Goal: Information Seeking & Learning: Check status

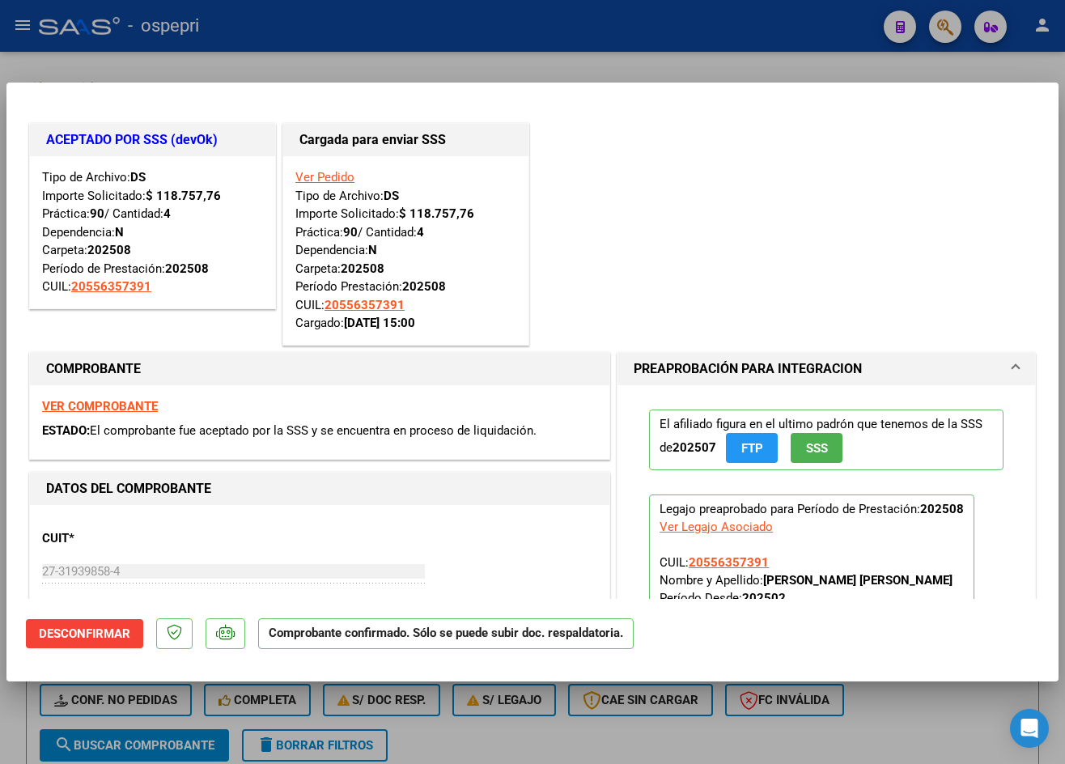
scroll to position [1195, 0]
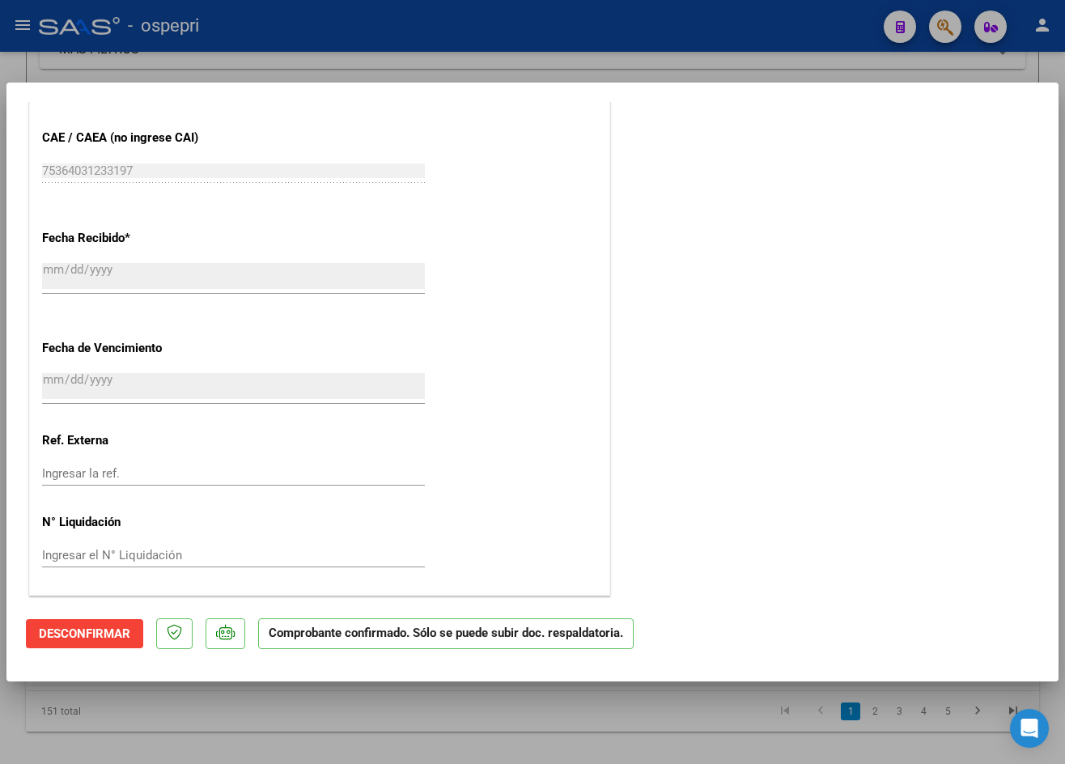
click at [745, 33] on div at bounding box center [532, 382] width 1065 height 764
type input "$ 0,00"
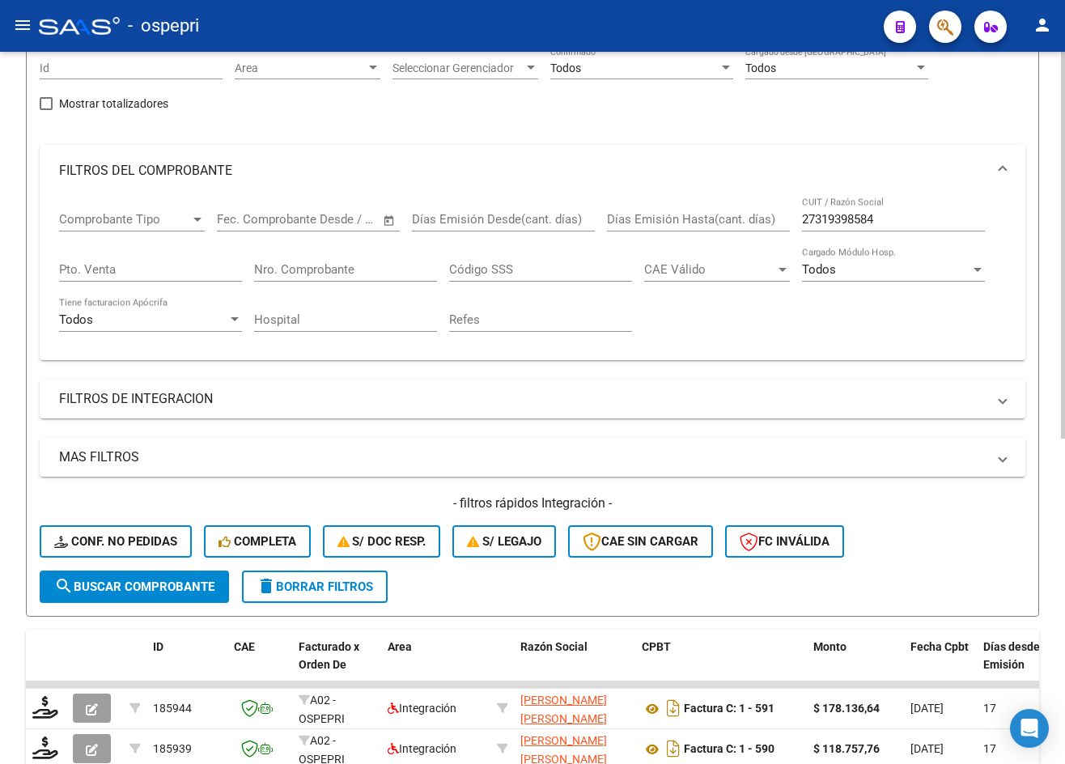
scroll to position [0, 0]
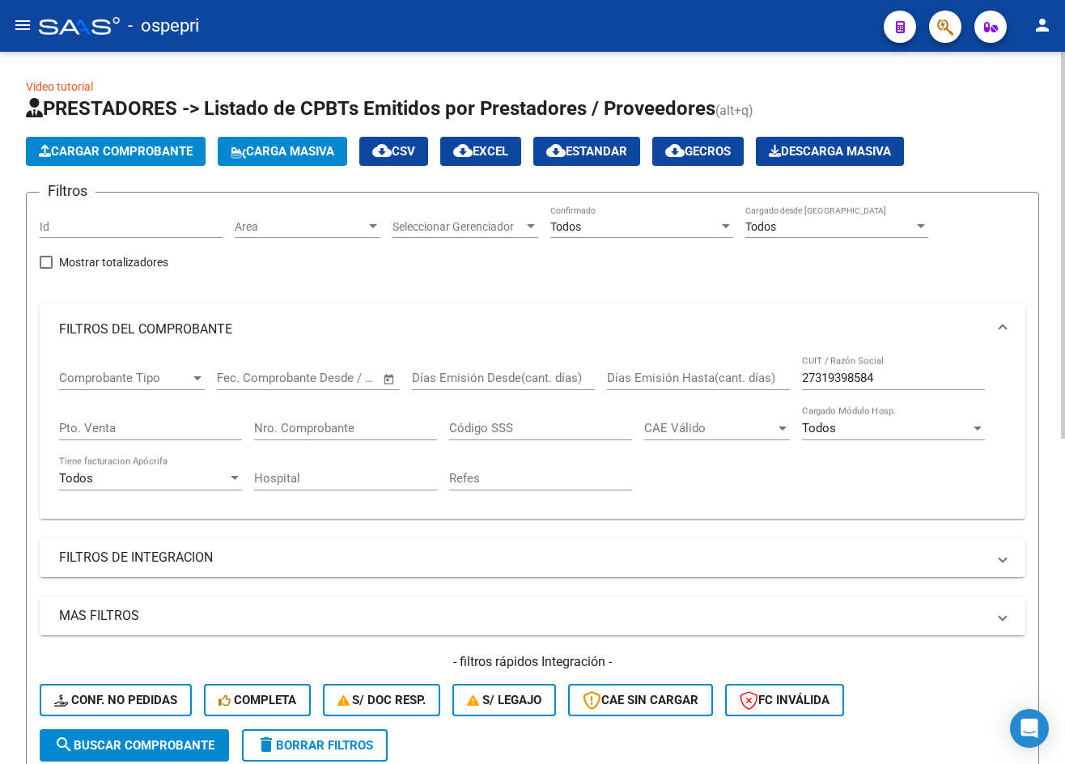
click at [905, 388] on div "27319398584 CUIT / Razón Social" at bounding box center [893, 372] width 183 height 35
click at [905, 379] on input "27319398584" at bounding box center [893, 378] width 183 height 15
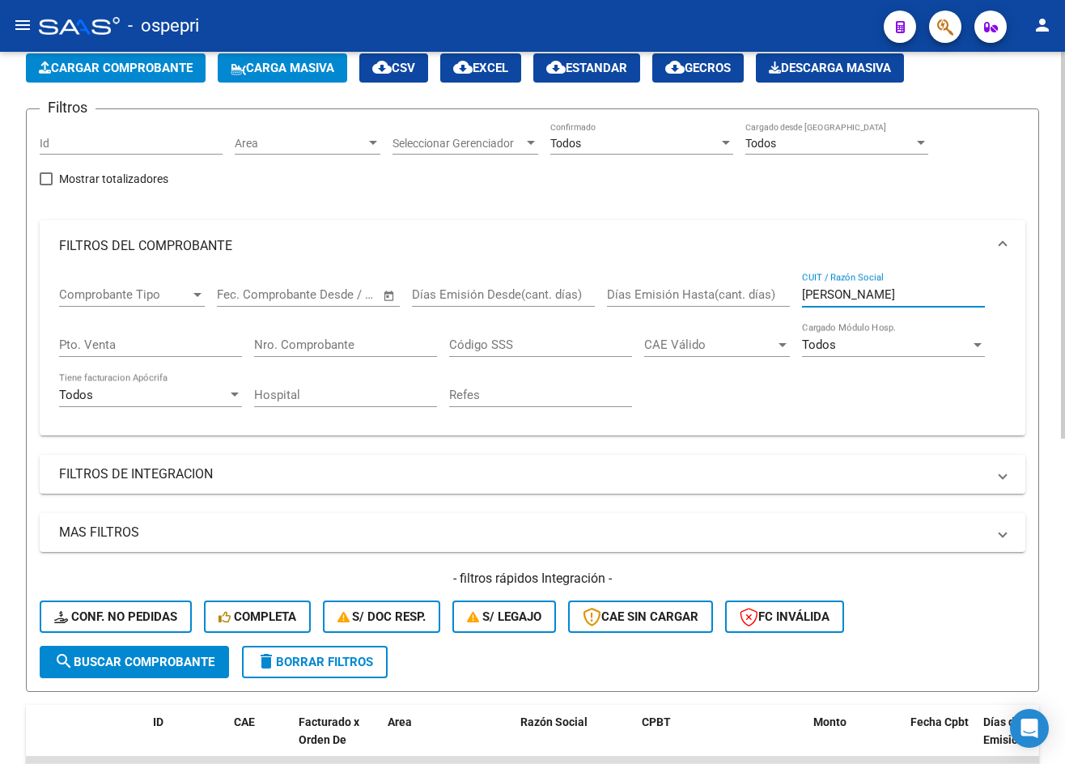
scroll to position [32, 0]
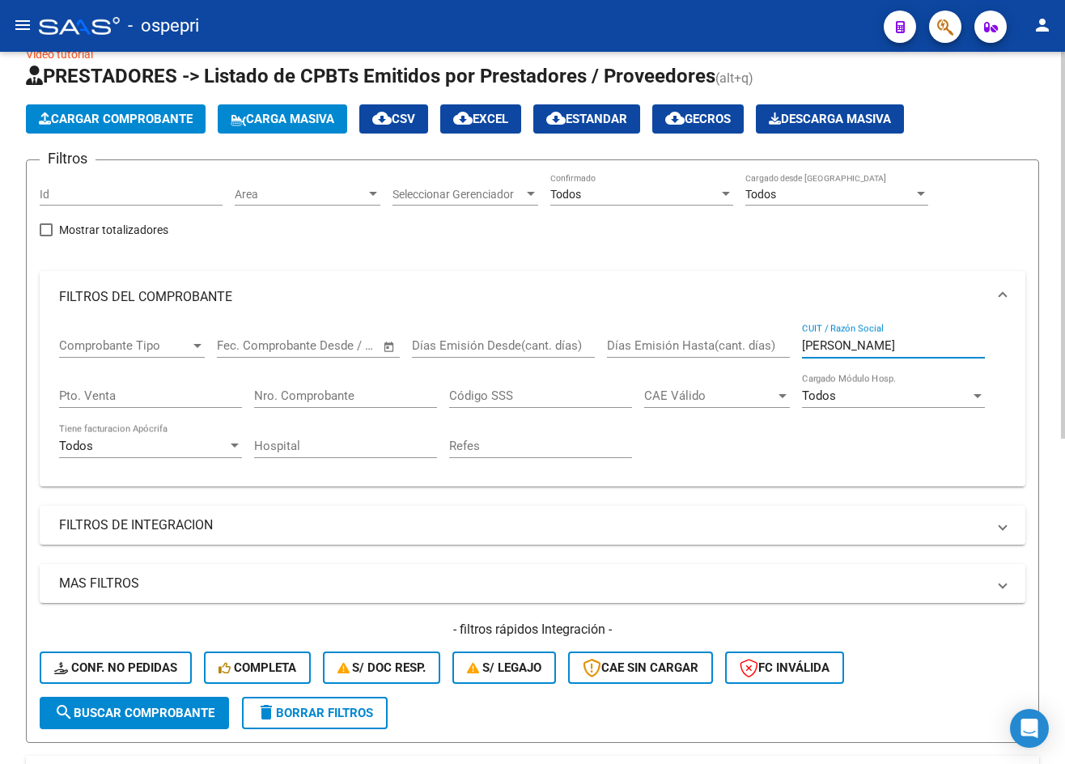
click at [928, 348] on input "MANRIQUEZ" at bounding box center [893, 345] width 183 height 15
type input "BARRERA"
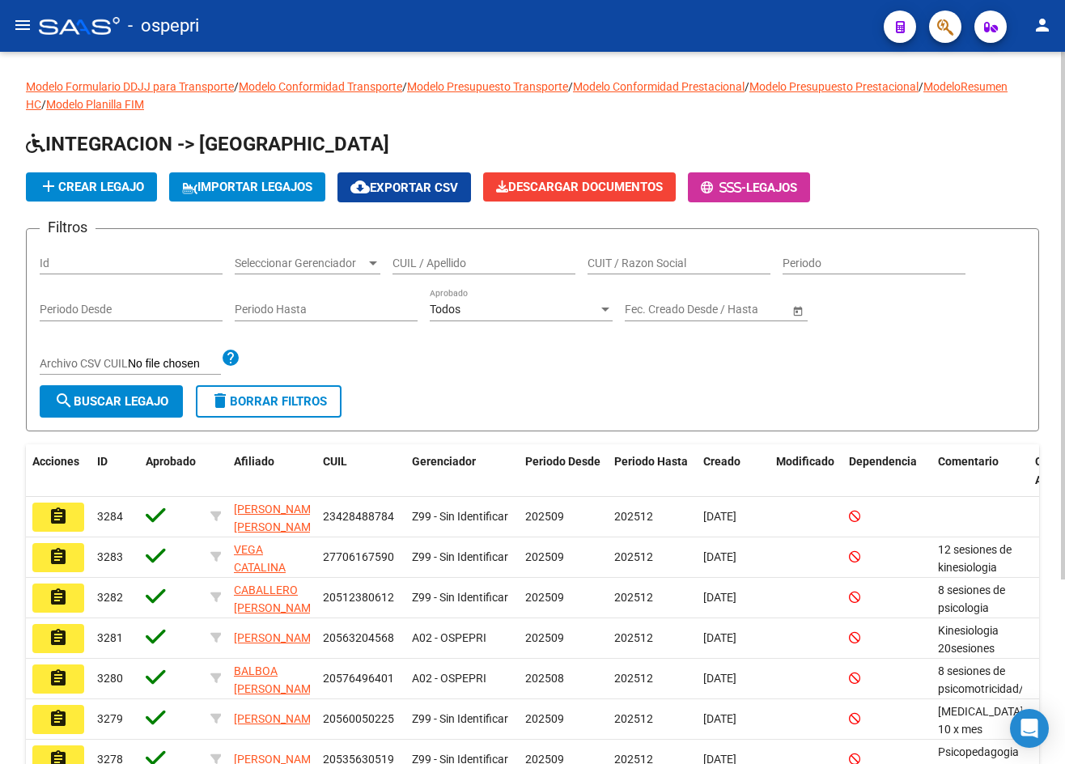
click at [516, 262] on input "CUIL / Apellido" at bounding box center [484, 264] width 183 height 14
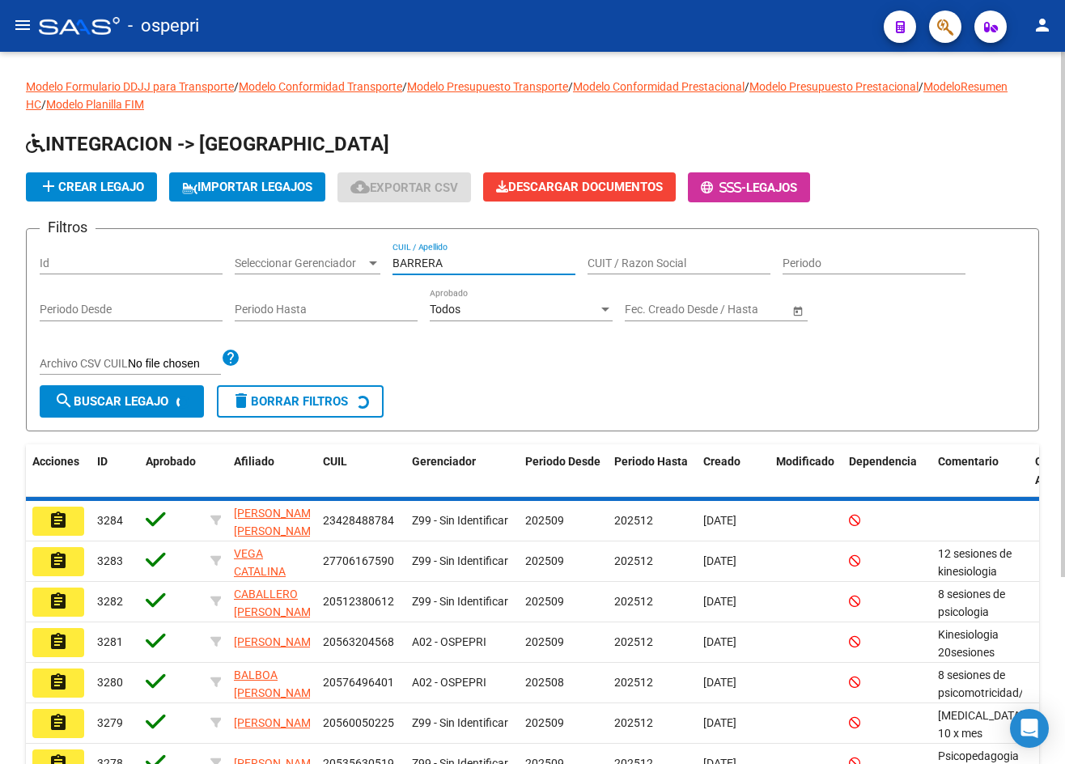
click at [516, 265] on input "BARRERA" at bounding box center [484, 264] width 183 height 14
type input "BARRERA"
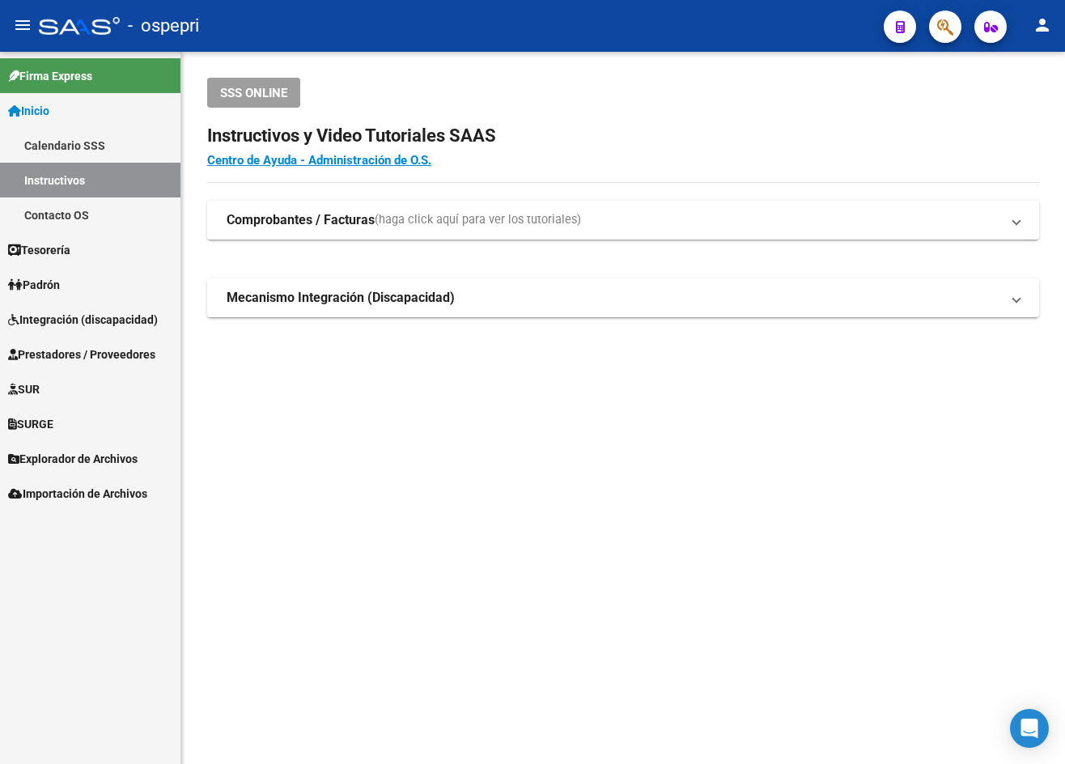
click at [87, 350] on span "Prestadores / Proveedores" at bounding box center [81, 355] width 147 height 18
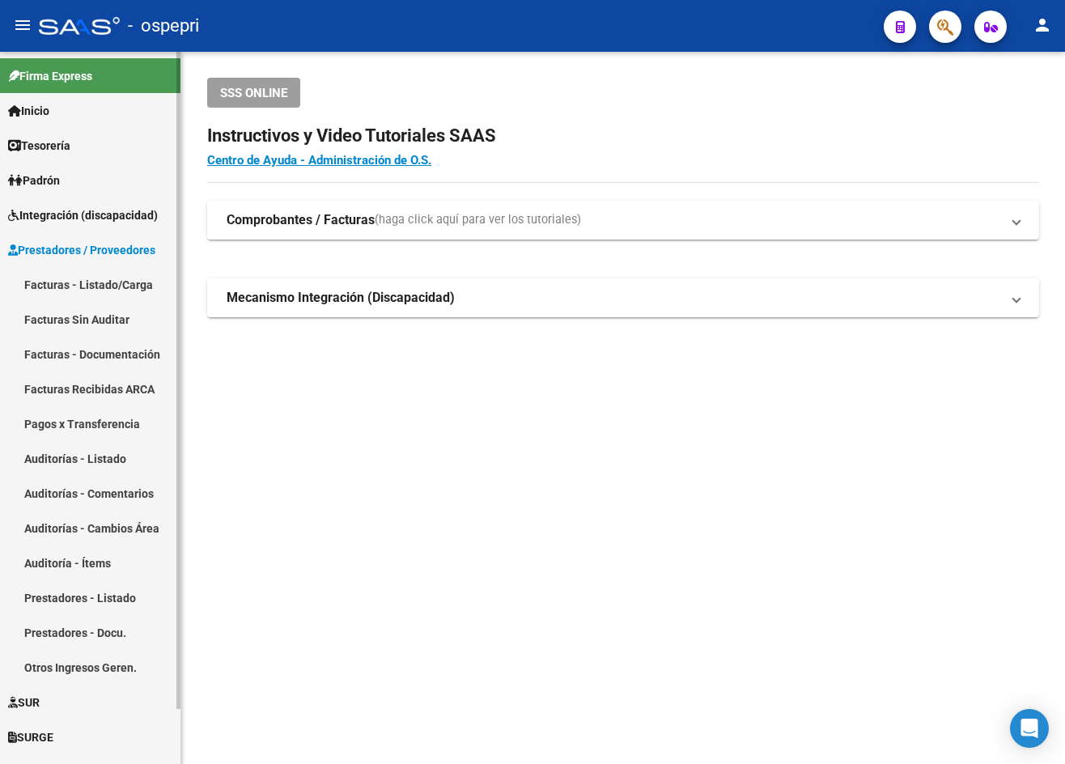
click at [74, 281] on link "Facturas - Listado/Carga" at bounding box center [90, 284] width 180 height 35
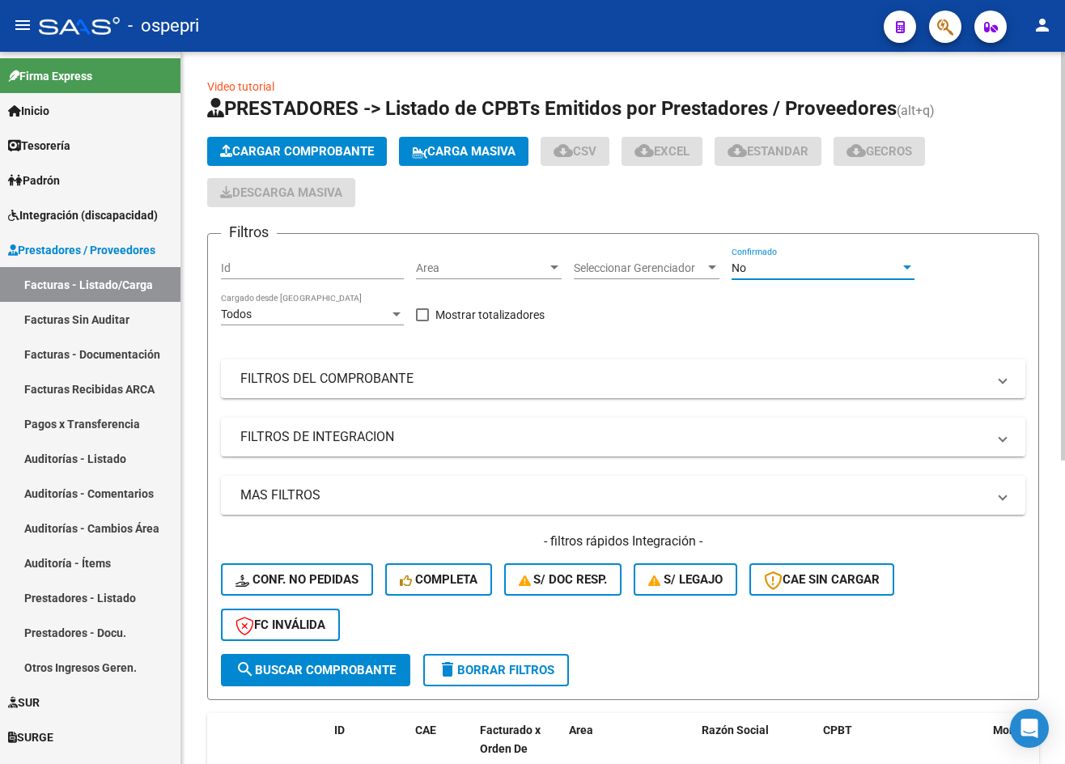
click at [760, 274] on div "No" at bounding box center [816, 268] width 168 height 14
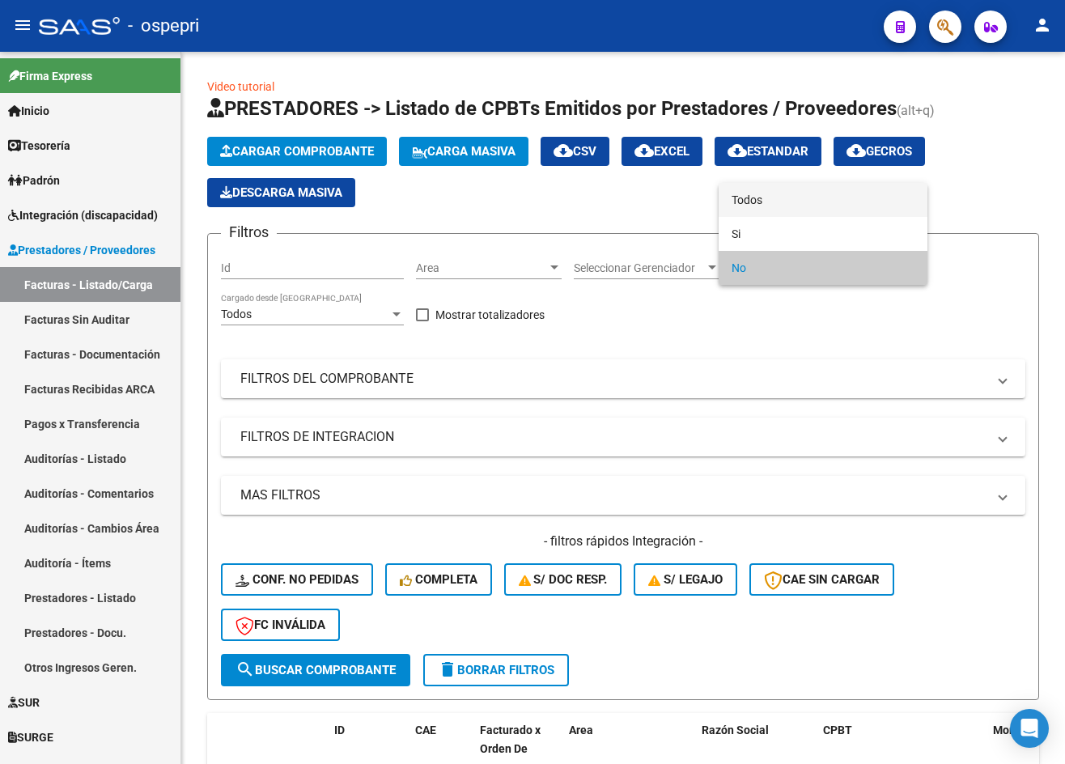
click at [781, 209] on span "Todos" at bounding box center [823, 200] width 183 height 34
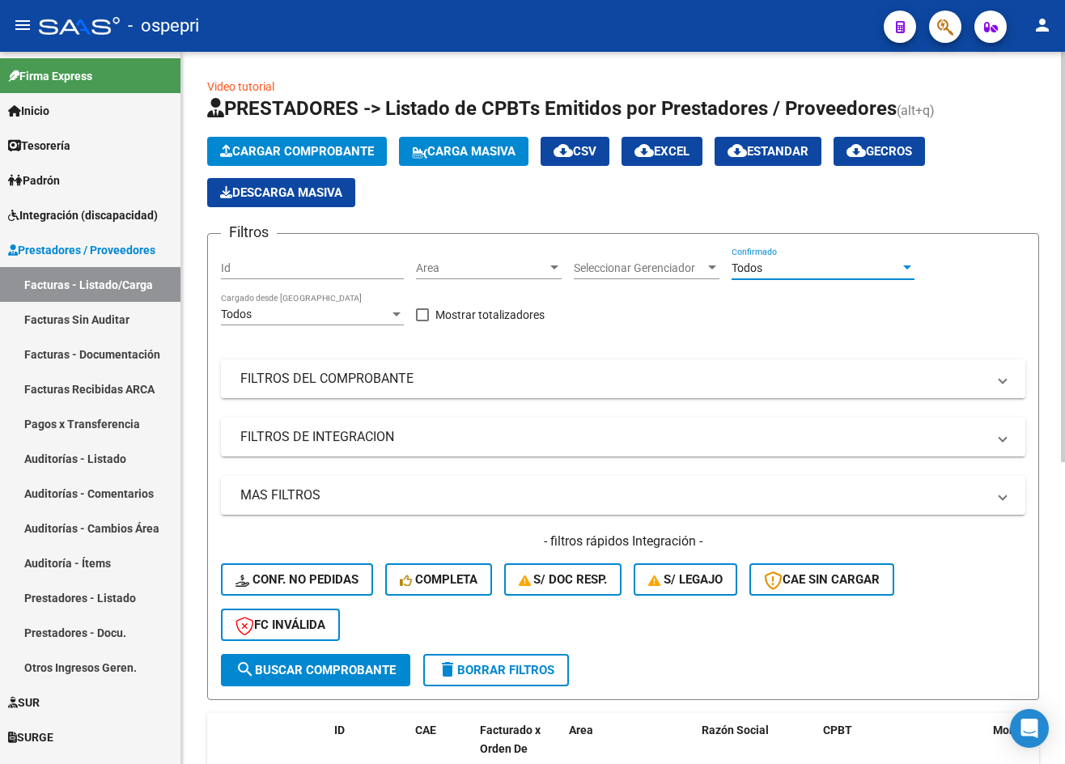
click at [665, 364] on mat-expansion-panel-header "FILTROS DEL COMPROBANTE" at bounding box center [623, 378] width 805 height 39
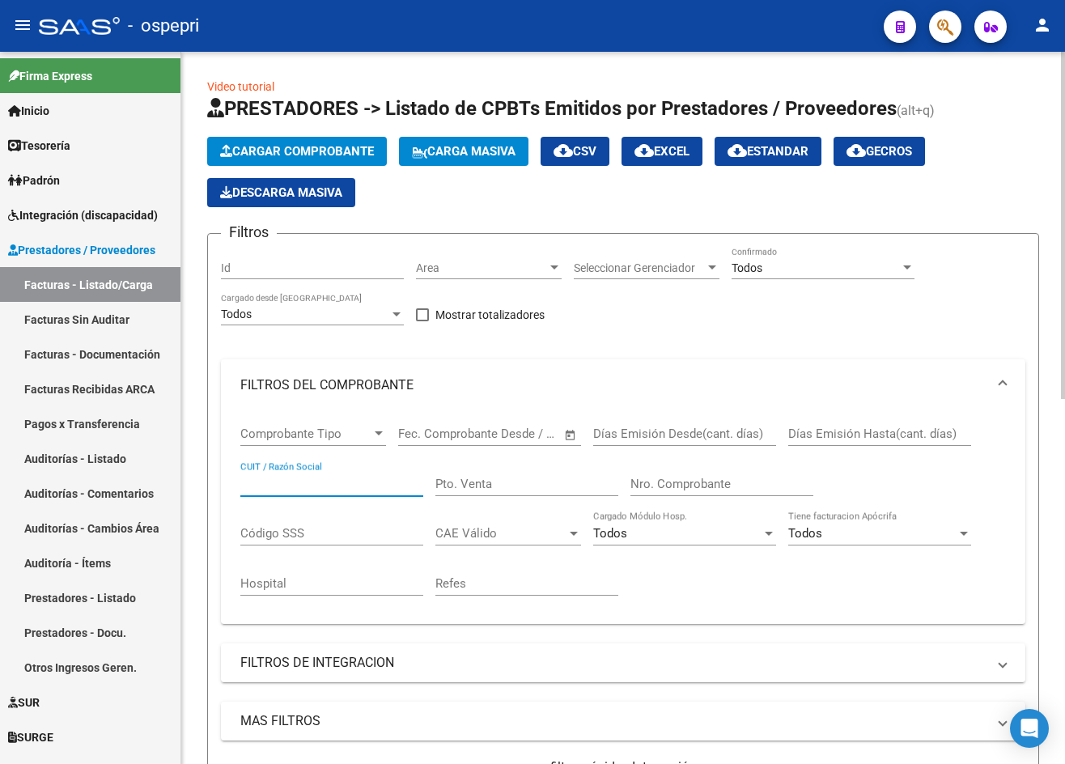
click at [338, 484] on input "CUIT / Razón Social" at bounding box center [331, 484] width 183 height 15
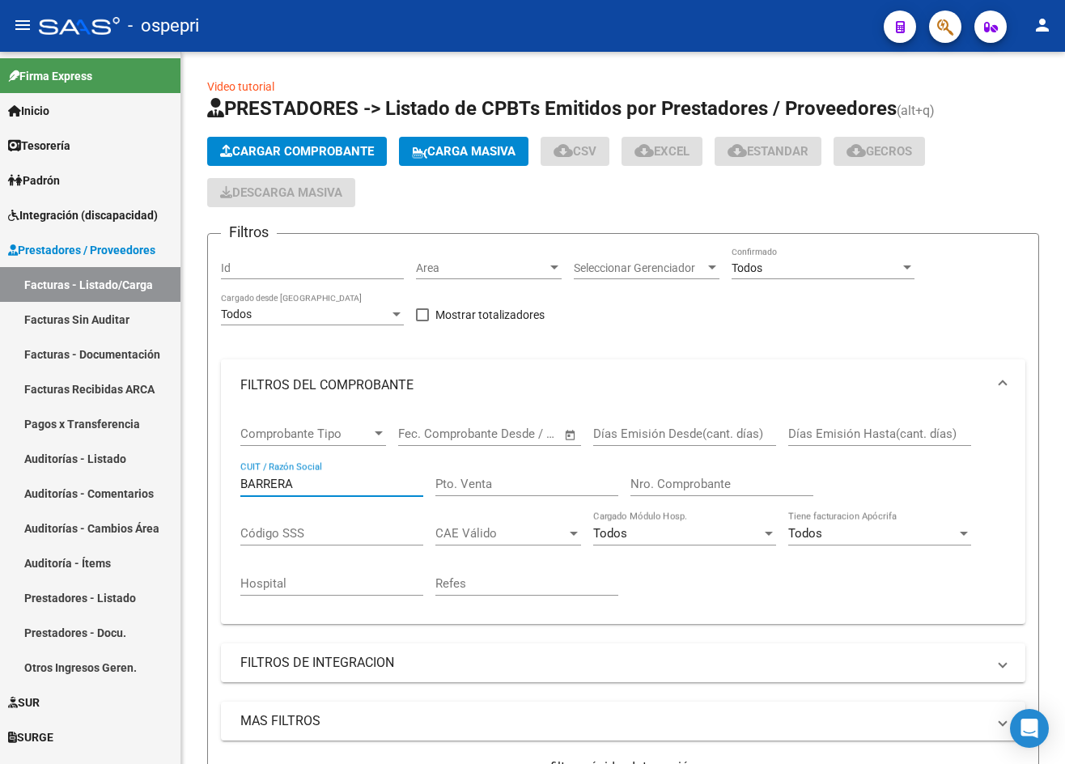
click at [19, 16] on mat-icon "menu" at bounding box center [22, 24] width 19 height 19
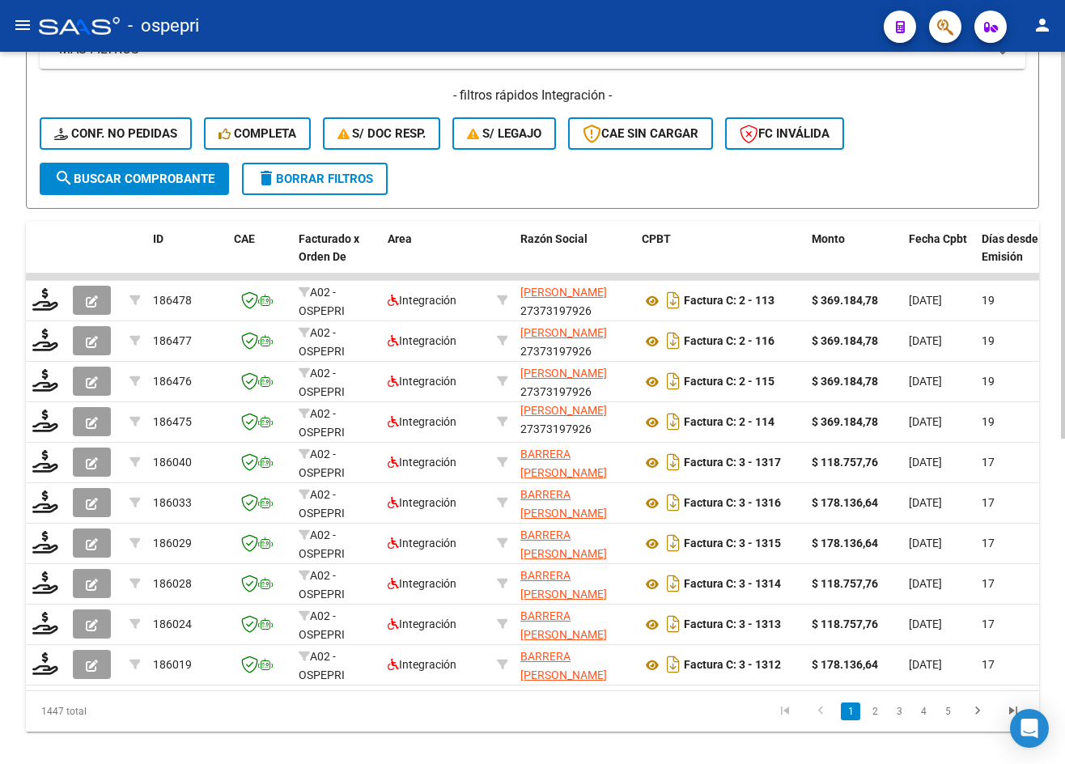
scroll to position [599, 0]
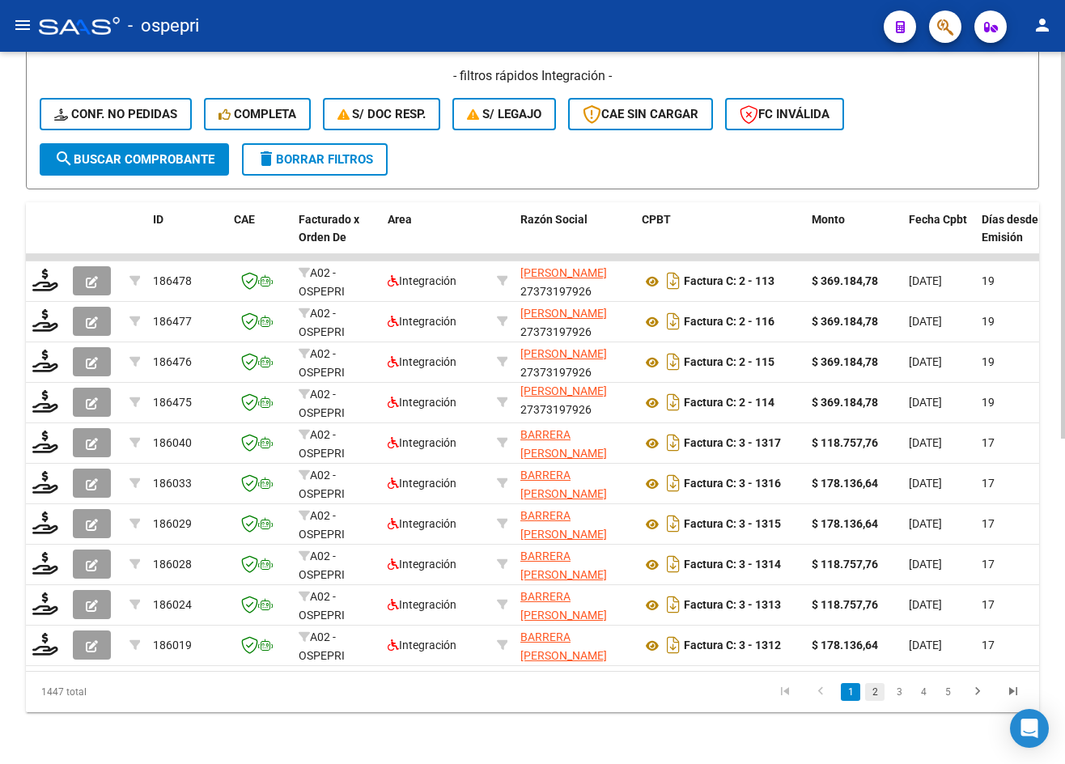
click at [876, 694] on link "2" at bounding box center [874, 692] width 19 height 18
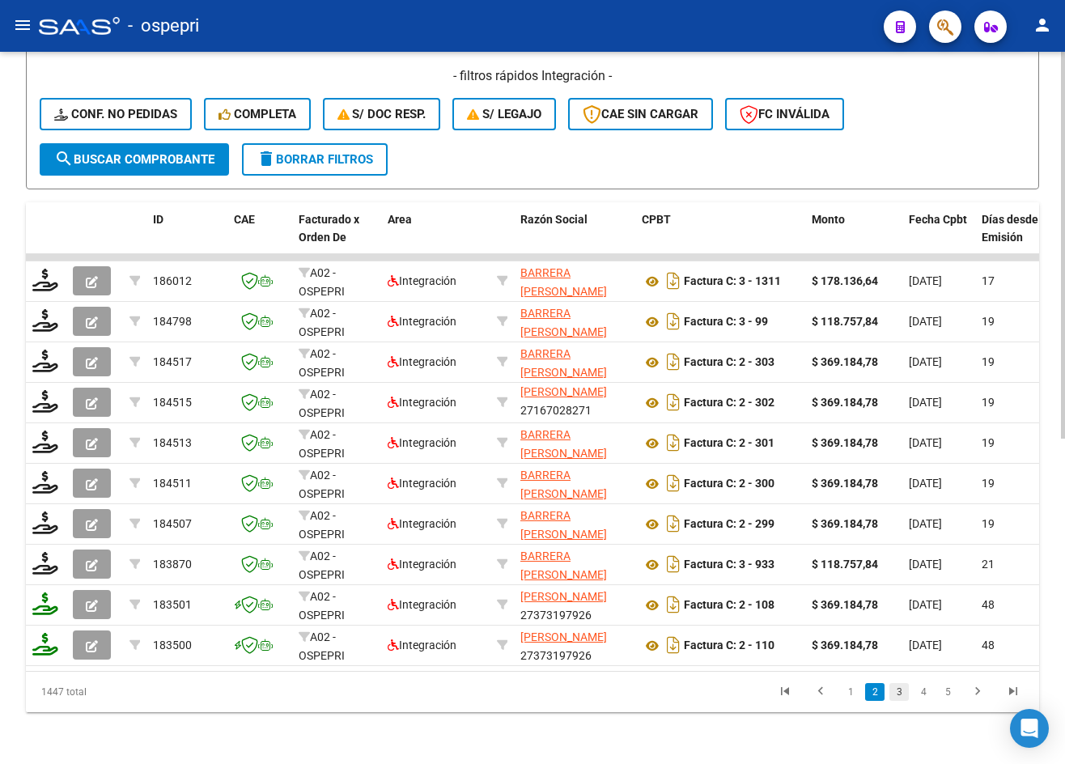
click at [899, 690] on link "3" at bounding box center [899, 692] width 19 height 18
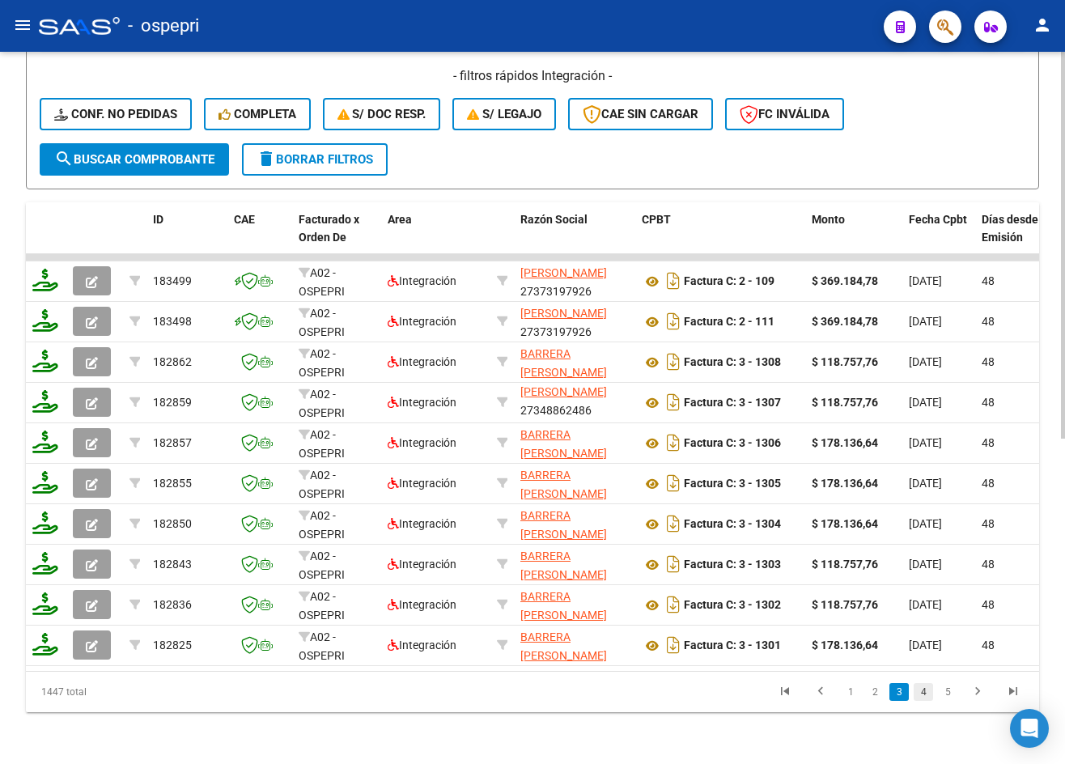
click at [919, 694] on link "4" at bounding box center [923, 692] width 19 height 18
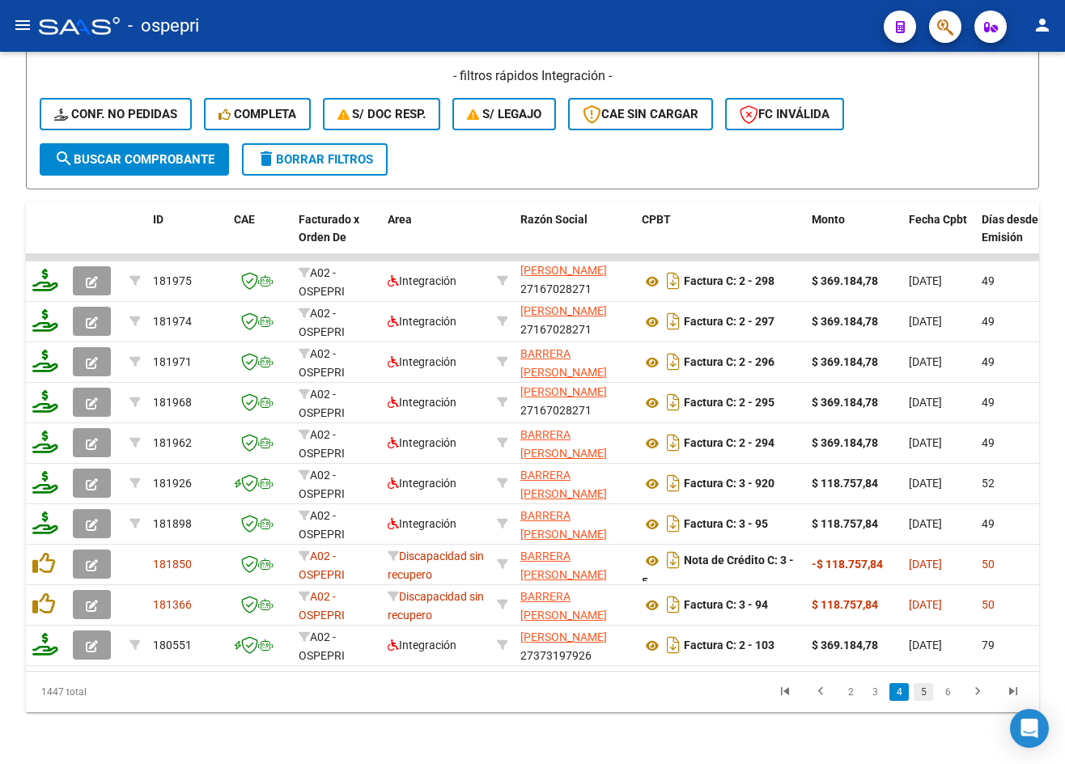
click at [918, 693] on link "5" at bounding box center [923, 692] width 19 height 18
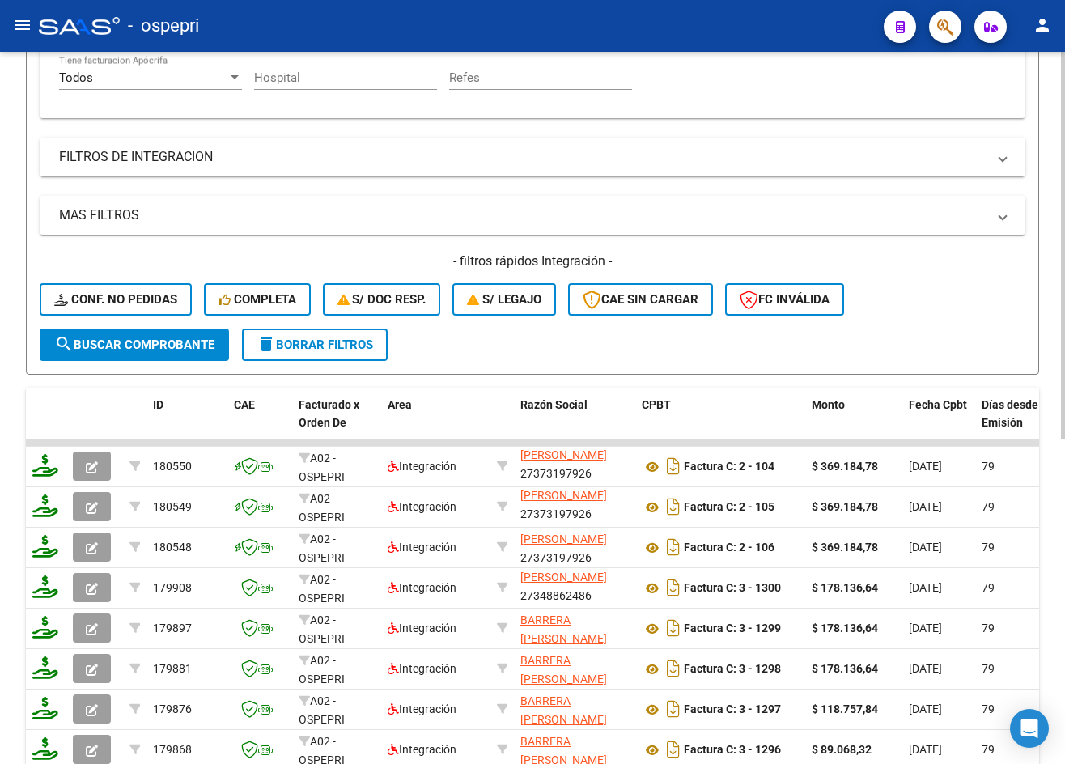
scroll to position [0, 0]
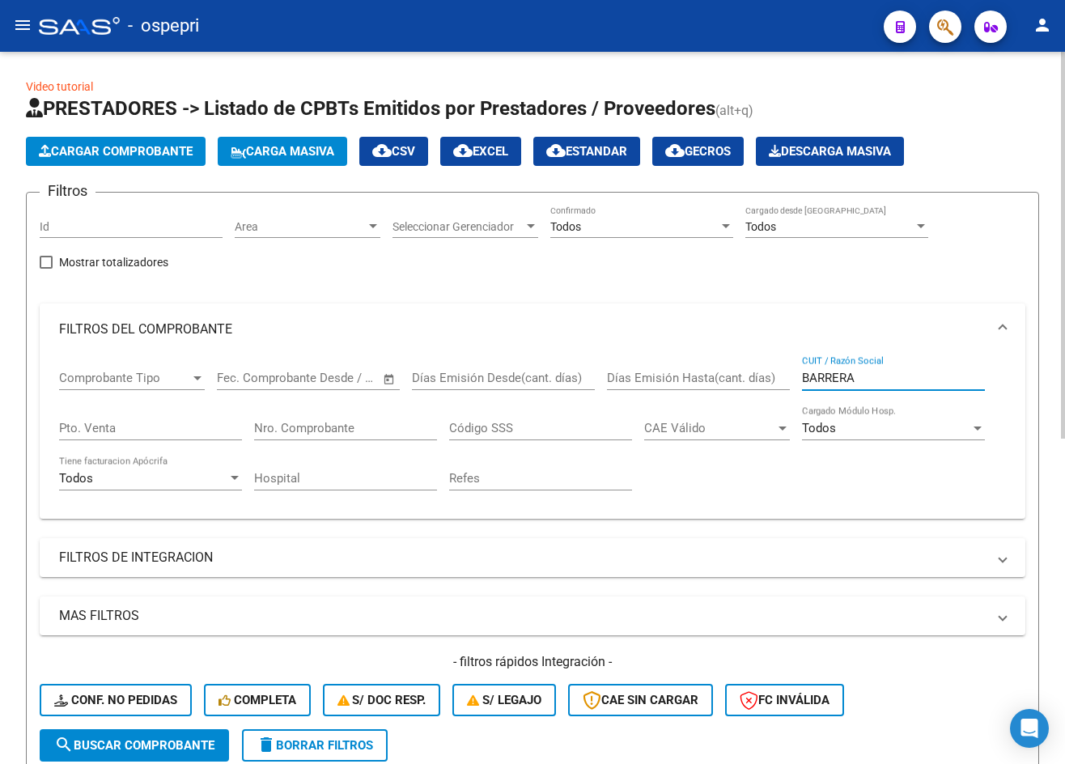
click at [861, 372] on input "BARRERA" at bounding box center [893, 378] width 183 height 15
click at [862, 372] on input "BARRERA" at bounding box center [893, 378] width 183 height 15
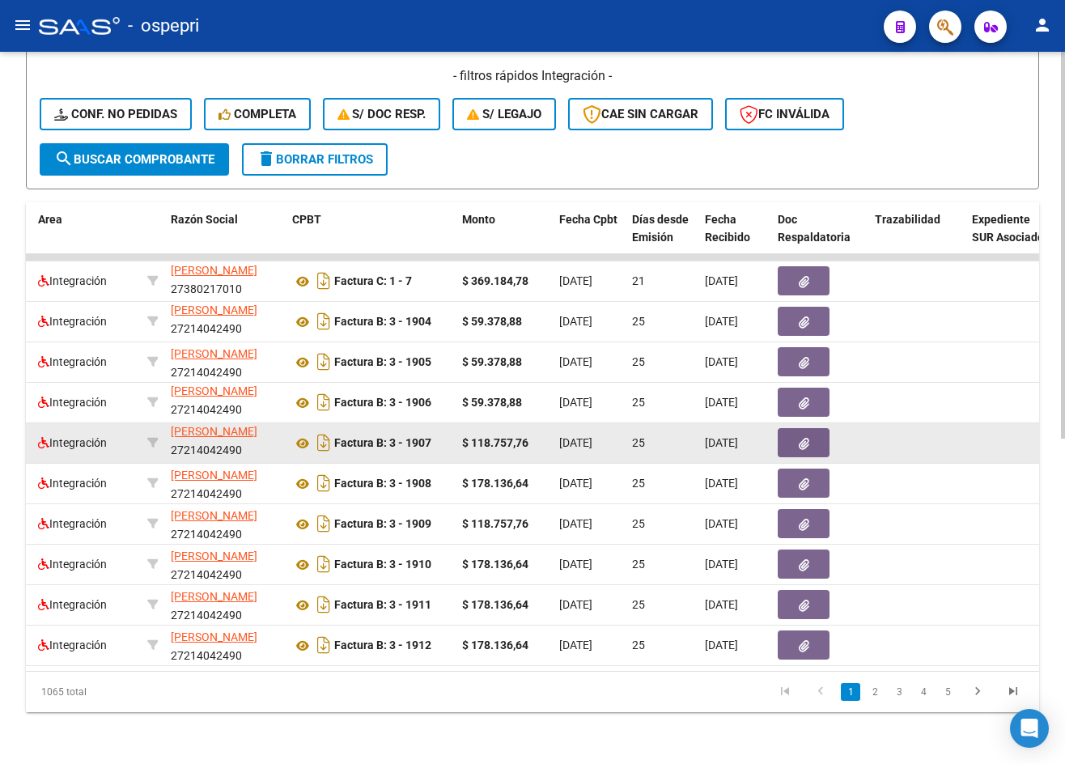
scroll to position [1, 0]
drag, startPoint x: 176, startPoint y: 436, endPoint x: 244, endPoint y: 433, distance: 68.9
click at [244, 433] on div "AGUIRRE VIVIANA MONICA 27214042490" at bounding box center [225, 442] width 108 height 34
copy div "27214042490"
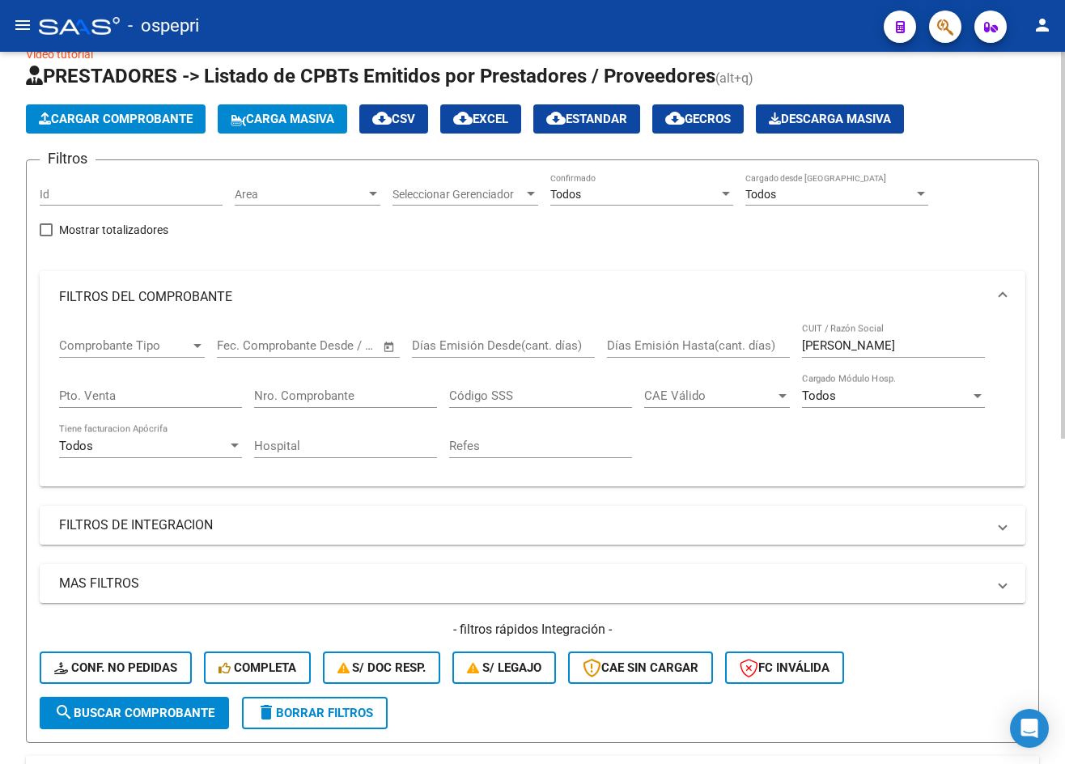
scroll to position [0, 0]
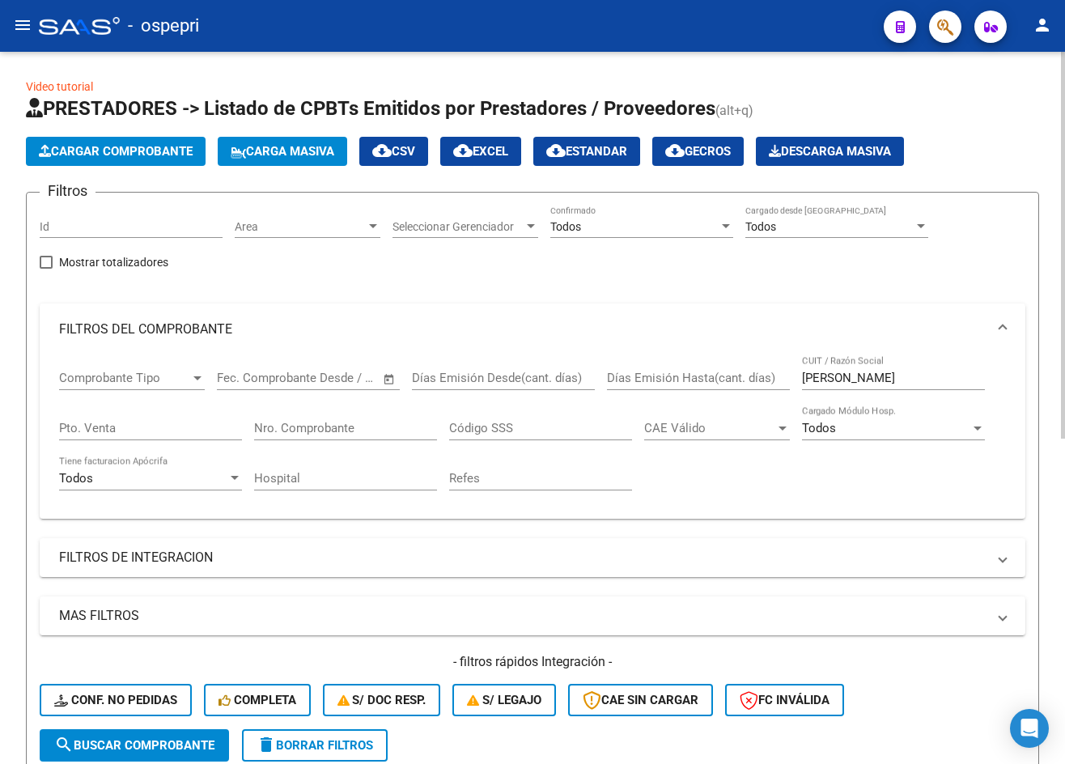
click at [869, 377] on input "AGUIRRE" at bounding box center [893, 378] width 183 height 15
paste input "27214042490"
type input "27214042490"
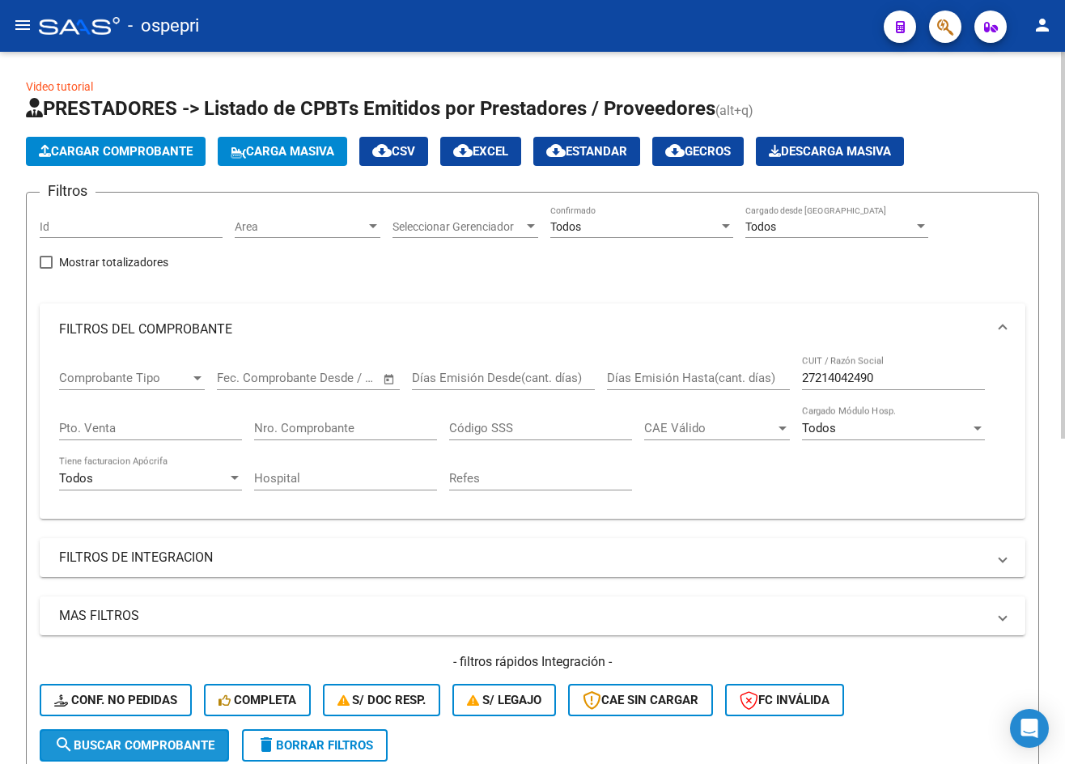
click at [161, 739] on span "search Buscar Comprobante" at bounding box center [134, 745] width 160 height 15
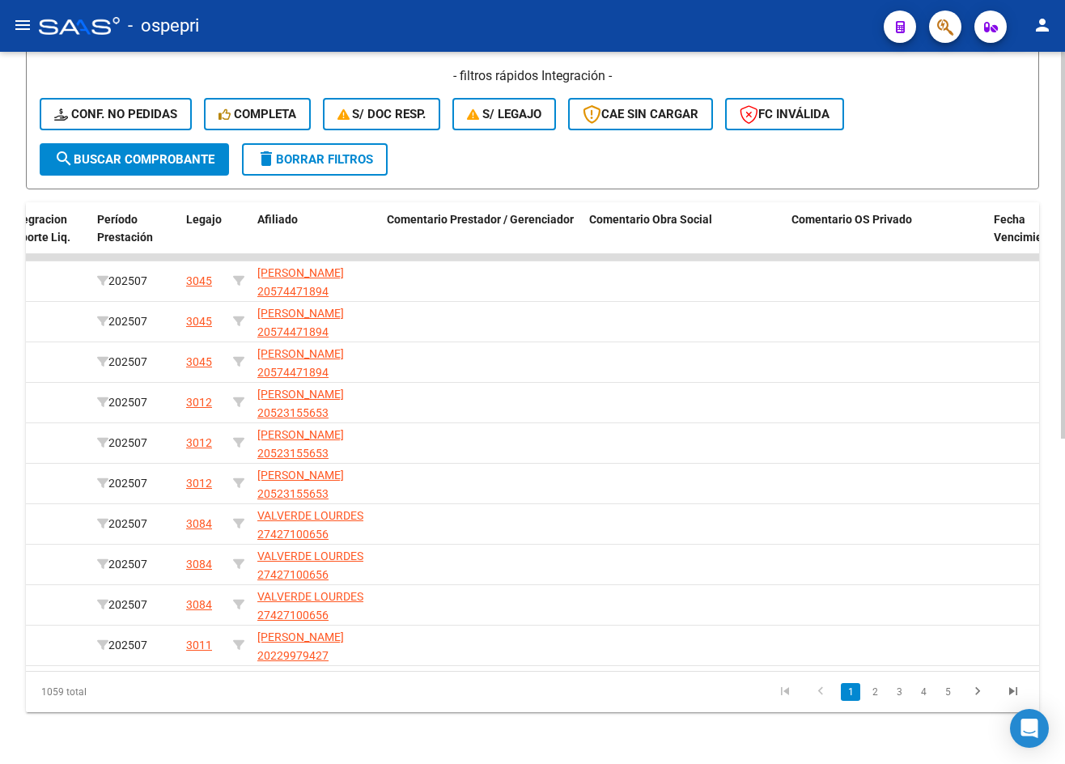
scroll to position [0, 2257]
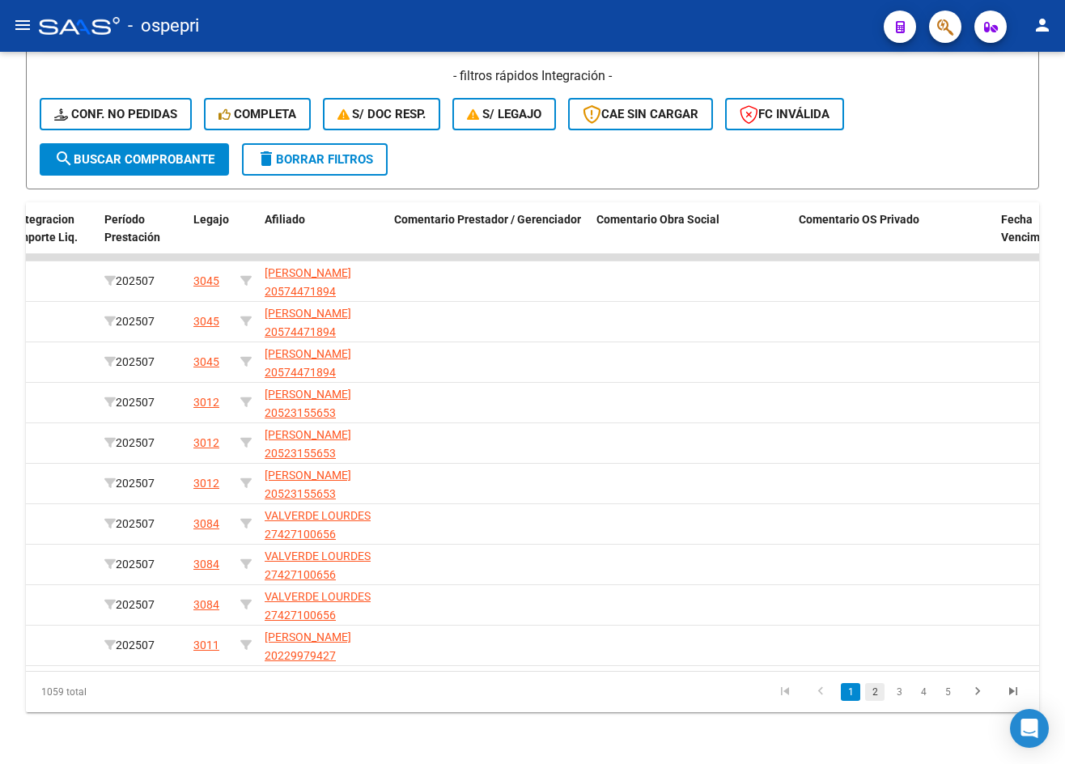
click at [872, 693] on link "2" at bounding box center [874, 692] width 19 height 18
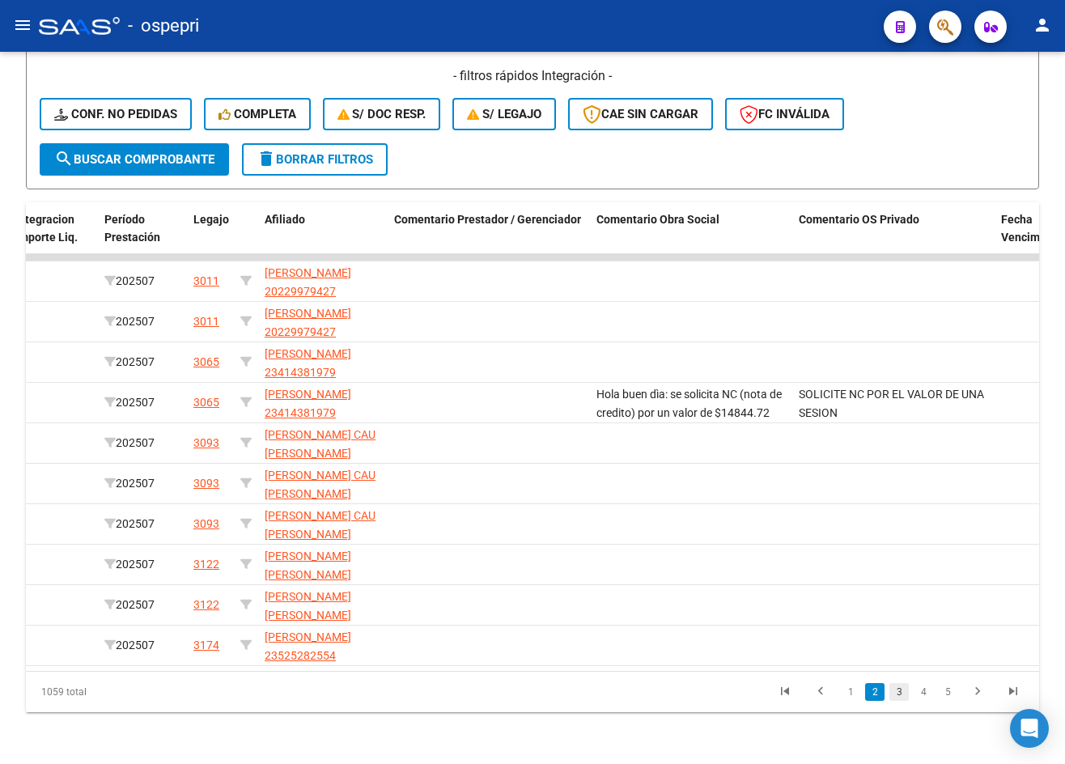
click at [898, 695] on link "3" at bounding box center [899, 692] width 19 height 18
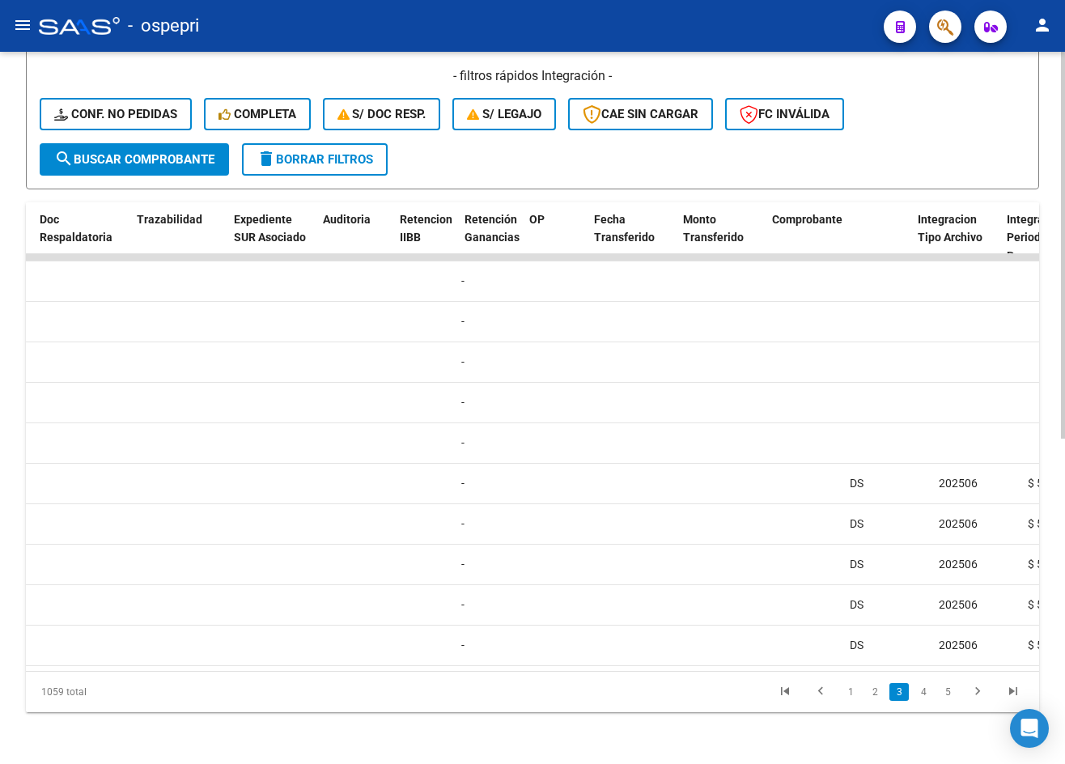
scroll to position [0, 1009]
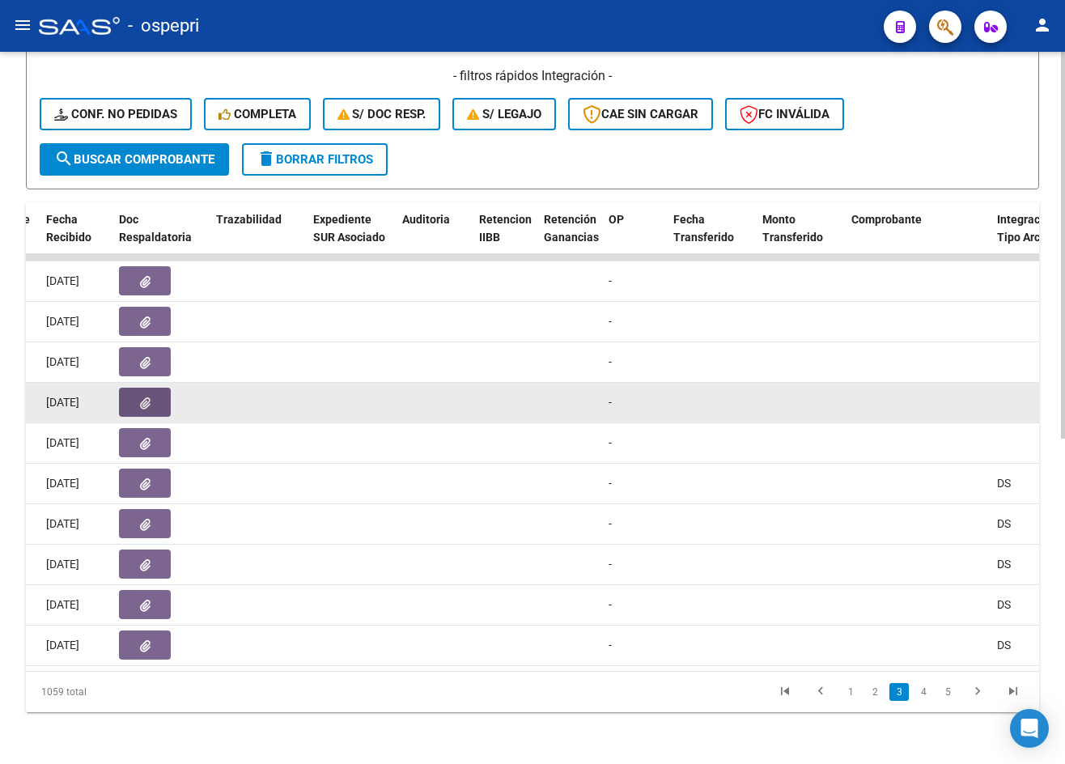
click at [132, 393] on button "button" at bounding box center [145, 402] width 52 height 29
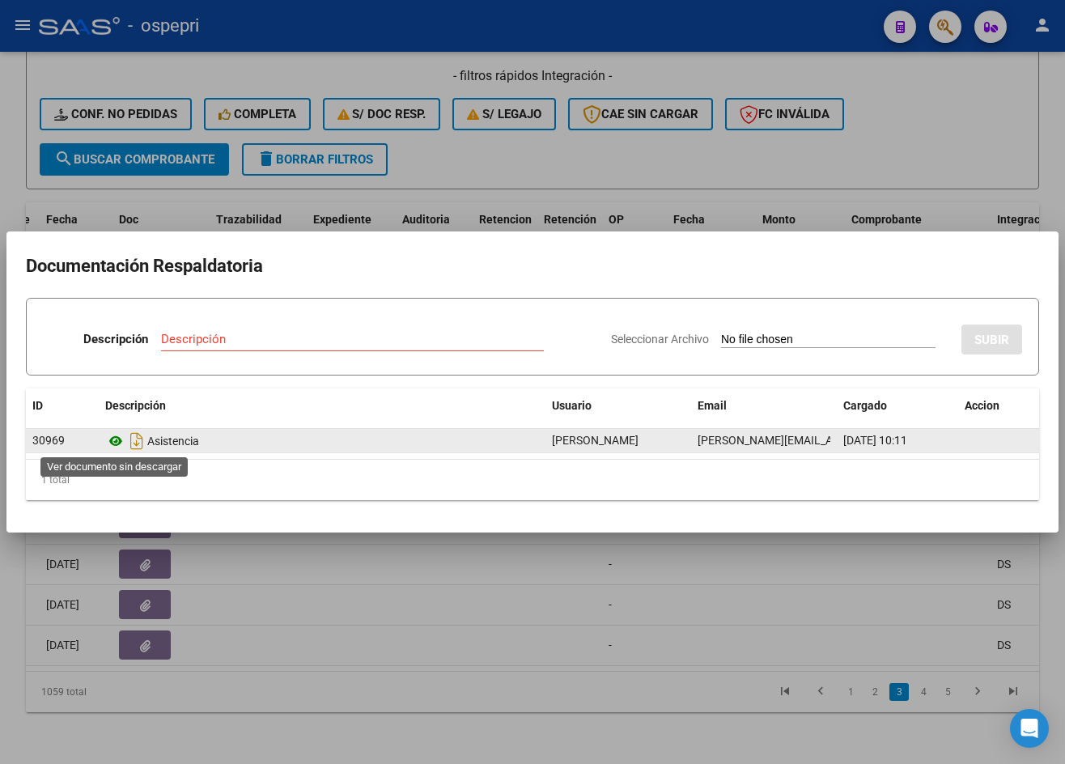
click at [117, 440] on icon at bounding box center [115, 440] width 21 height 19
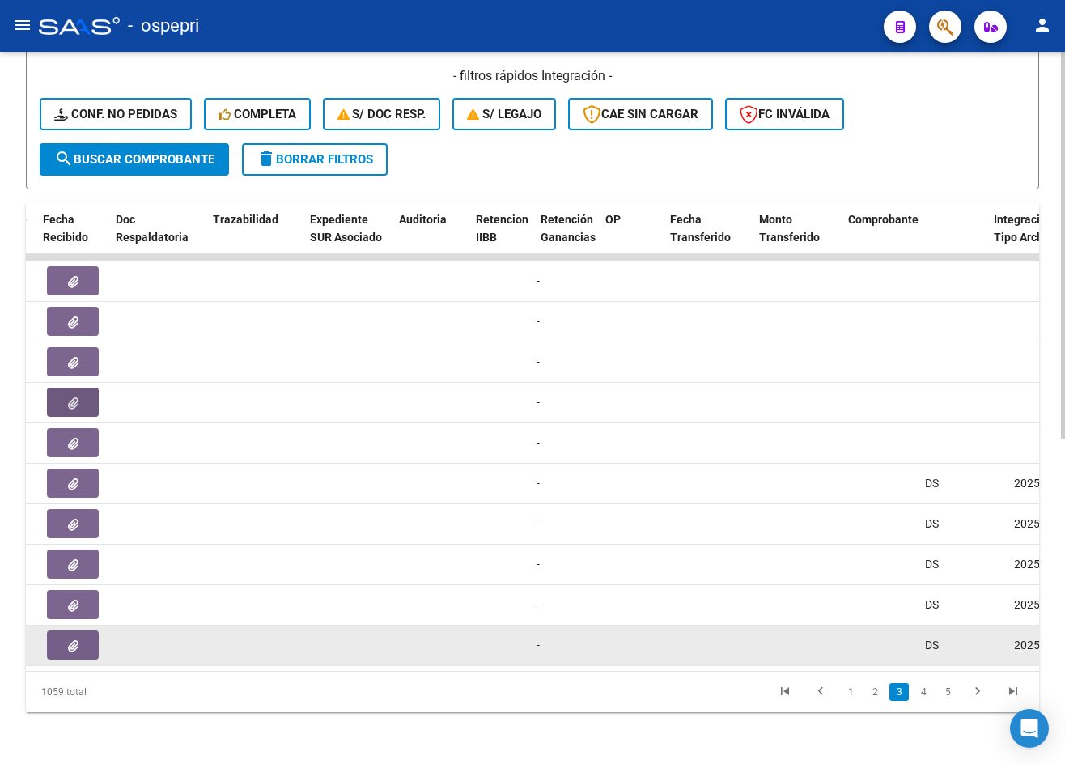
scroll to position [0, 1012]
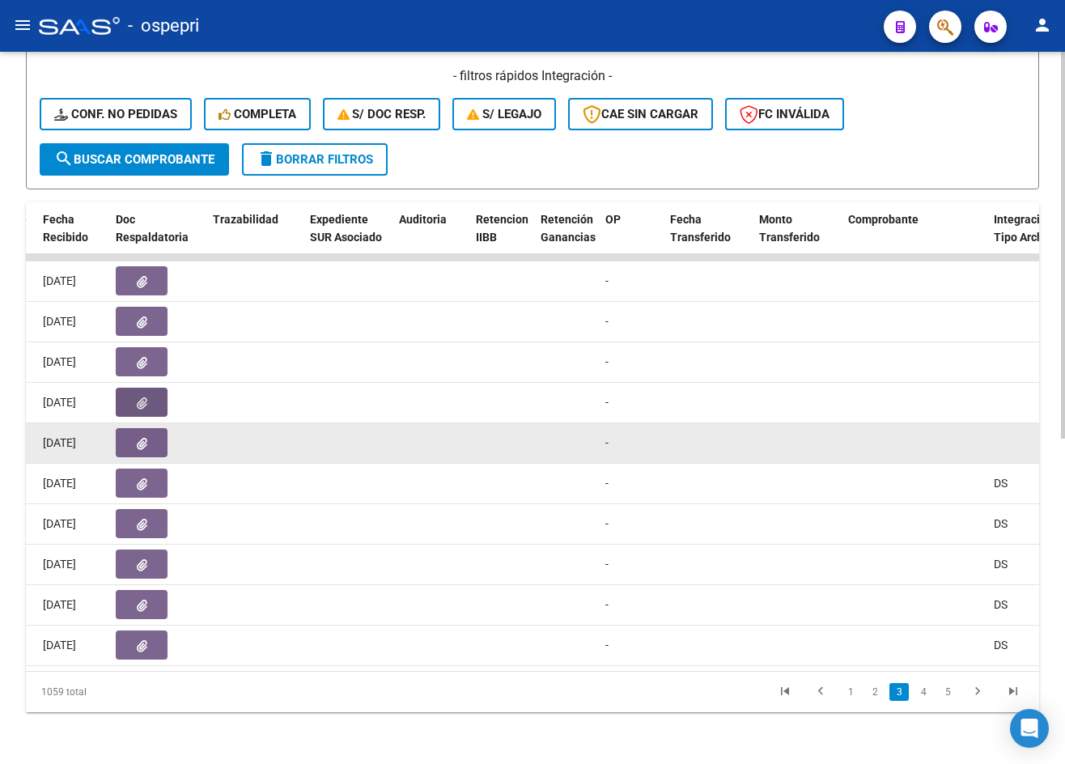
click at [155, 435] on button "button" at bounding box center [142, 442] width 52 height 29
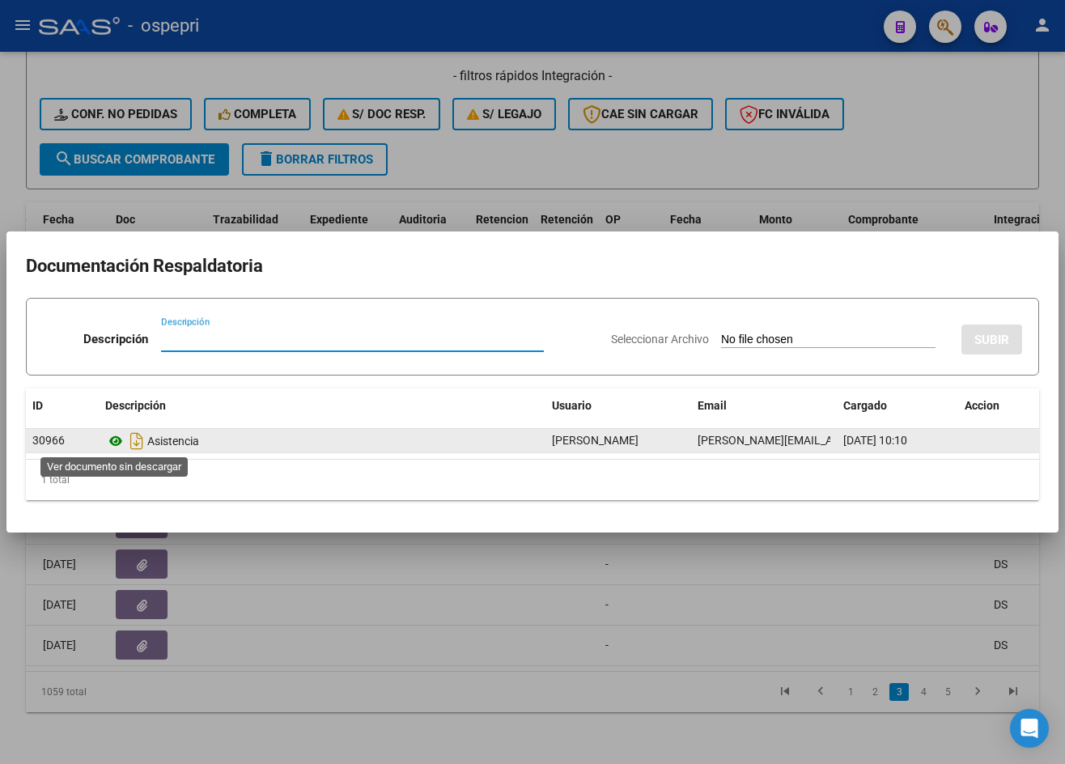
click at [120, 440] on icon at bounding box center [115, 440] width 21 height 19
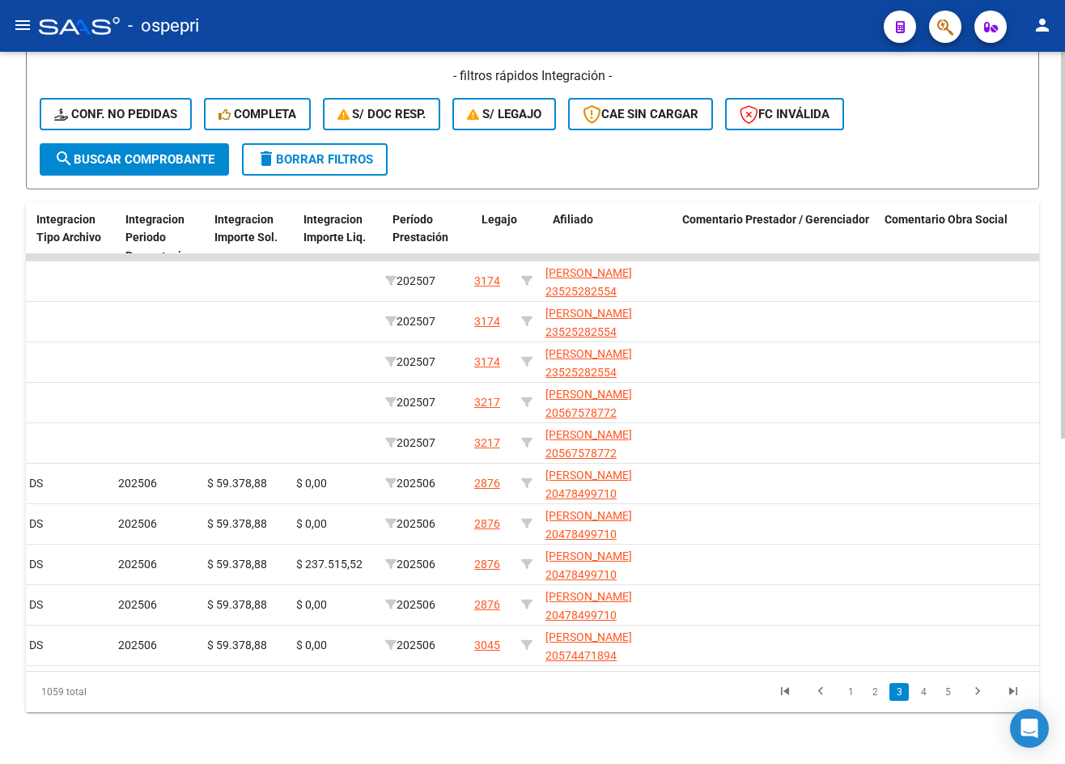
scroll to position [0, 1969]
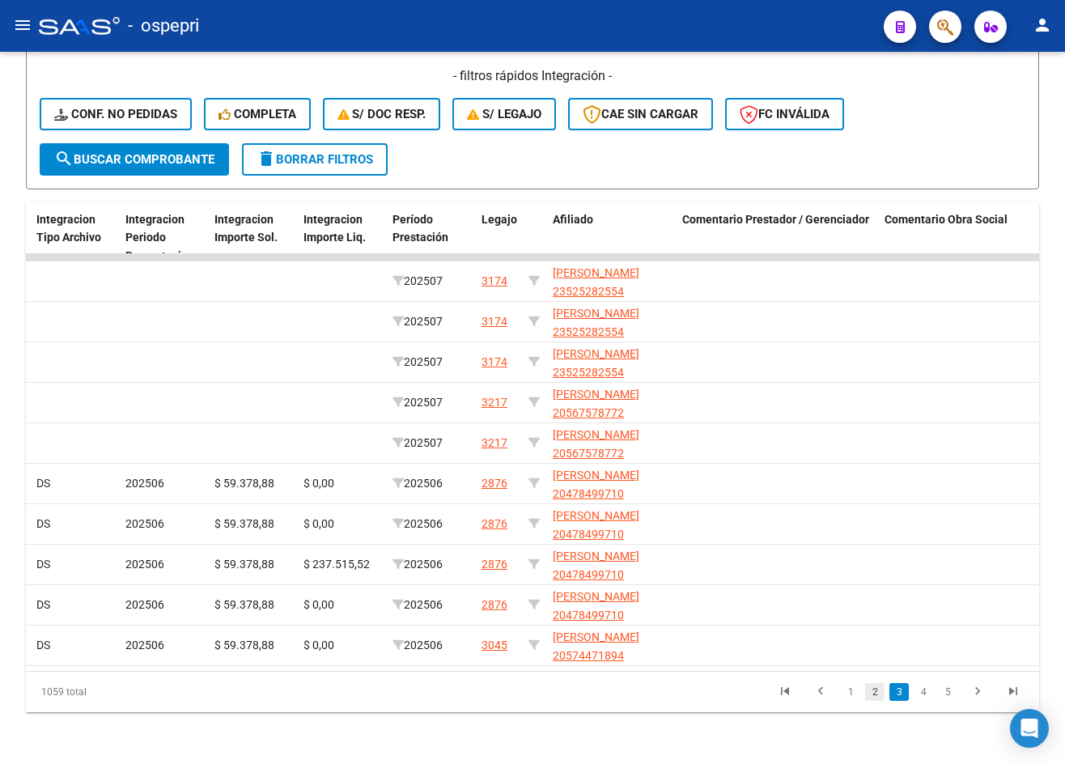
click at [874, 693] on link "2" at bounding box center [874, 692] width 19 height 18
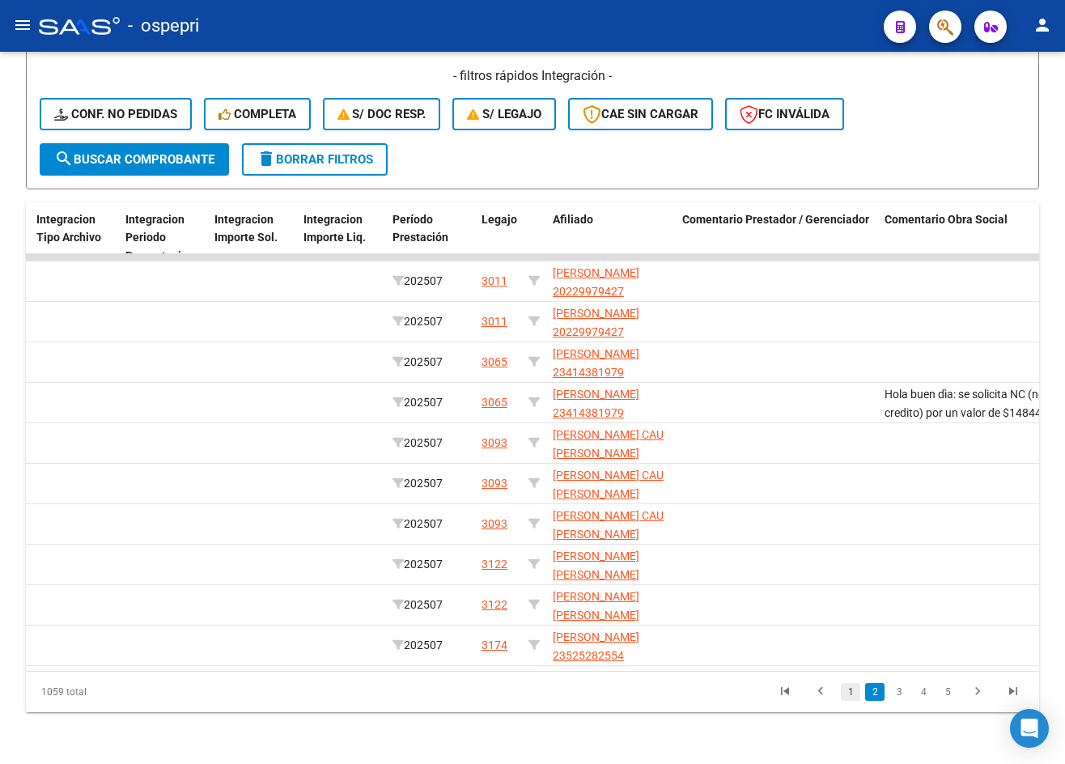
click at [858, 694] on link "1" at bounding box center [850, 692] width 19 height 18
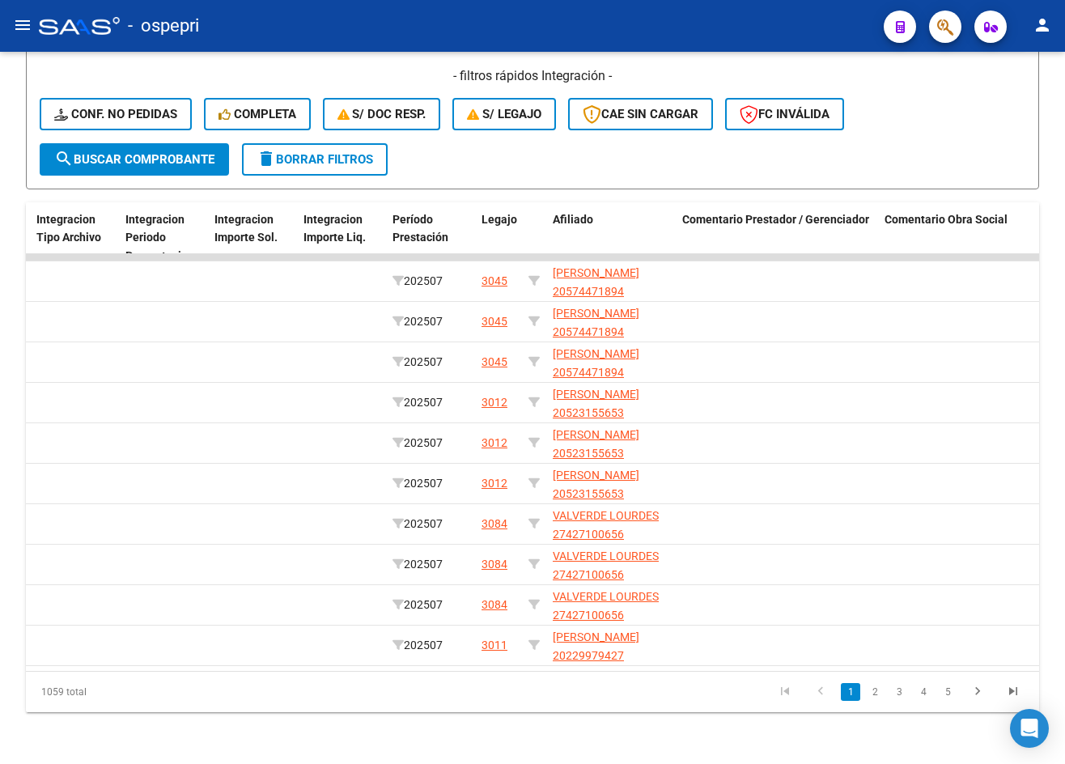
click at [819, 693] on icon "go to previous page" at bounding box center [820, 693] width 21 height 19
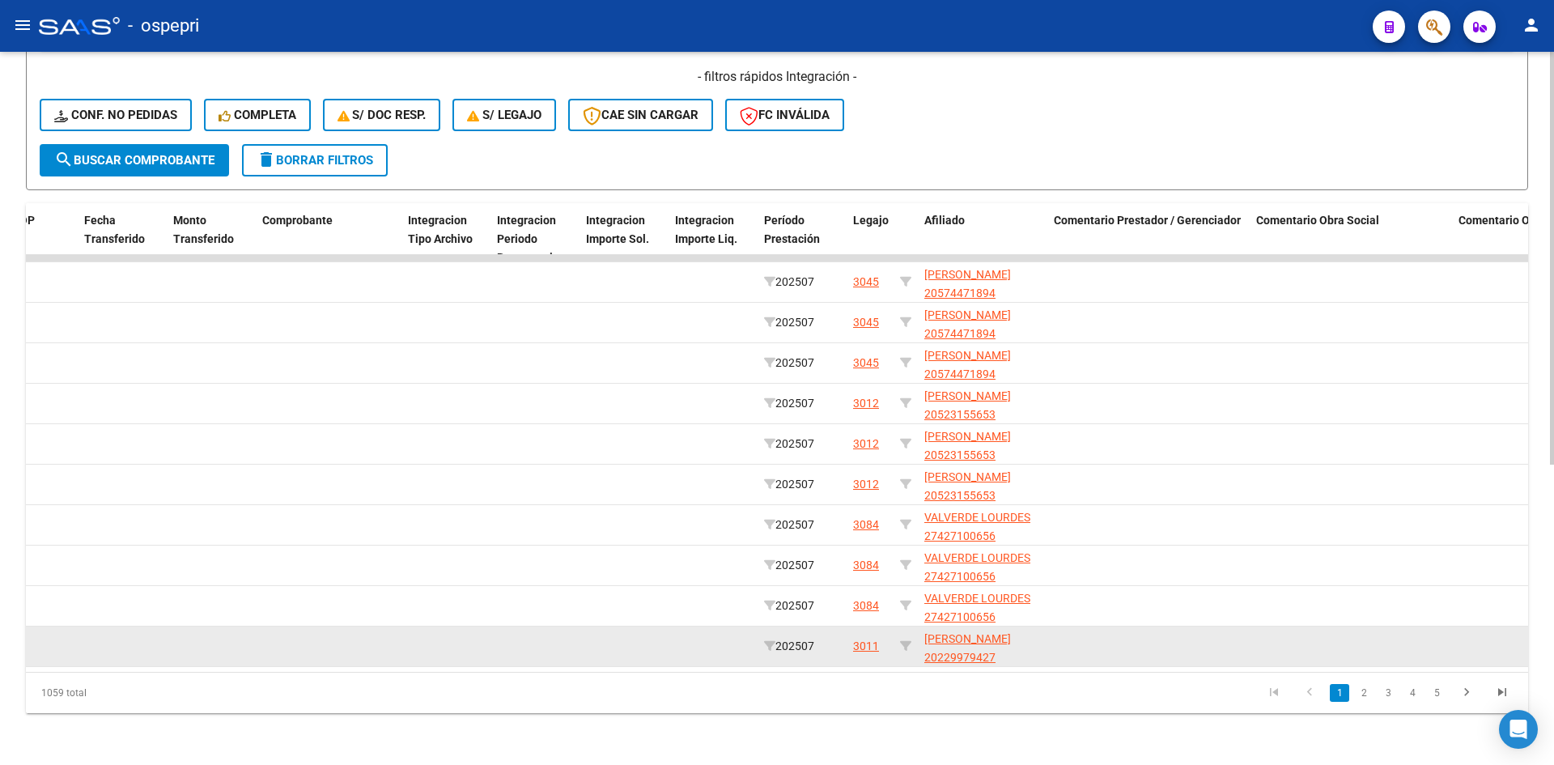
scroll to position [0, 1600]
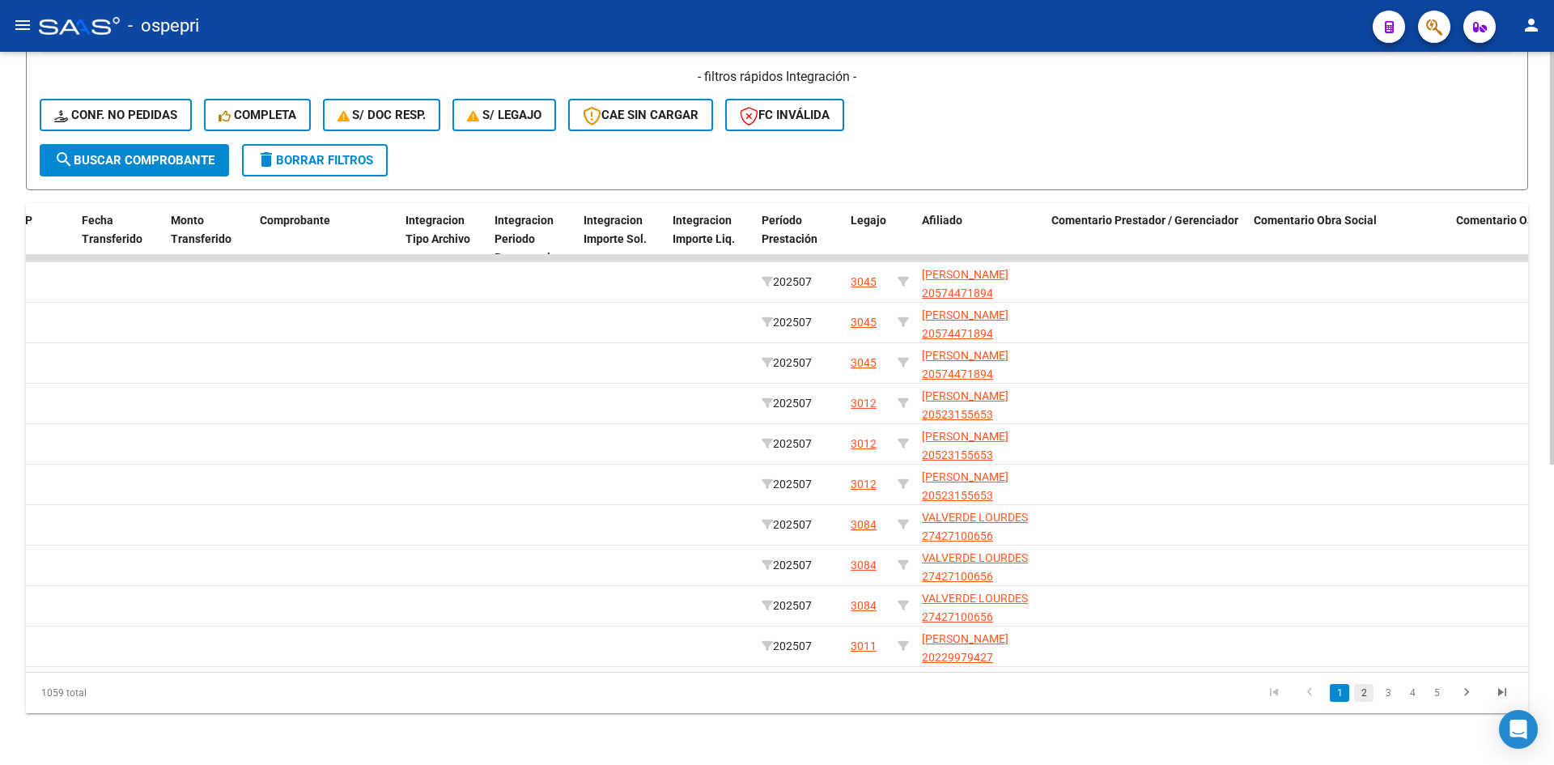
click at [1064, 694] on link "2" at bounding box center [1363, 693] width 19 height 18
click at [1064, 692] on link "3" at bounding box center [1387, 693] width 19 height 18
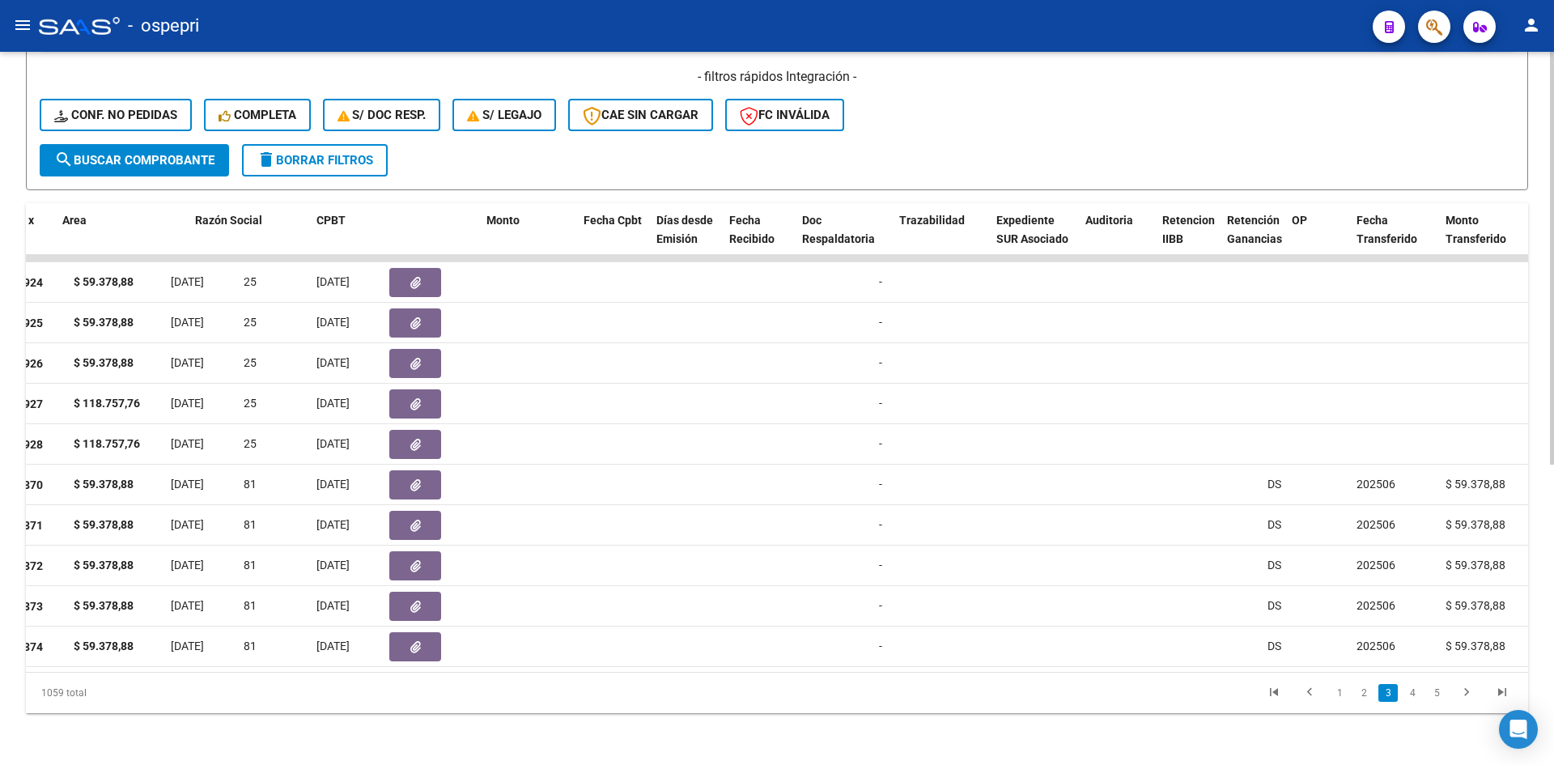
scroll to position [0, 0]
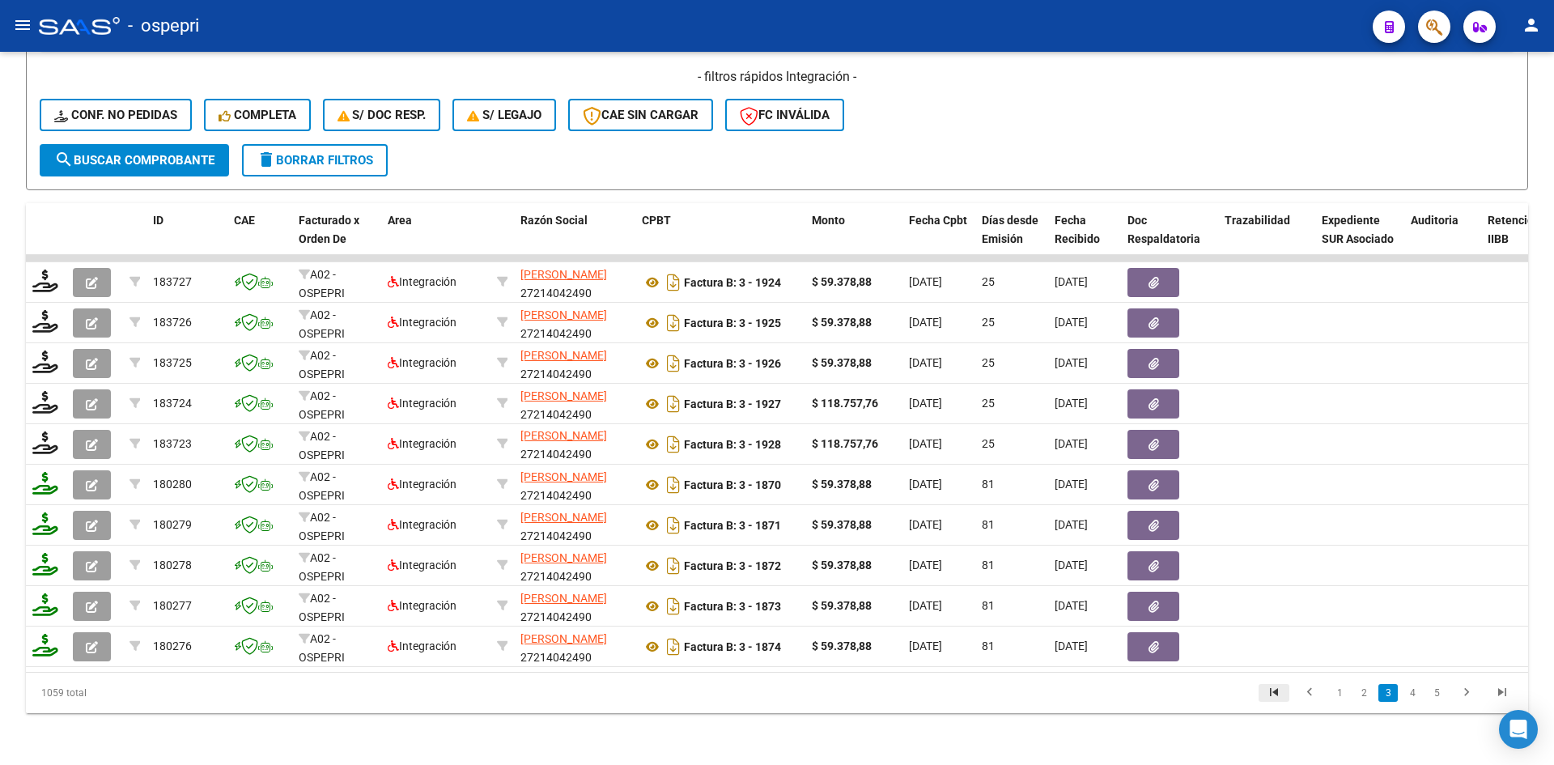
click at [1064, 688] on icon "go to first page" at bounding box center [1273, 694] width 21 height 19
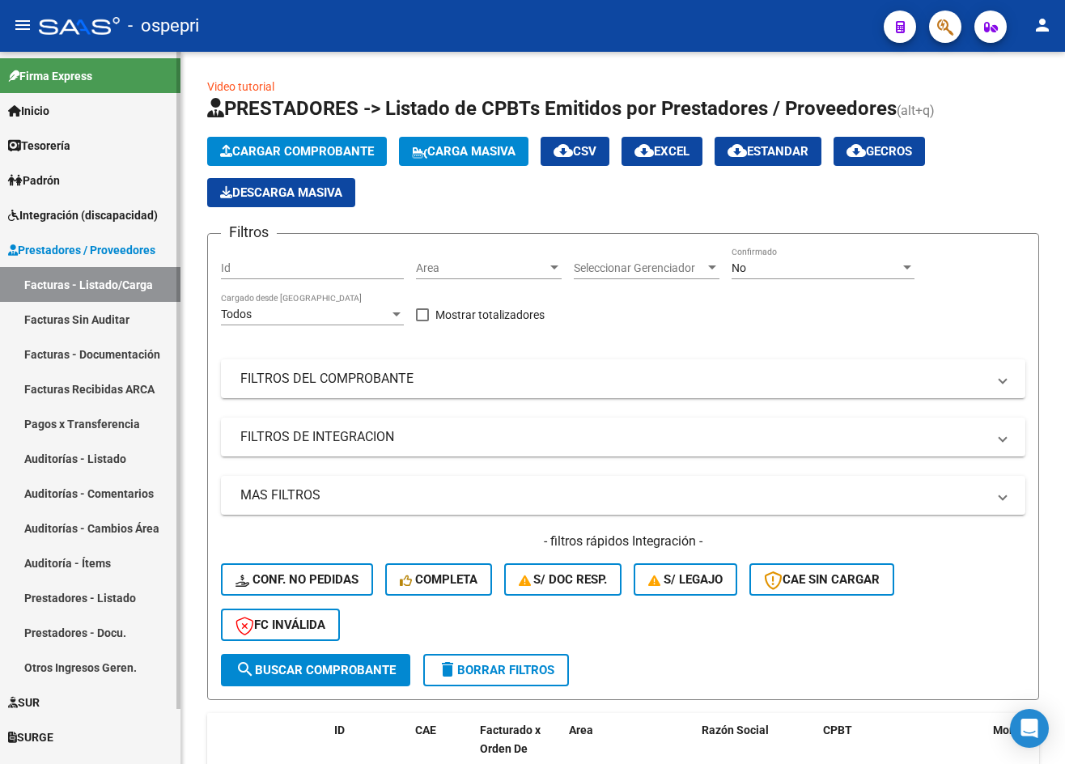
click at [85, 216] on span "Integración (discapacidad)" at bounding box center [83, 215] width 150 height 18
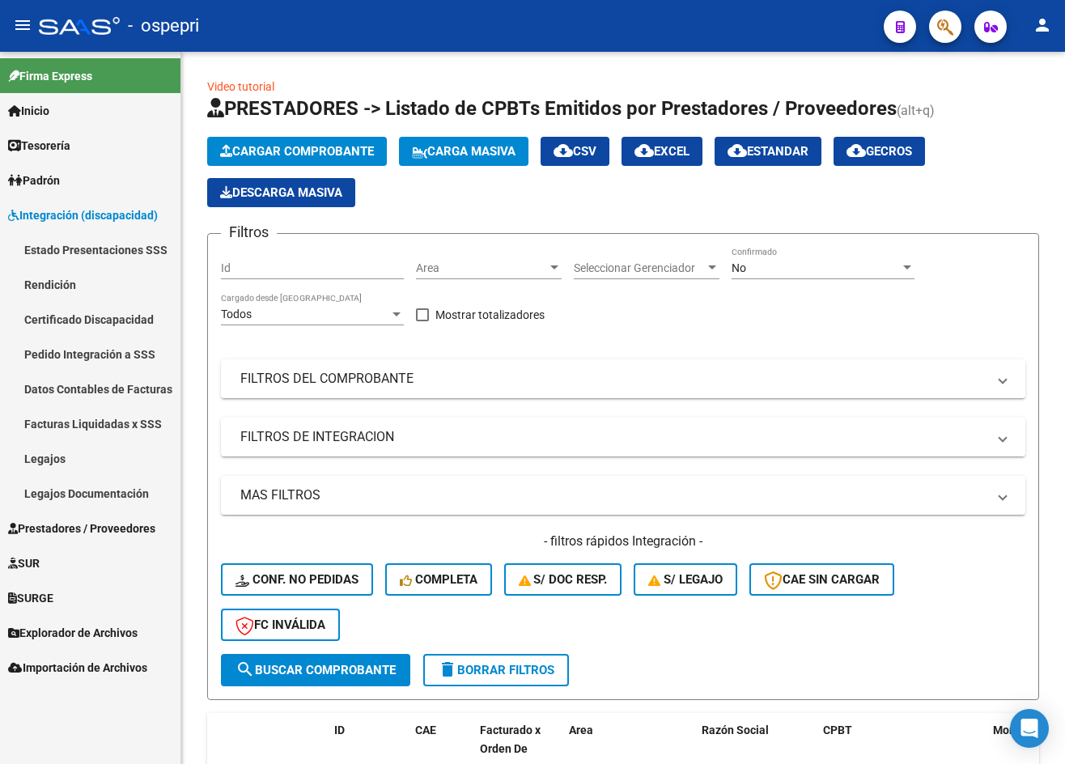
click at [63, 456] on link "Legajos" at bounding box center [90, 458] width 180 height 35
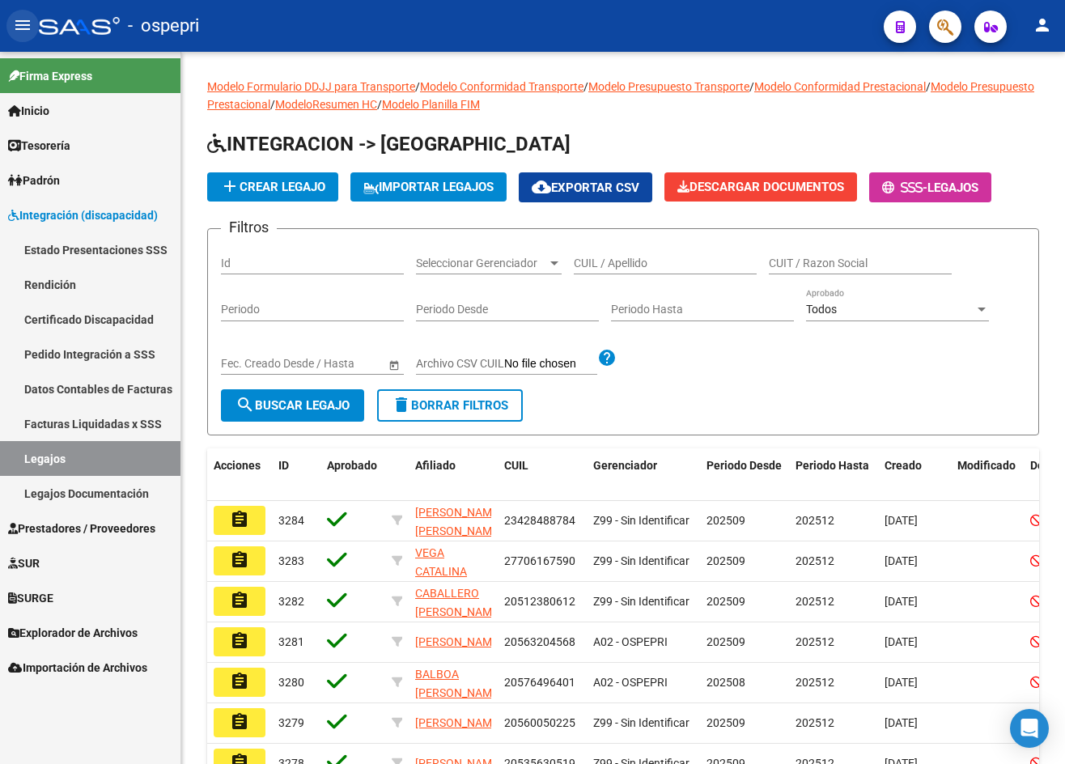
click at [24, 17] on mat-icon "menu" at bounding box center [22, 24] width 19 height 19
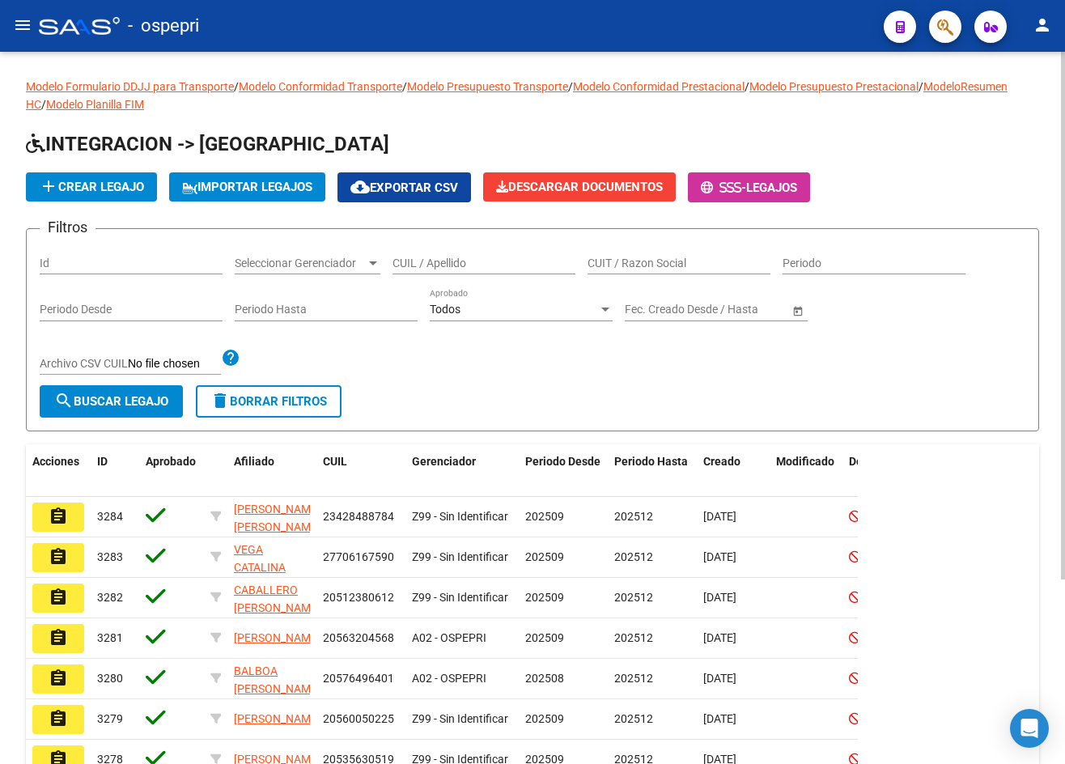
click at [516, 251] on div "CUIL / Apellido" at bounding box center [484, 258] width 183 height 32
click at [516, 261] on input "CUIL / Apellido" at bounding box center [484, 264] width 183 height 14
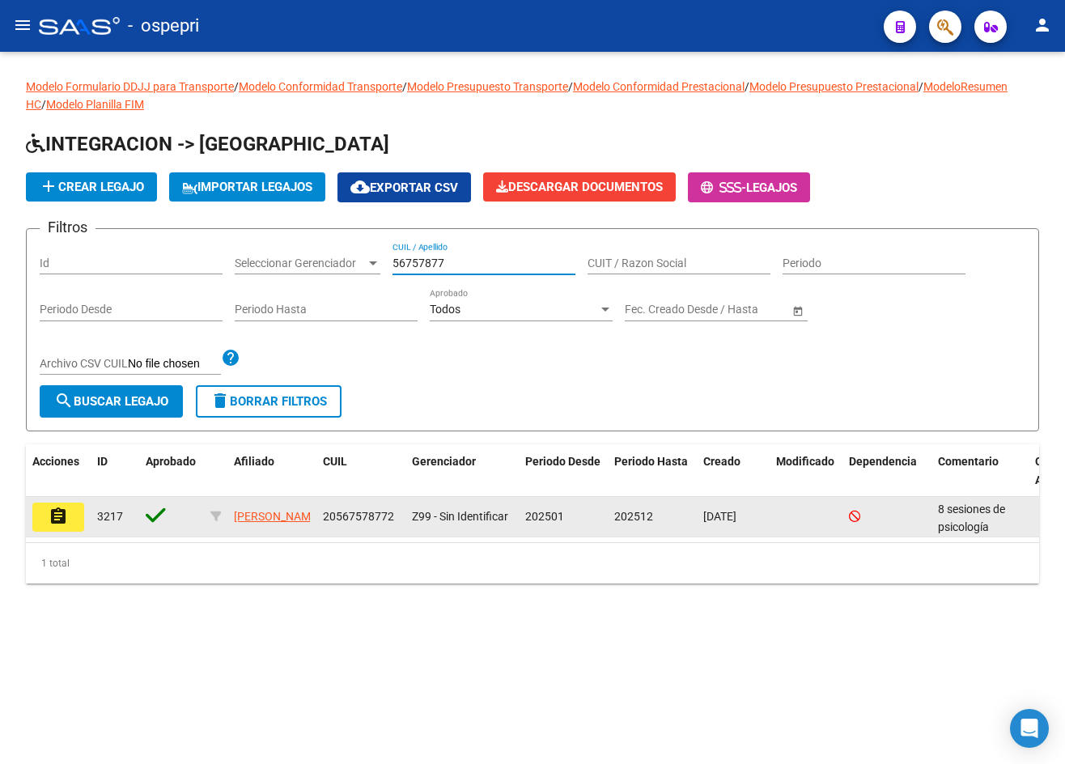
type input "56757877"
click at [52, 522] on mat-icon "assignment" at bounding box center [58, 516] width 19 height 19
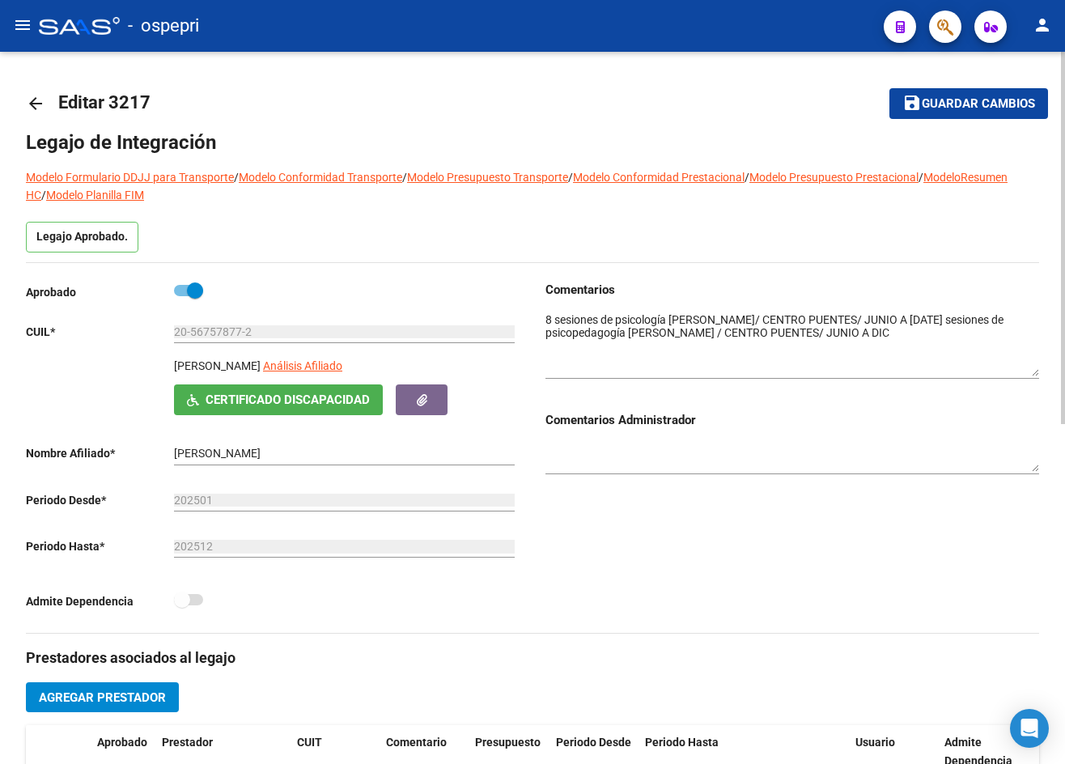
drag, startPoint x: 1034, startPoint y: 335, endPoint x: 1036, endPoint y: 369, distance: 34.0
click at [1036, 369] on textarea at bounding box center [793, 344] width 494 height 65
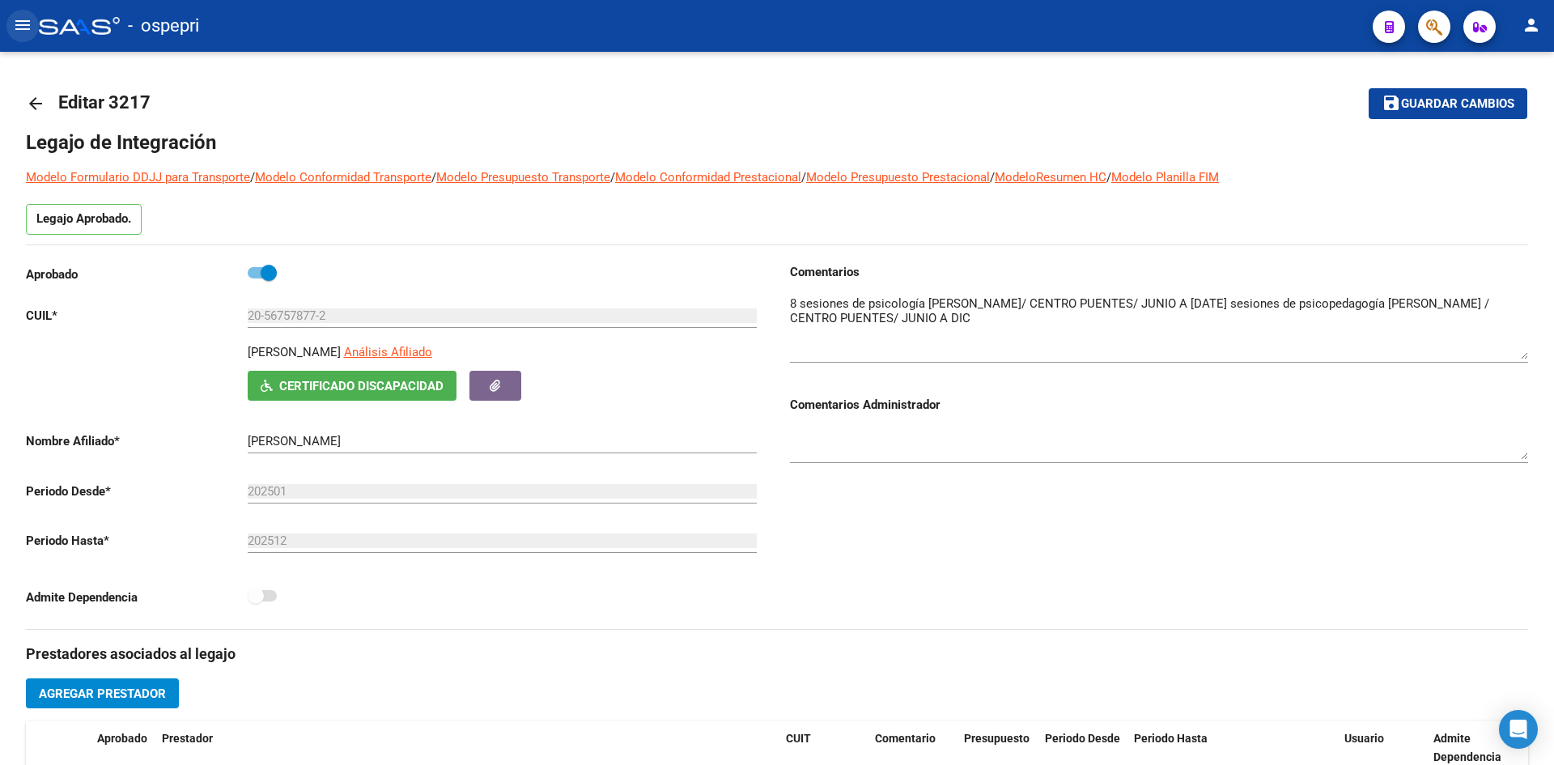
click at [32, 26] on button "menu" at bounding box center [22, 26] width 32 height 32
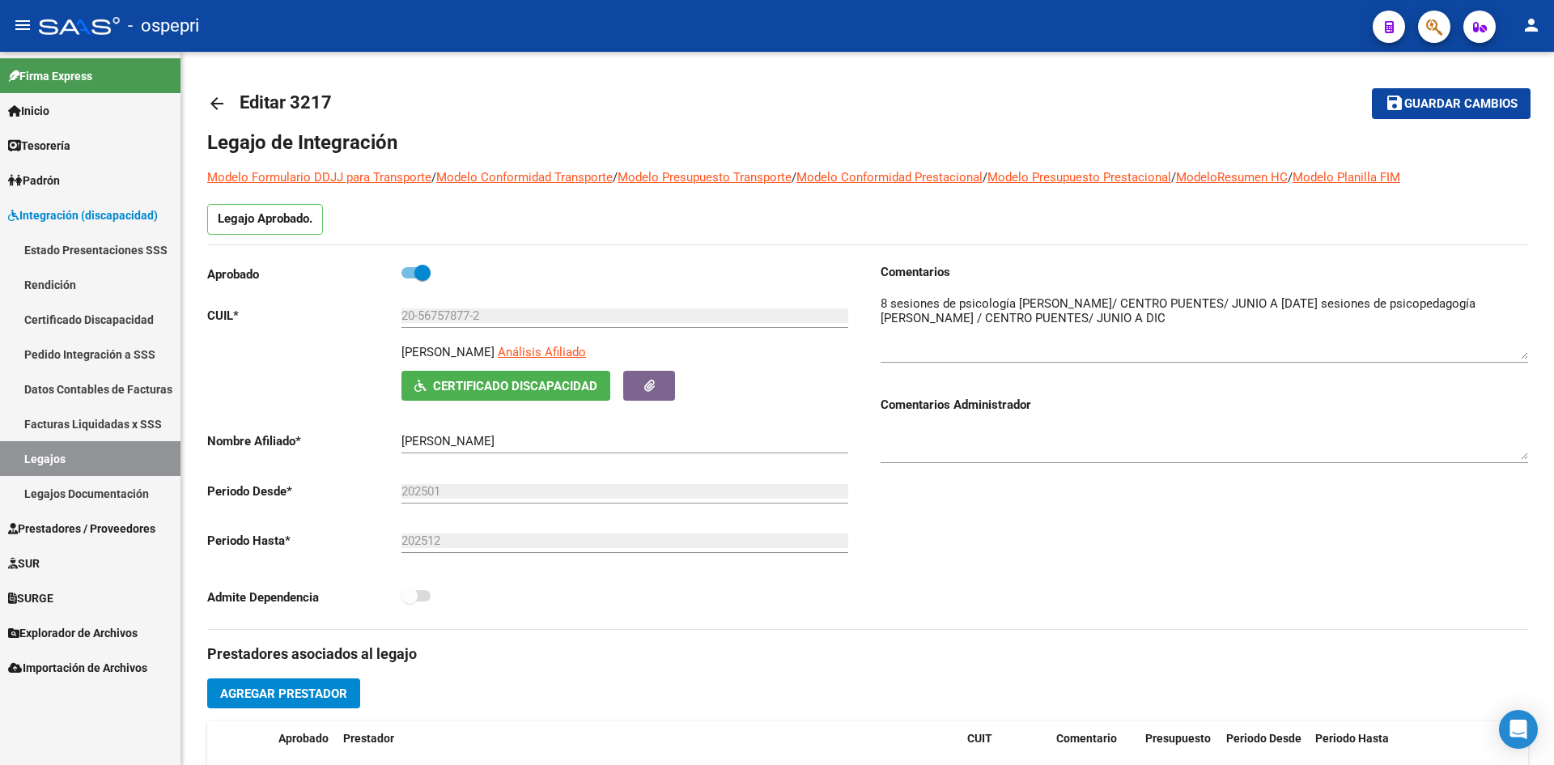
click at [73, 349] on link "Pedido Integración a SSS" at bounding box center [90, 354] width 180 height 35
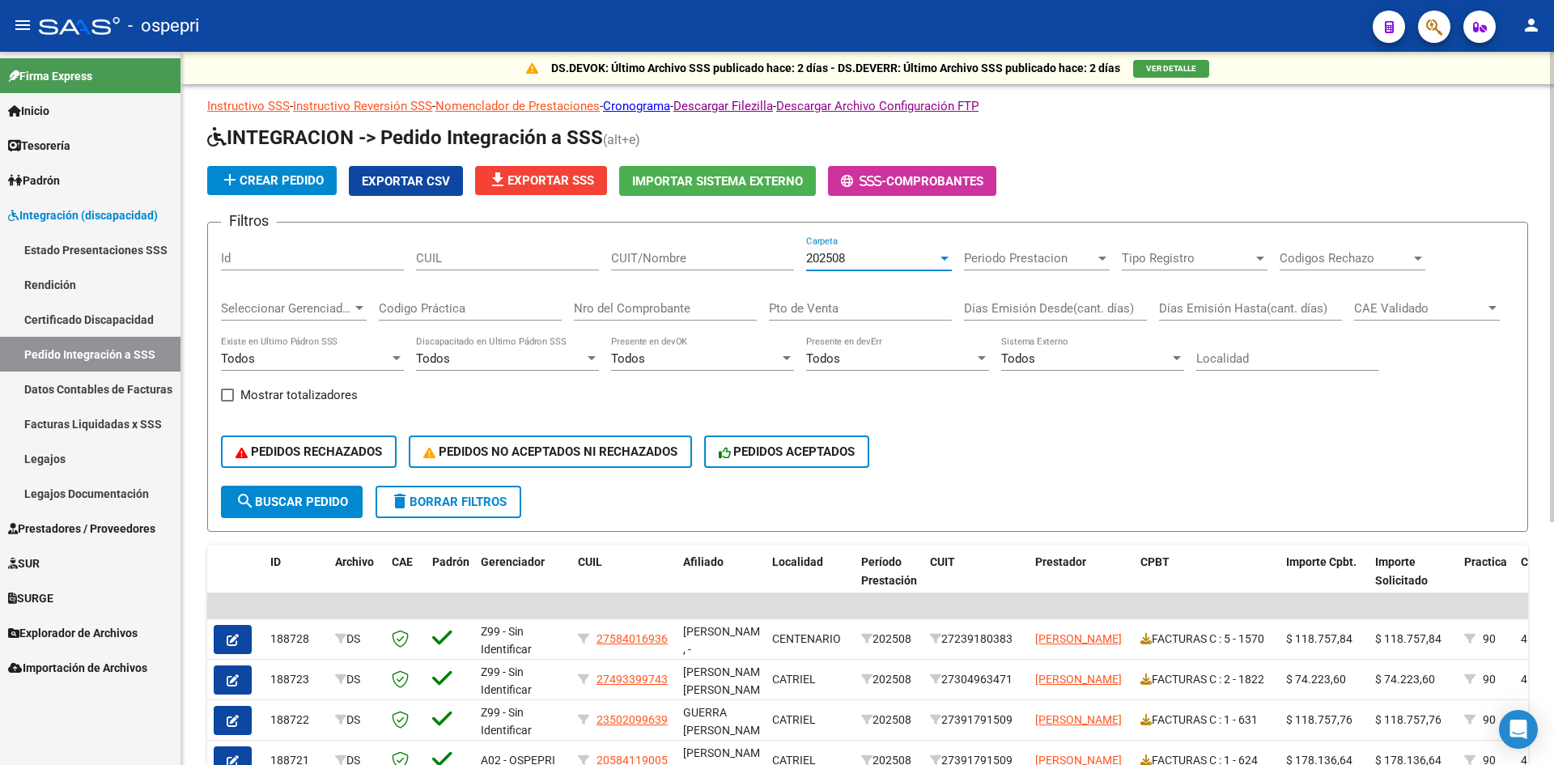
click at [861, 260] on div "202508" at bounding box center [871, 258] width 131 height 15
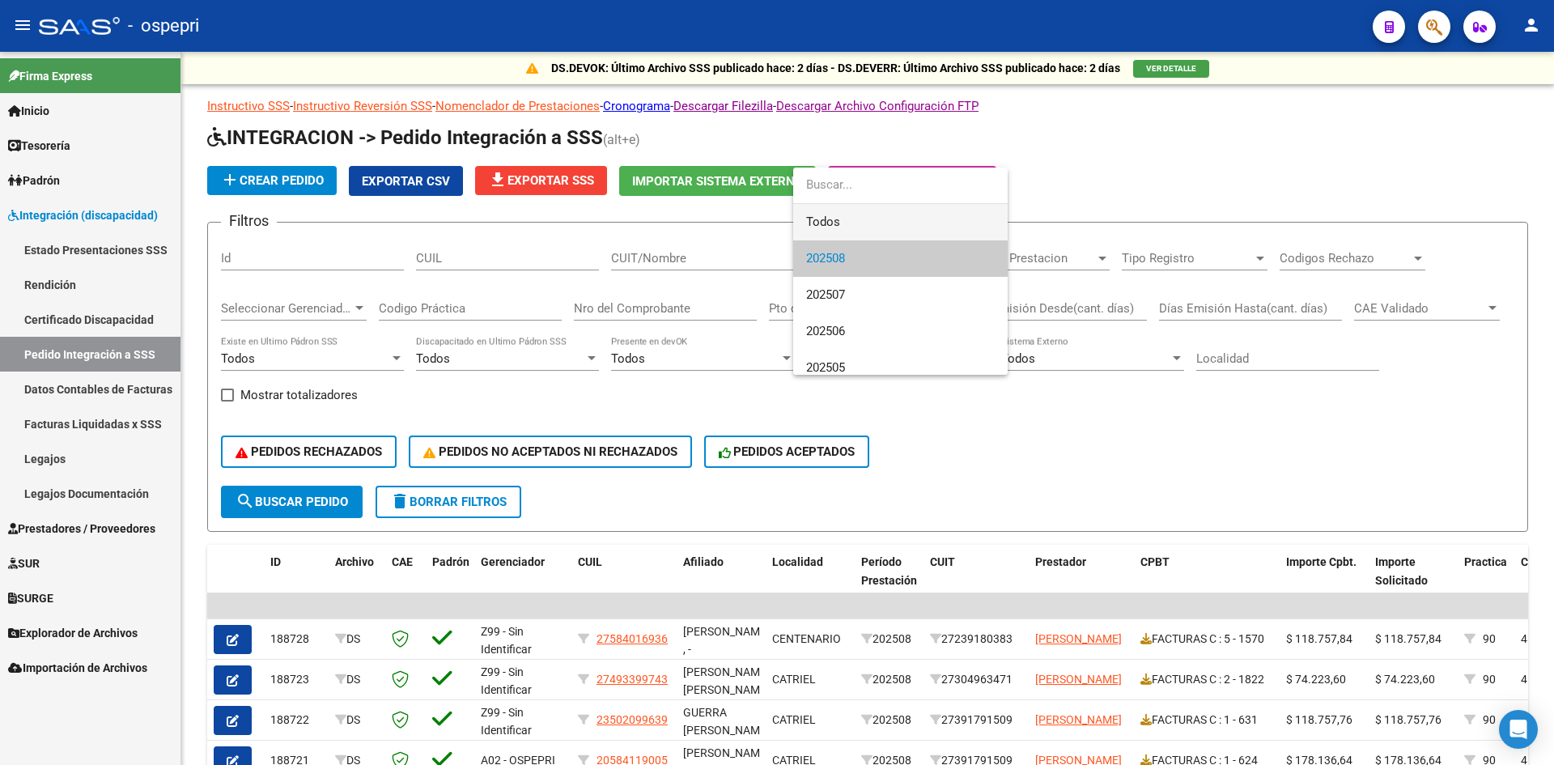
click at [856, 227] on span "Todos" at bounding box center [900, 222] width 189 height 36
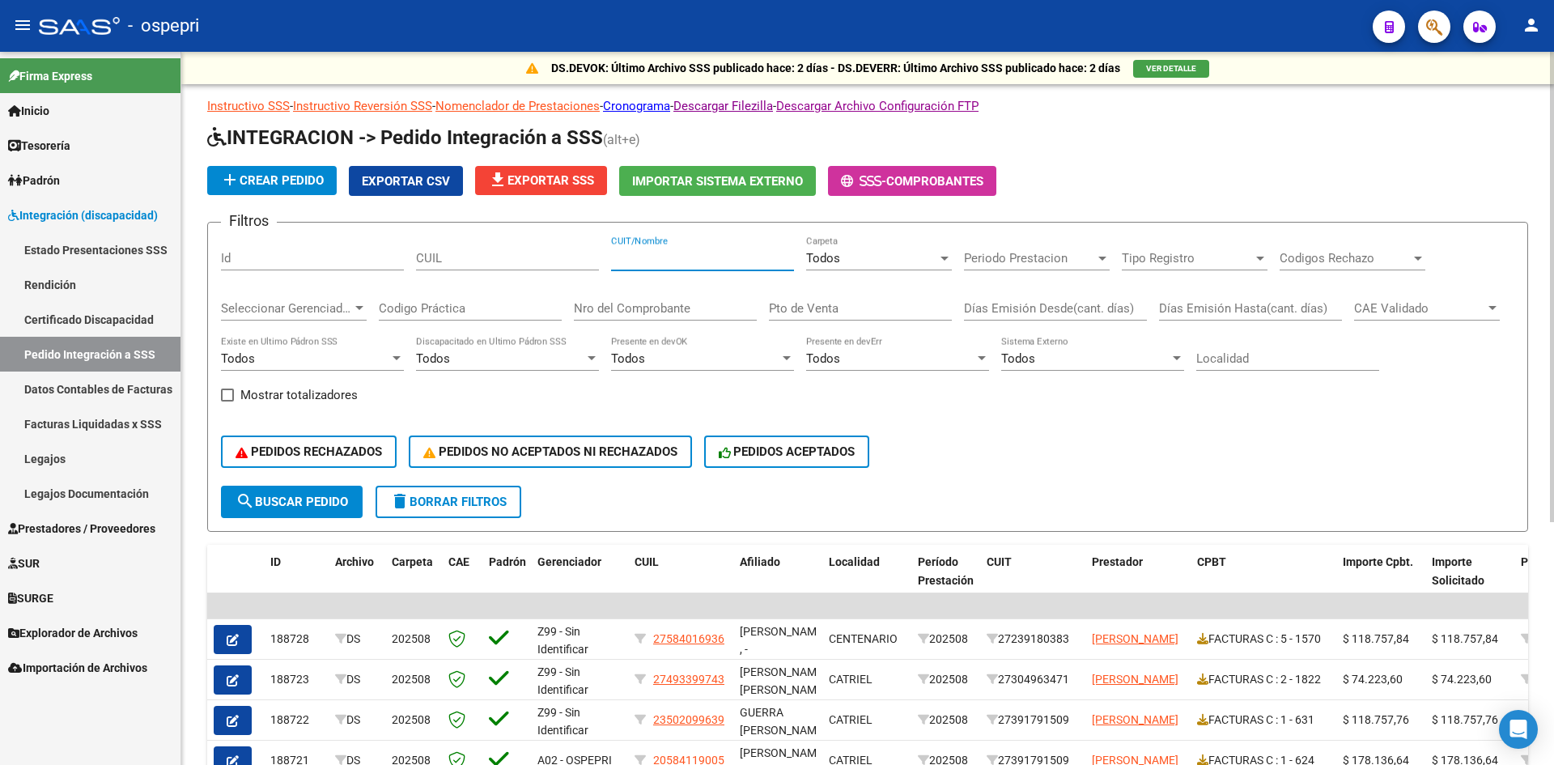
click at [668, 255] on input "CUIT/Nombre" at bounding box center [702, 258] width 183 height 15
paste input "fonovivia2728@live.com"
drag, startPoint x: 752, startPoint y: 259, endPoint x: 357, endPoint y: 271, distance: 395.2
click at [357, 271] on div "Filtros Id CUIL fonovivia2728@live.com CUIT/Nombre Todos Carpeta Periodo Presta…" at bounding box center [867, 361] width 1293 height 250
paste input "27214042490"
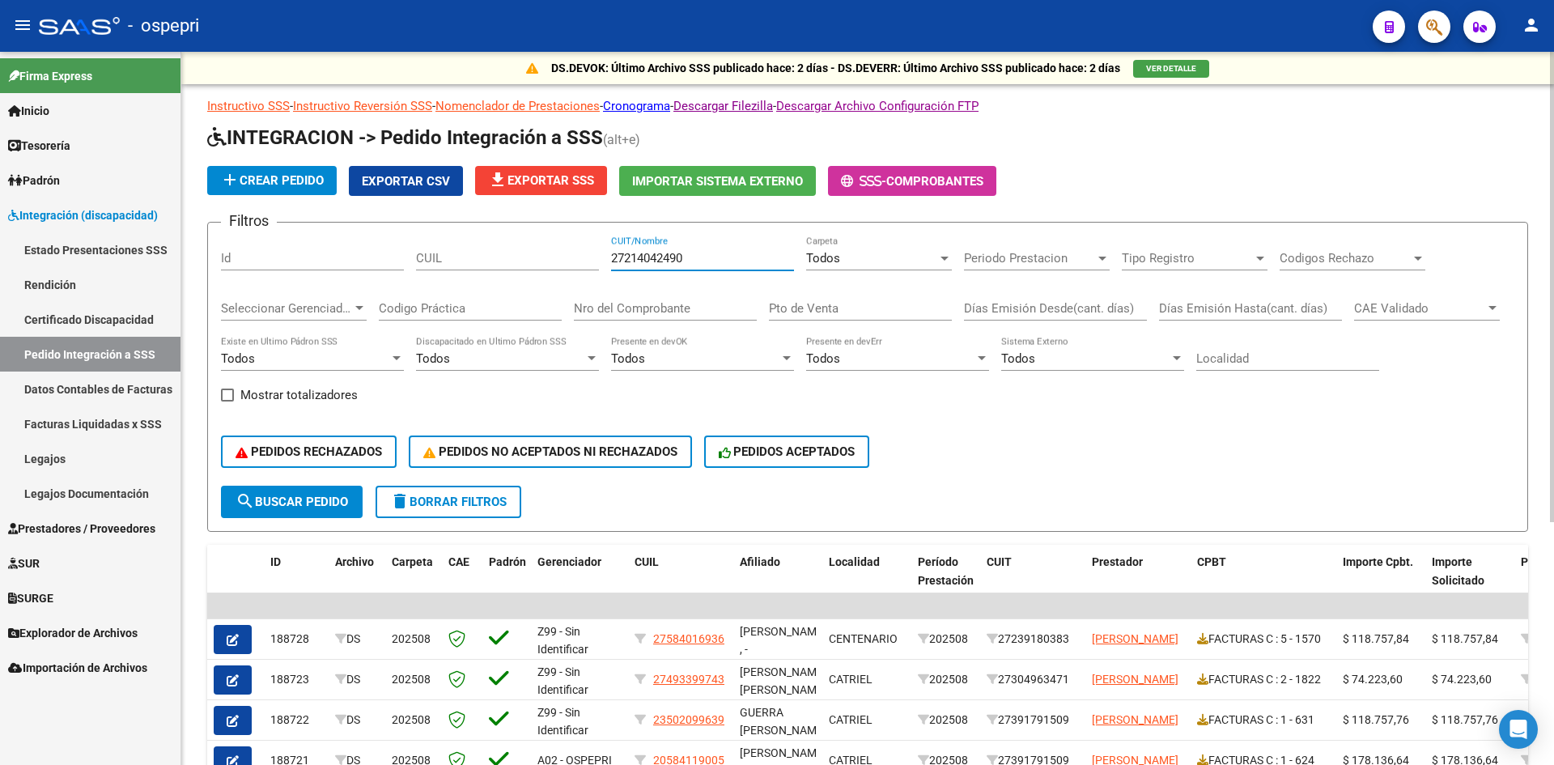
type input "27214042490"
click at [318, 497] on span "search Buscar Pedido" at bounding box center [292, 502] width 113 height 15
click at [500, 257] on input "CUIL" at bounding box center [507, 258] width 183 height 15
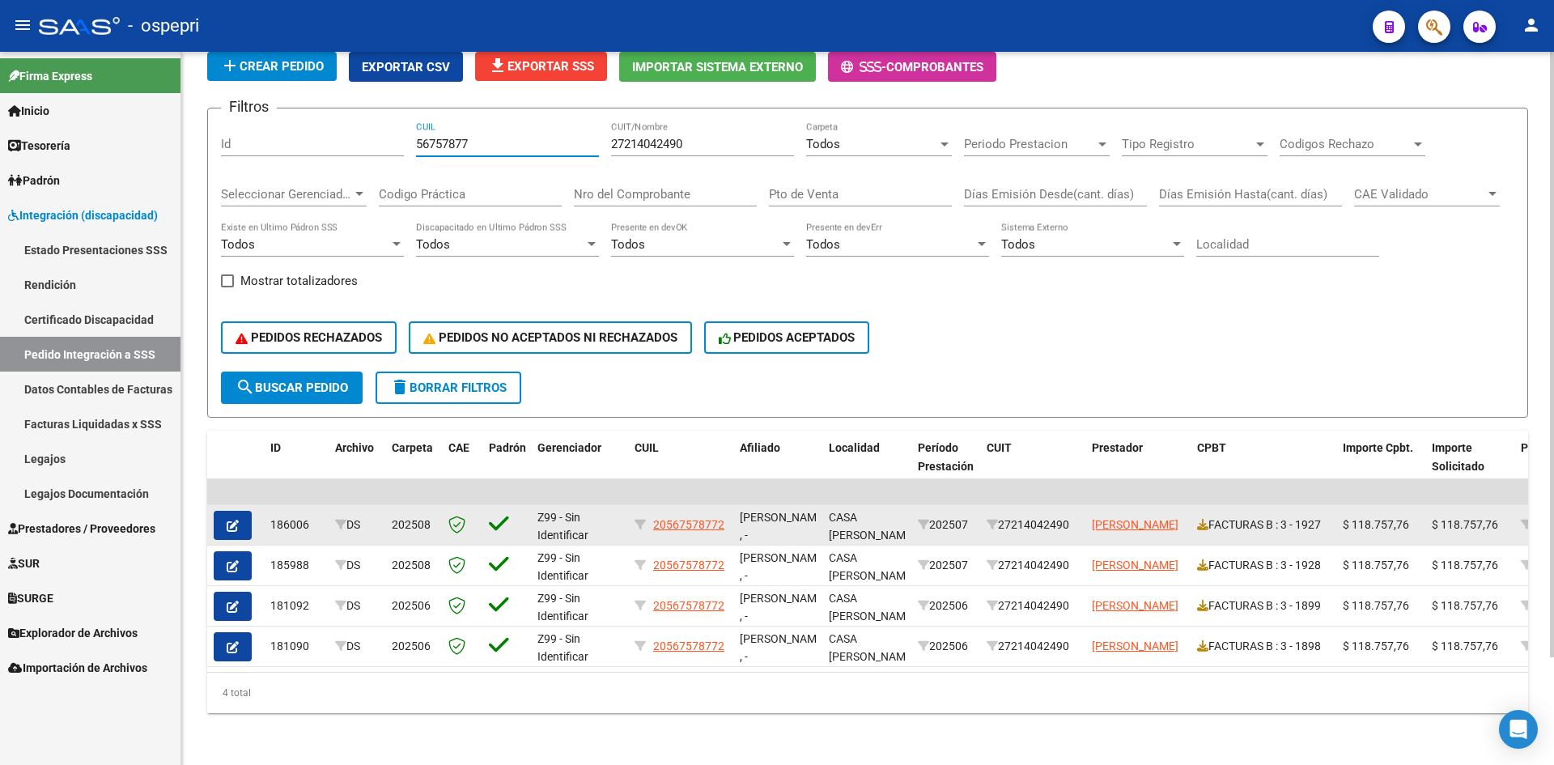
type input "56757877"
click at [246, 516] on button "button" at bounding box center [233, 525] width 38 height 29
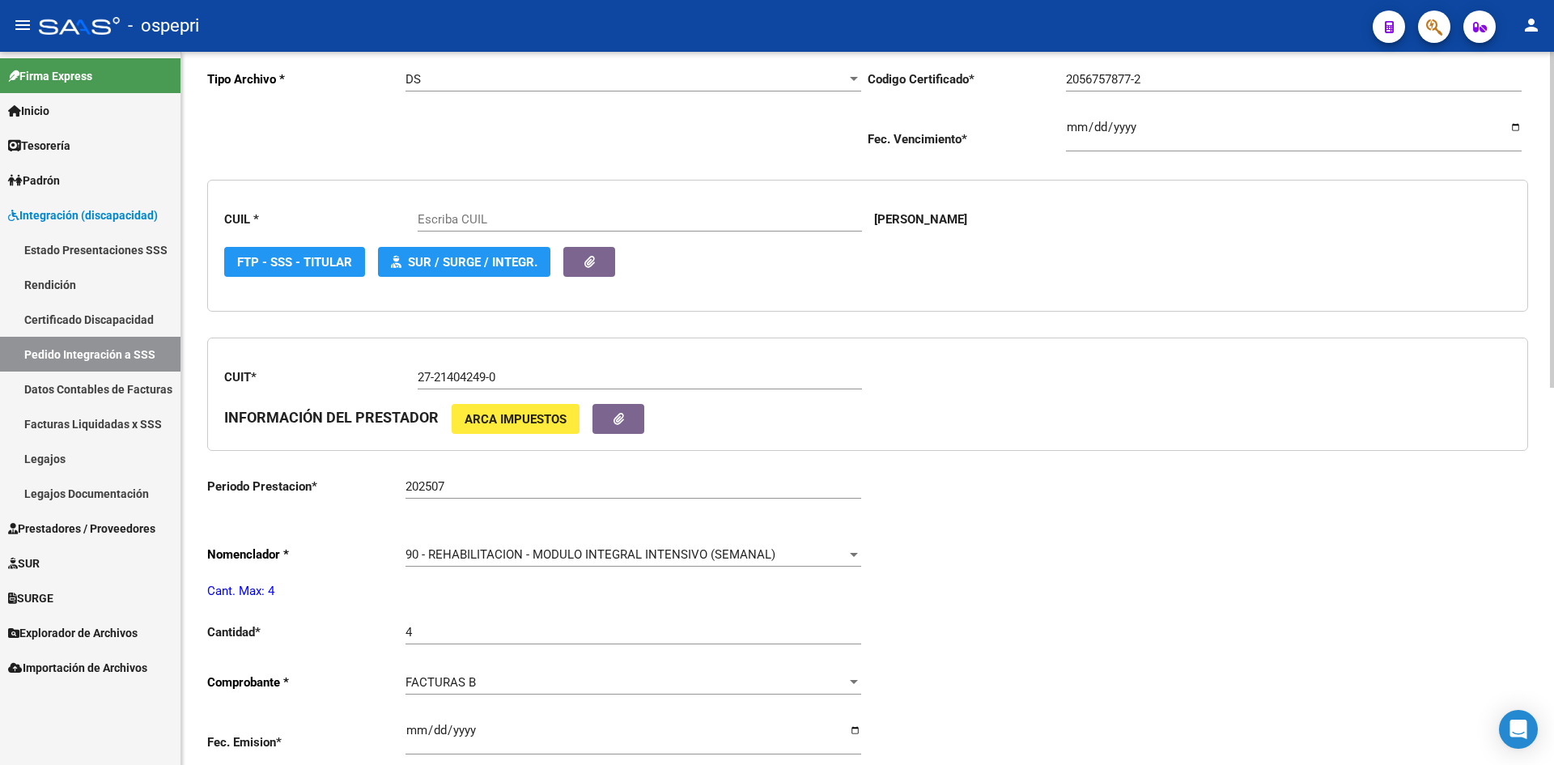
type input "20567578772"
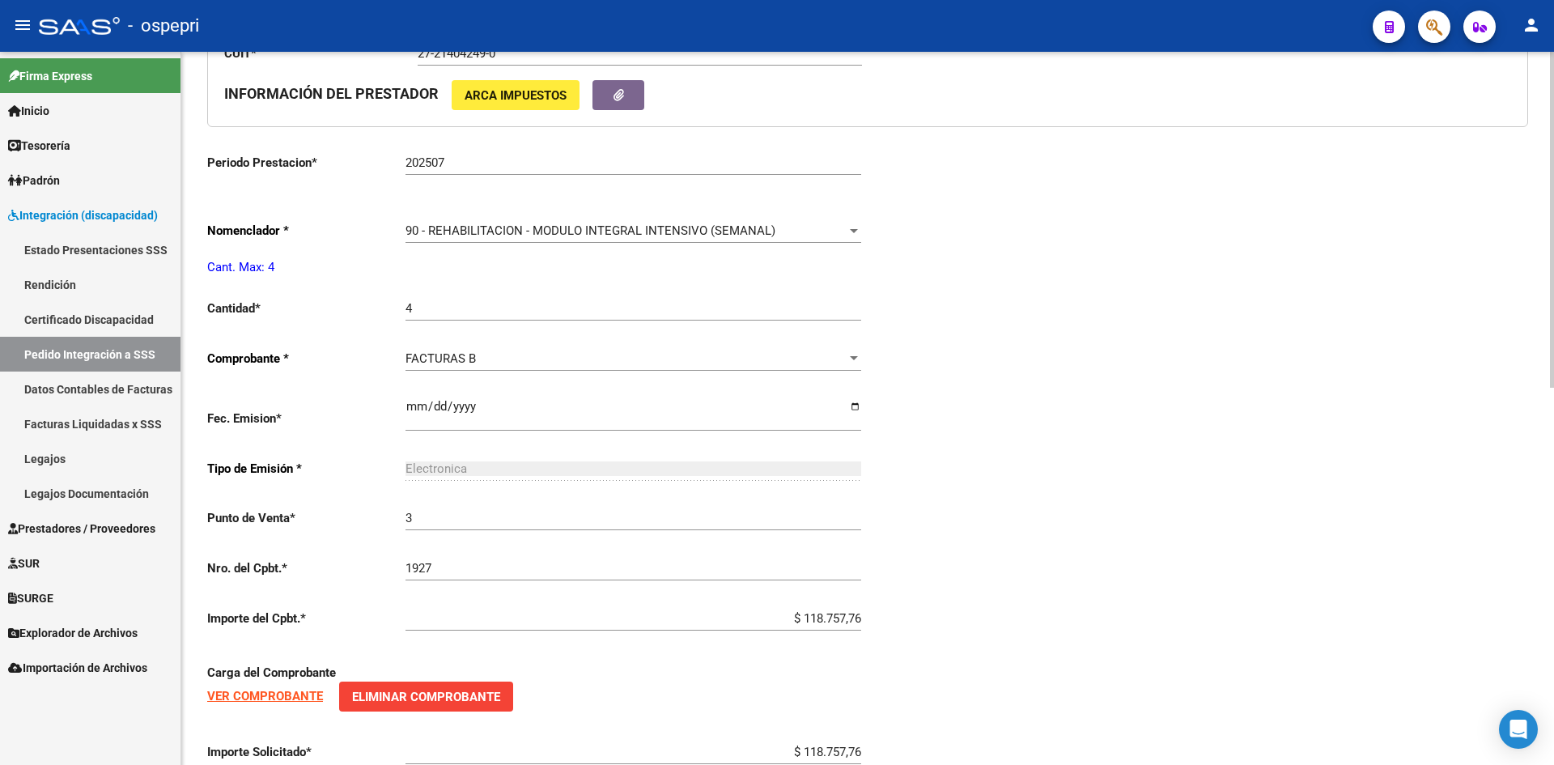
scroll to position [800, 0]
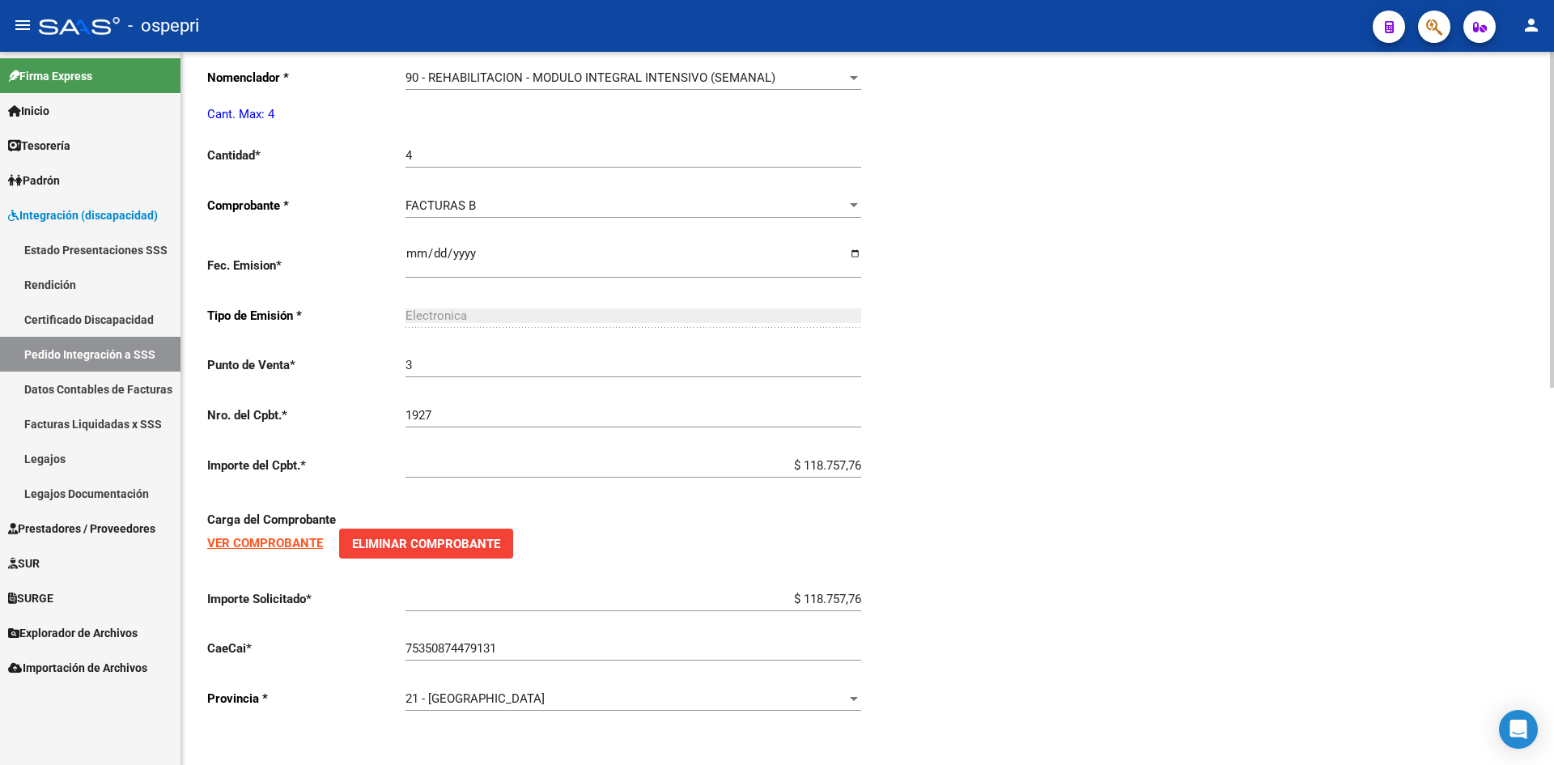
click at [261, 543] on strong "VER COMPROBANTE" at bounding box center [265, 543] width 116 height 15
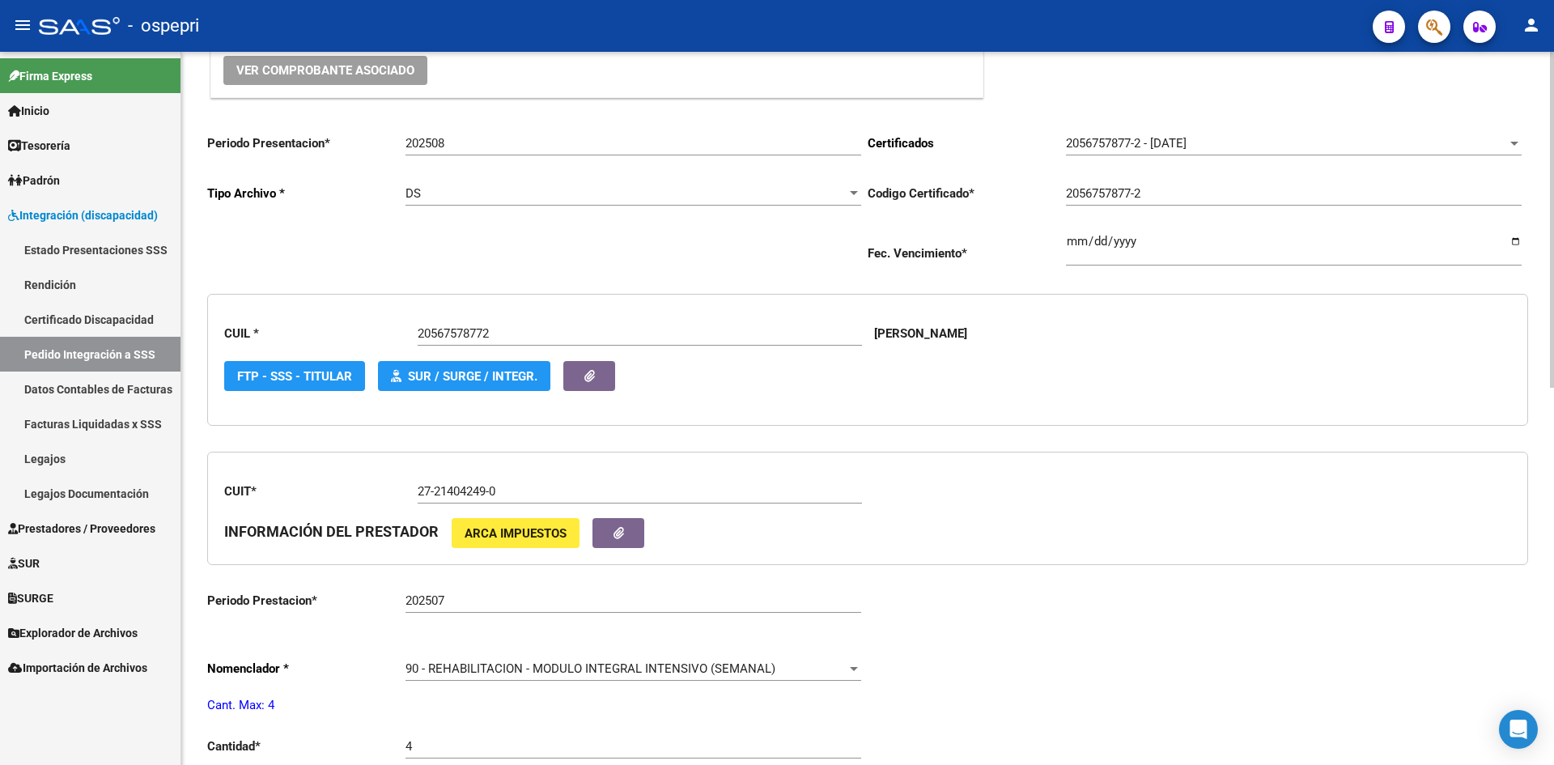
scroll to position [0, 0]
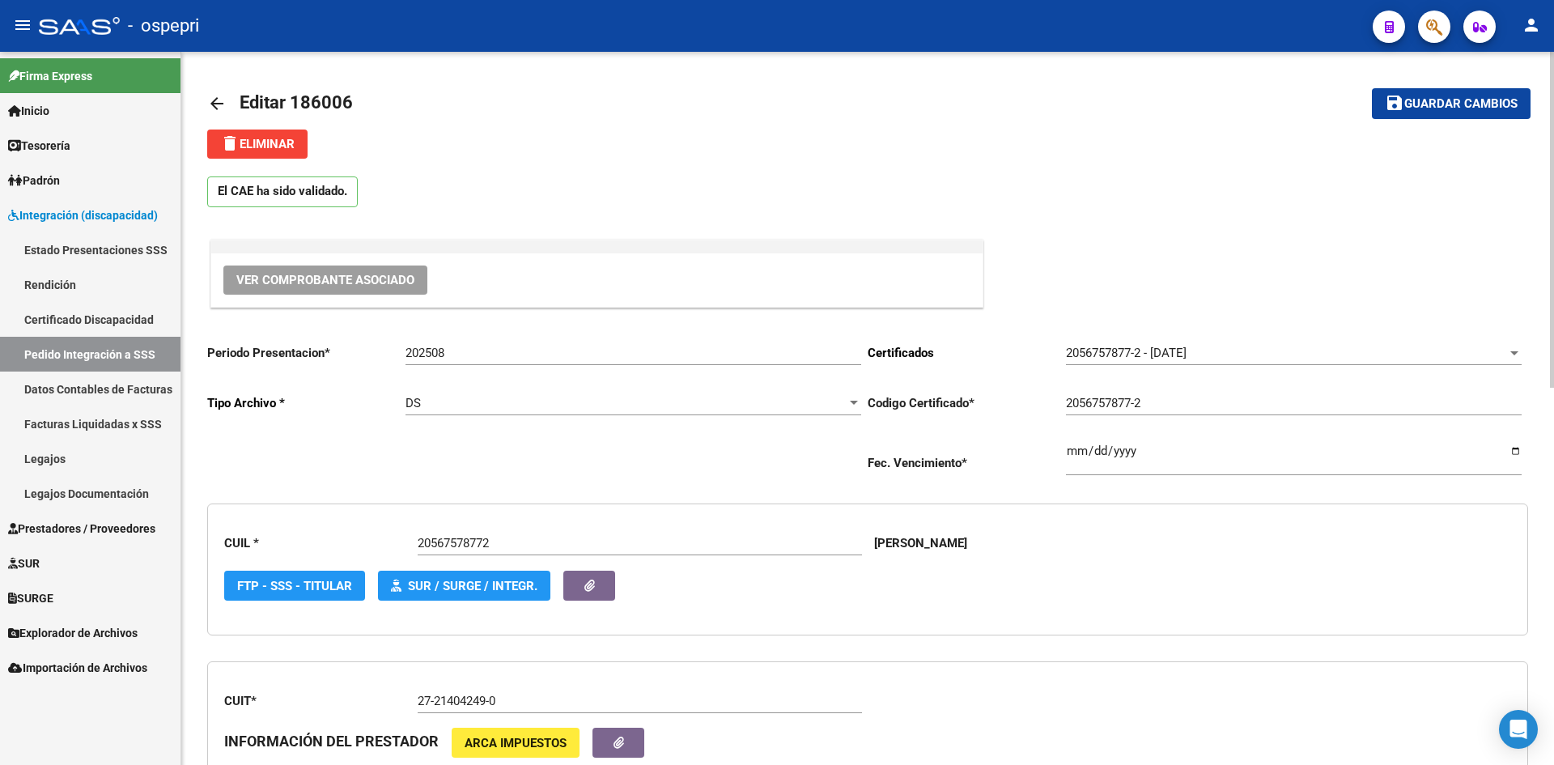
click at [213, 106] on mat-icon "arrow_back" at bounding box center [216, 103] width 19 height 19
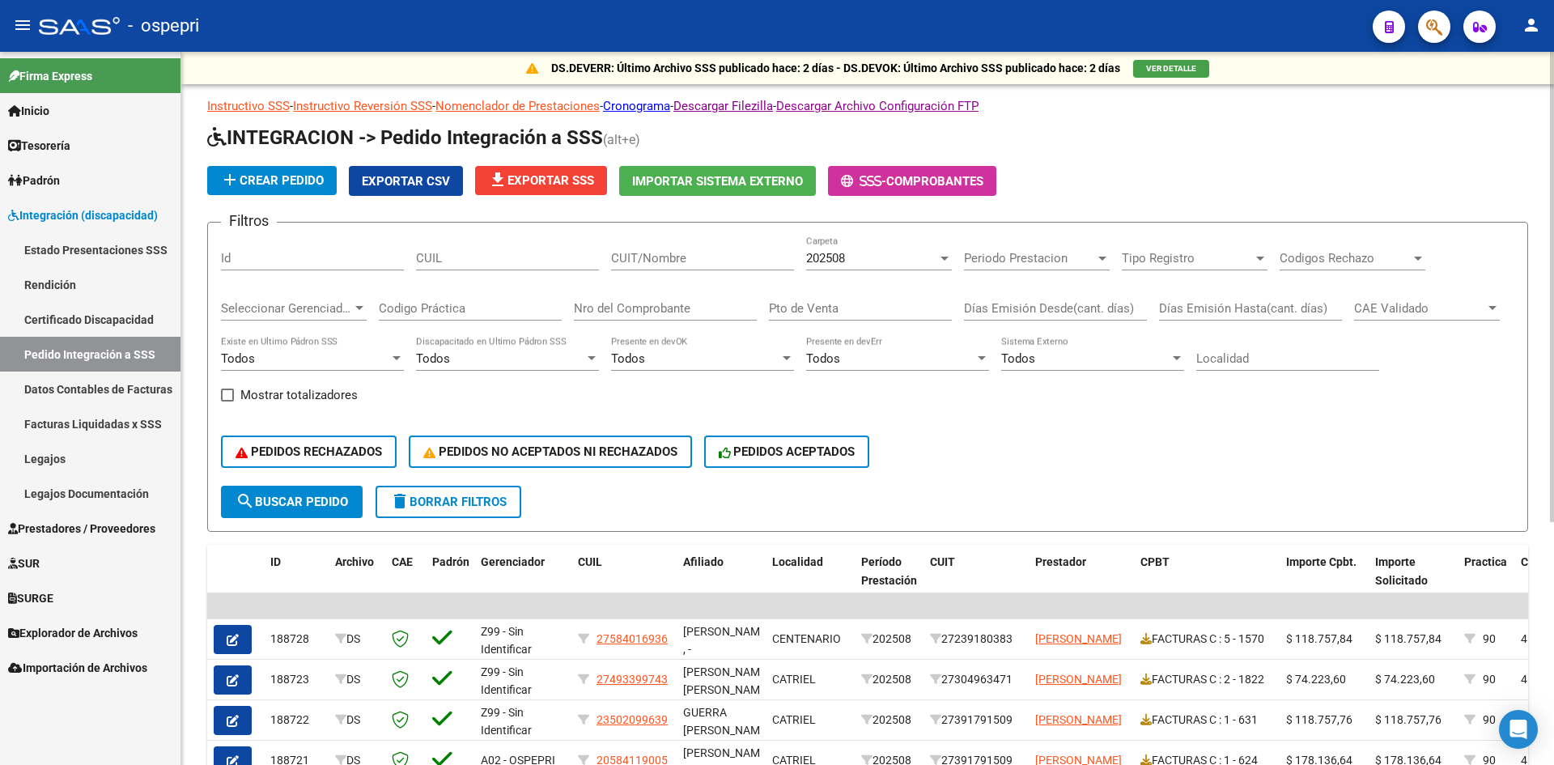
click at [834, 265] on span "202508" at bounding box center [825, 258] width 39 height 15
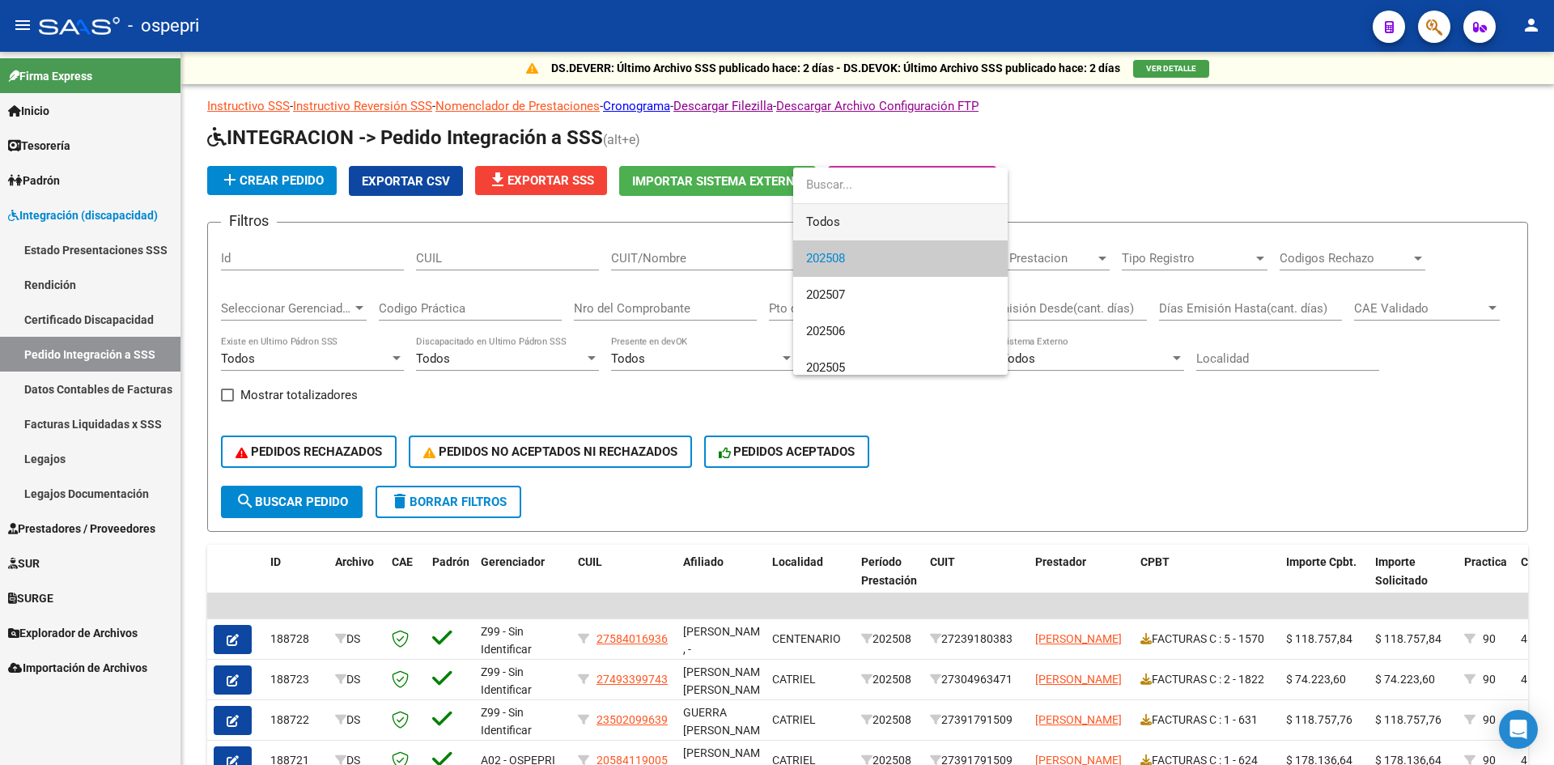
click at [872, 227] on span "Todos" at bounding box center [900, 222] width 189 height 36
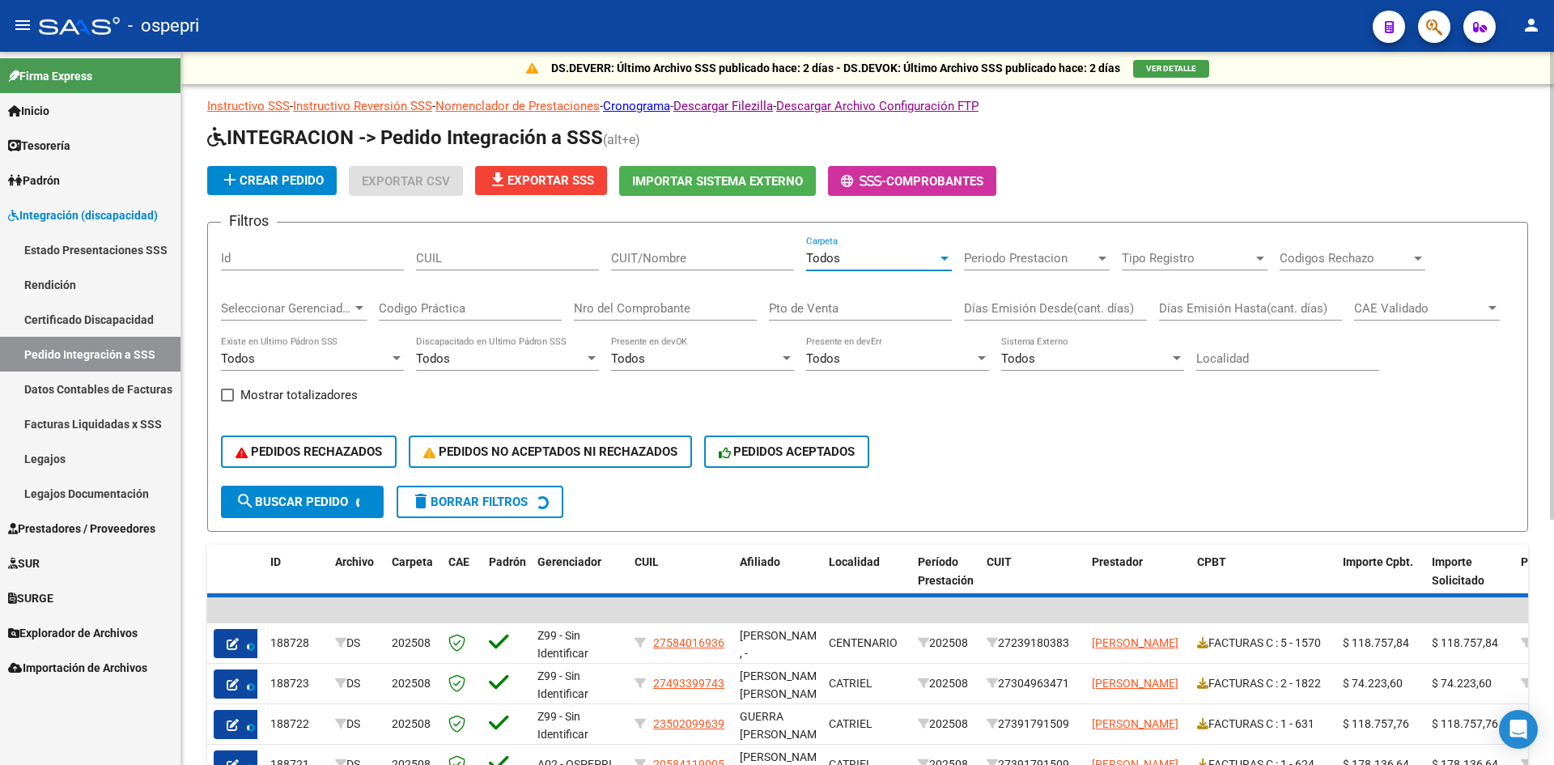
click at [669, 259] on input "CUIT/Nombre" at bounding box center [702, 258] width 183 height 15
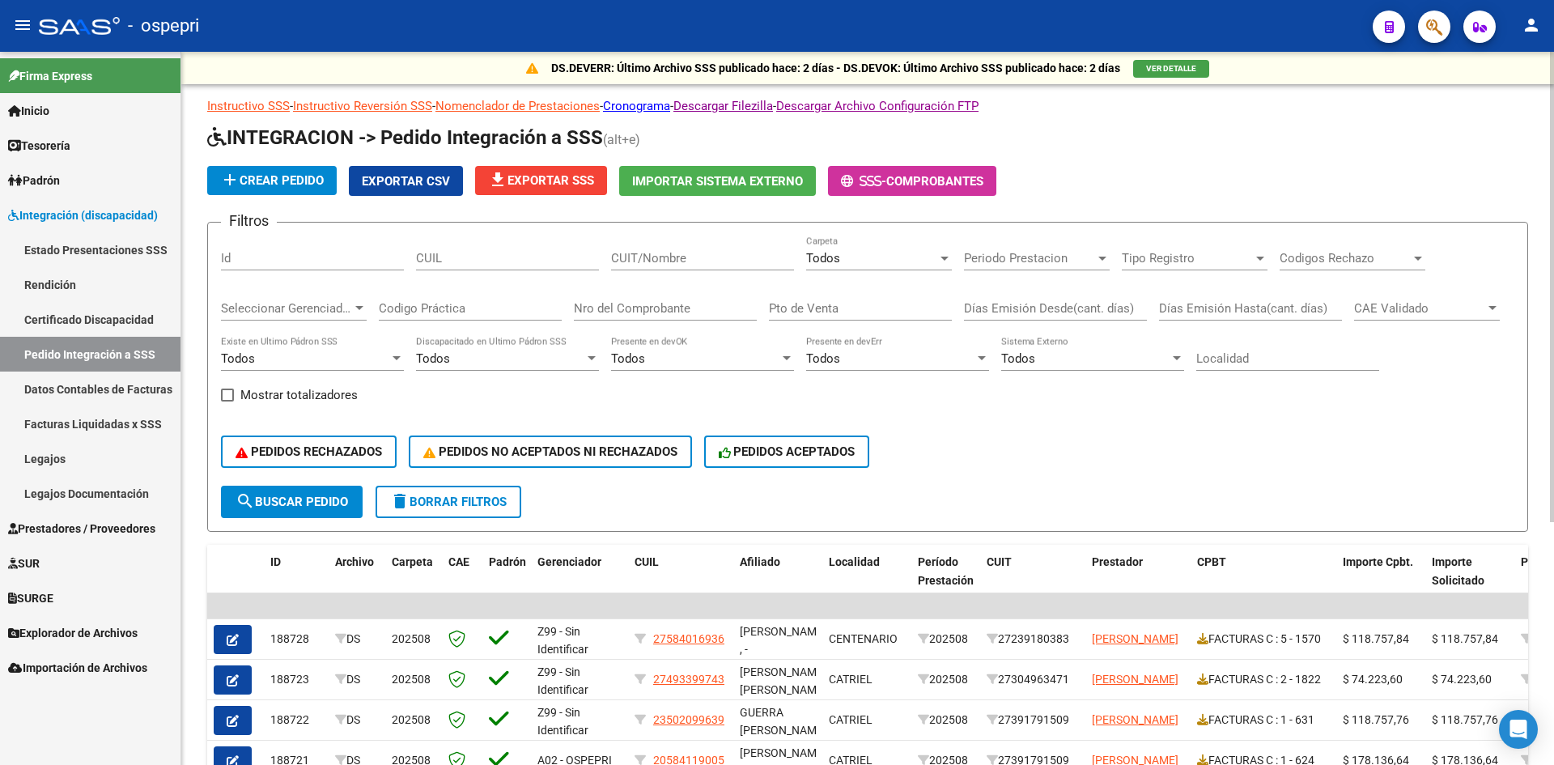
click at [473, 267] on div "CUIL" at bounding box center [507, 253] width 183 height 35
type input "5"
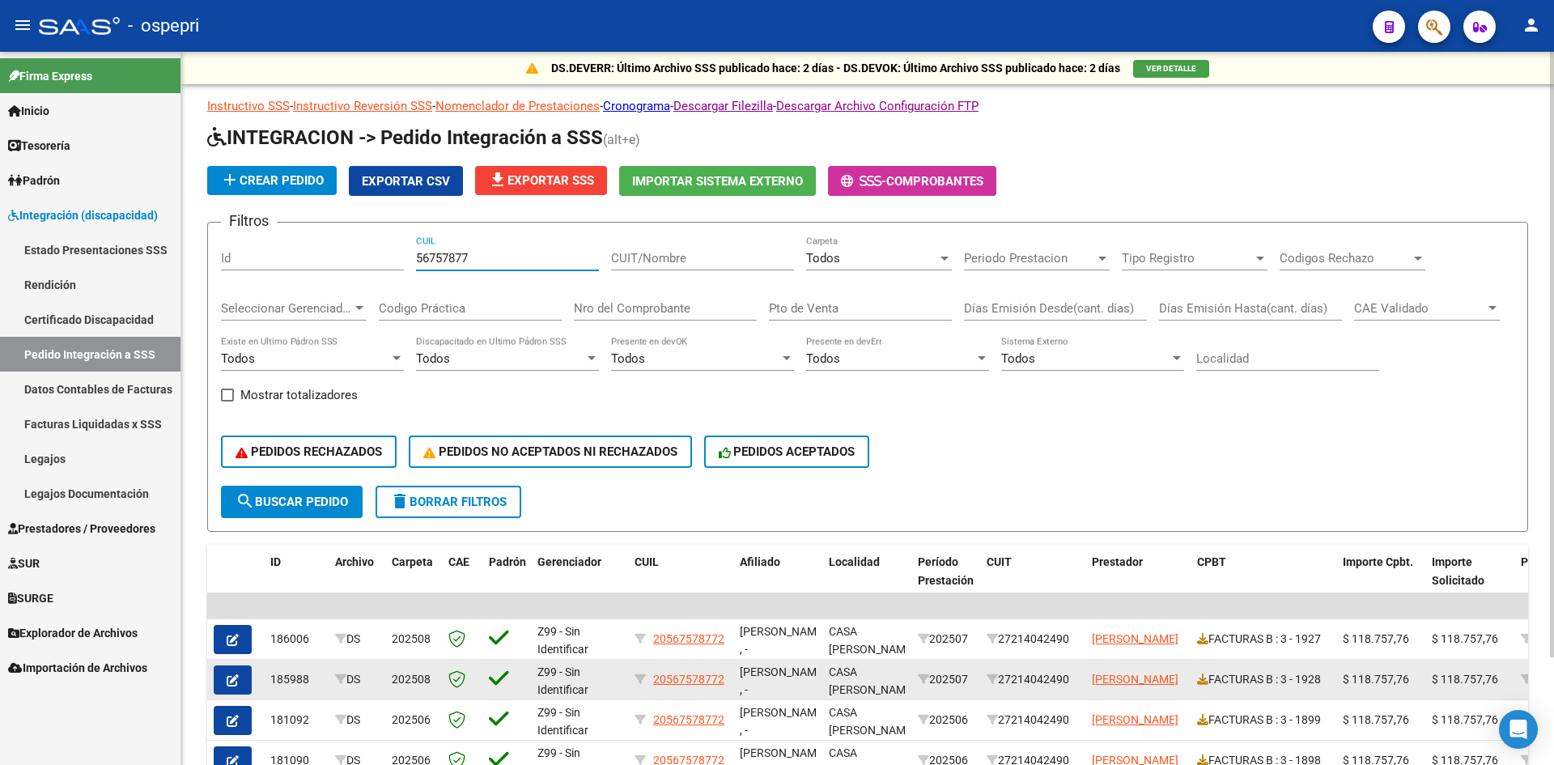
type input "56757877"
click at [234, 677] on icon "button" at bounding box center [233, 680] width 12 height 12
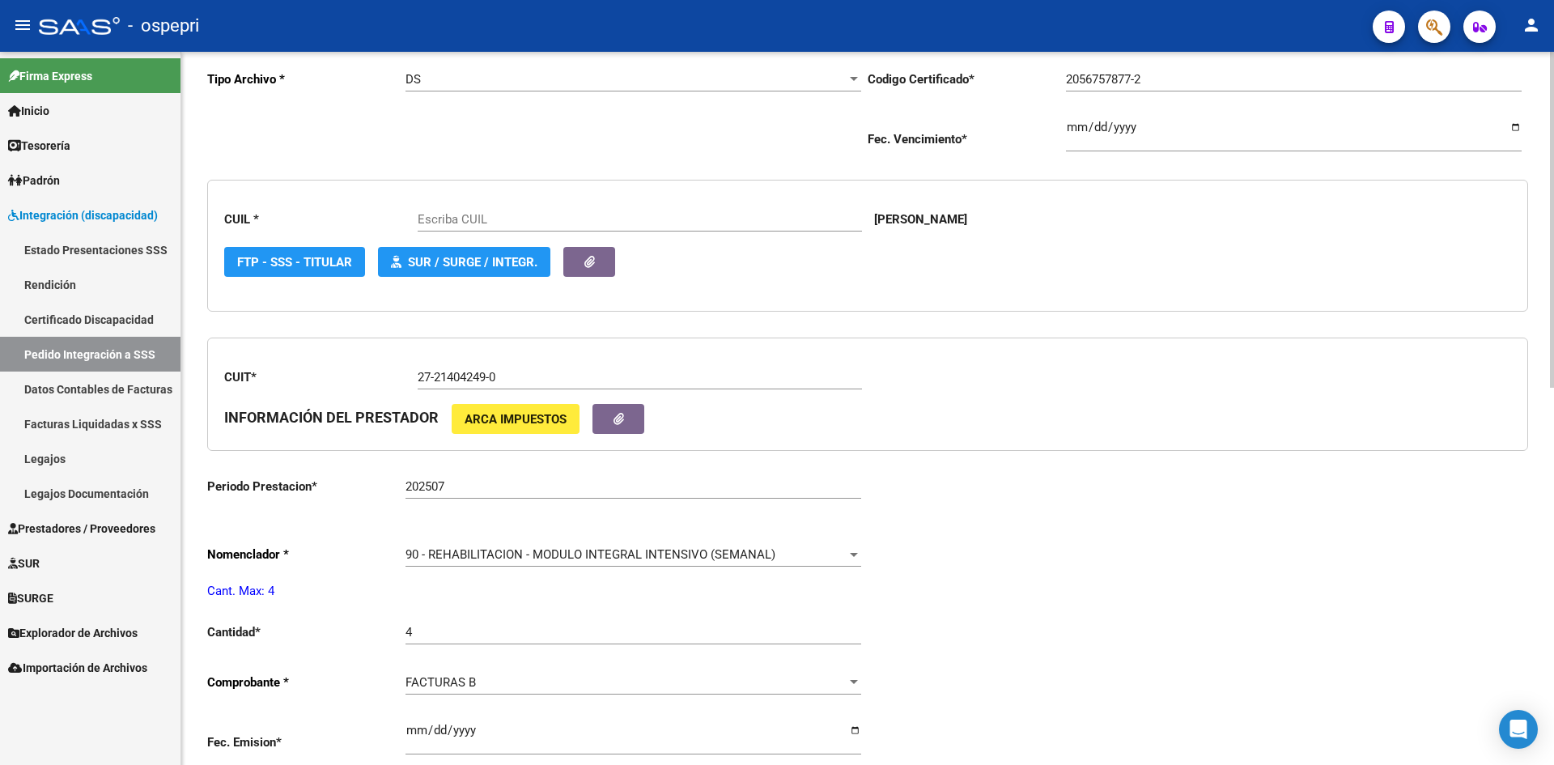
scroll to position [118, 0]
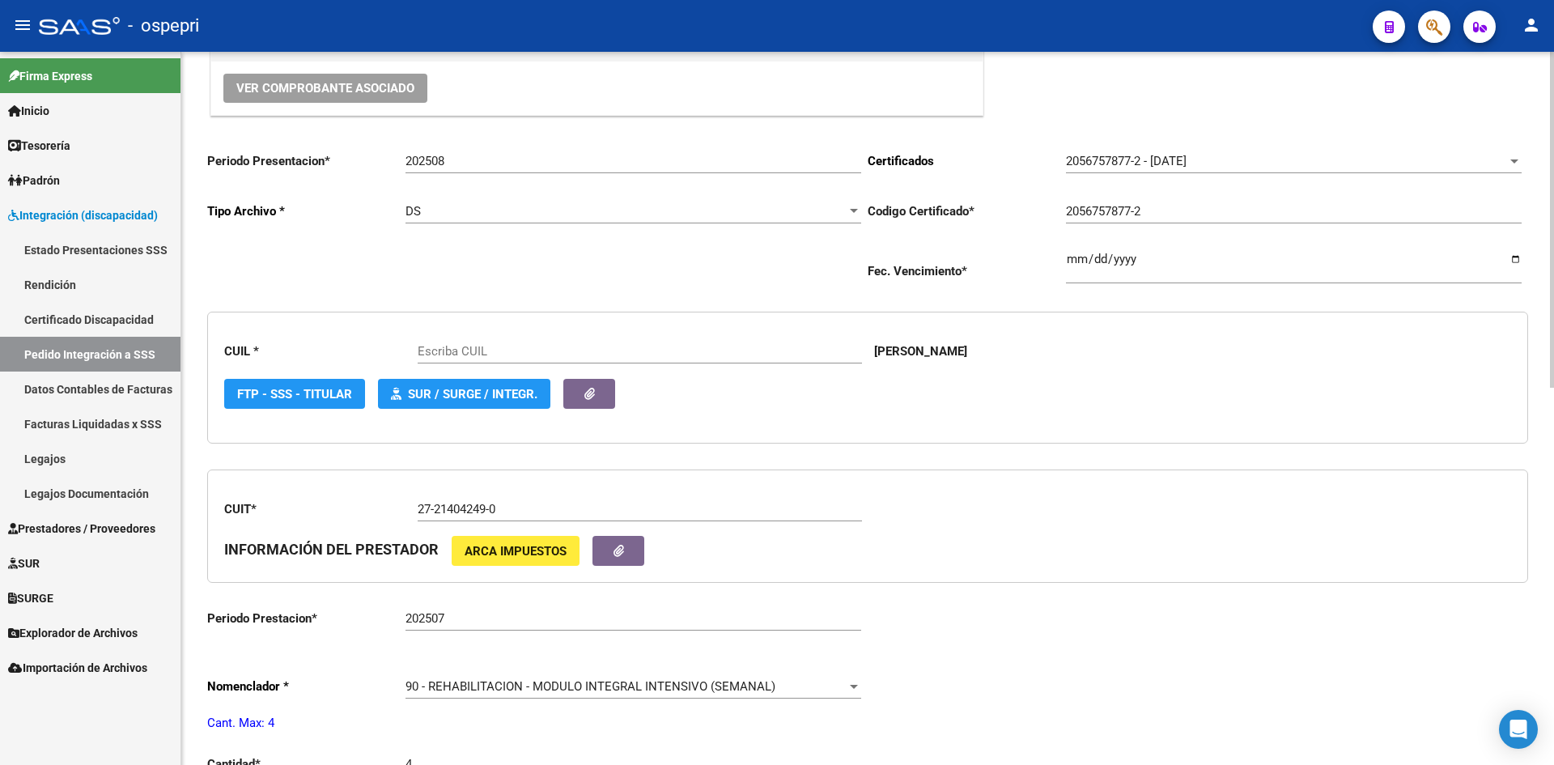
type input "20567578772"
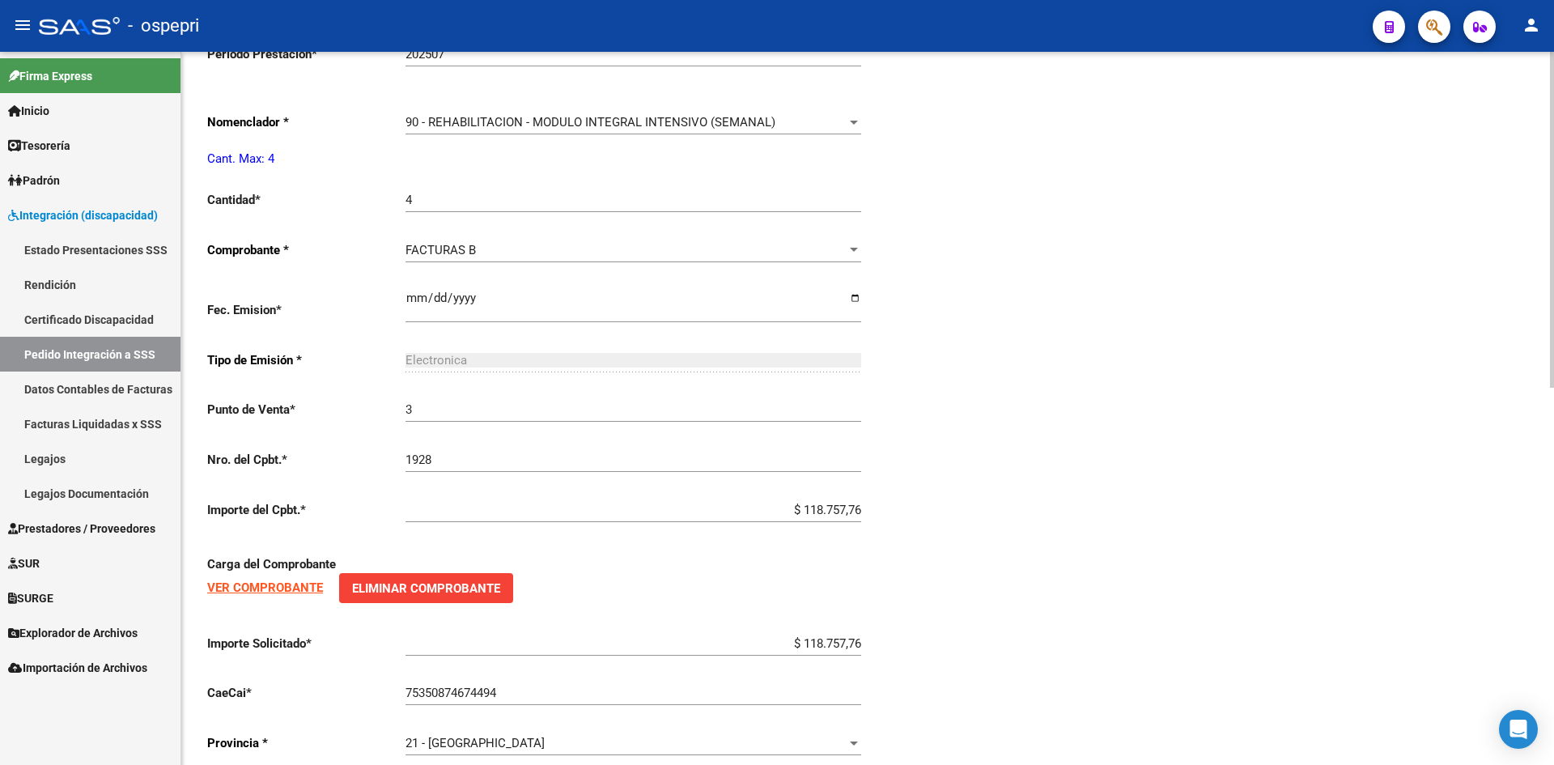
scroll to position [800, 0]
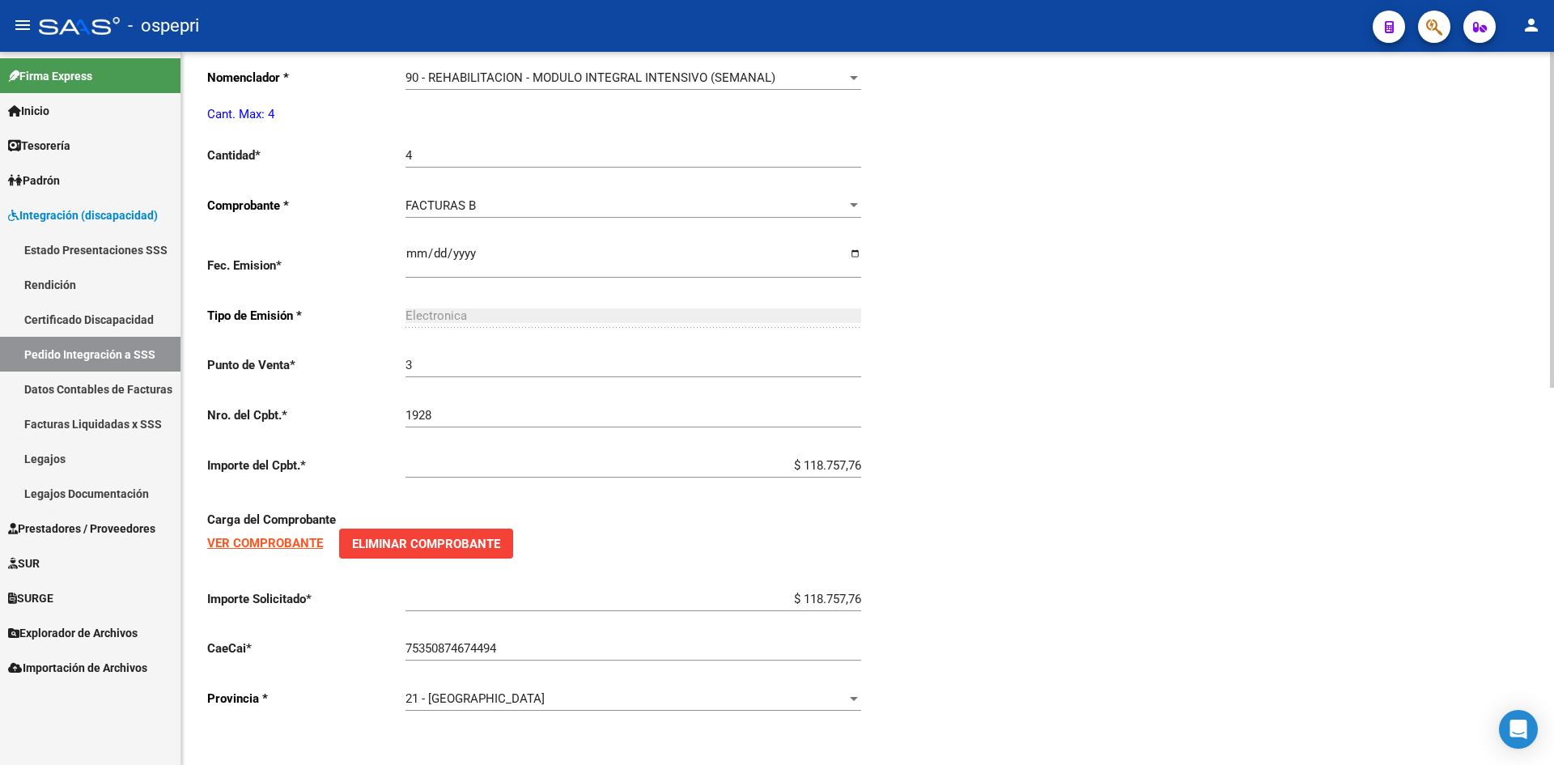
click at [301, 545] on strong "VER COMPROBANTE" at bounding box center [265, 543] width 116 height 15
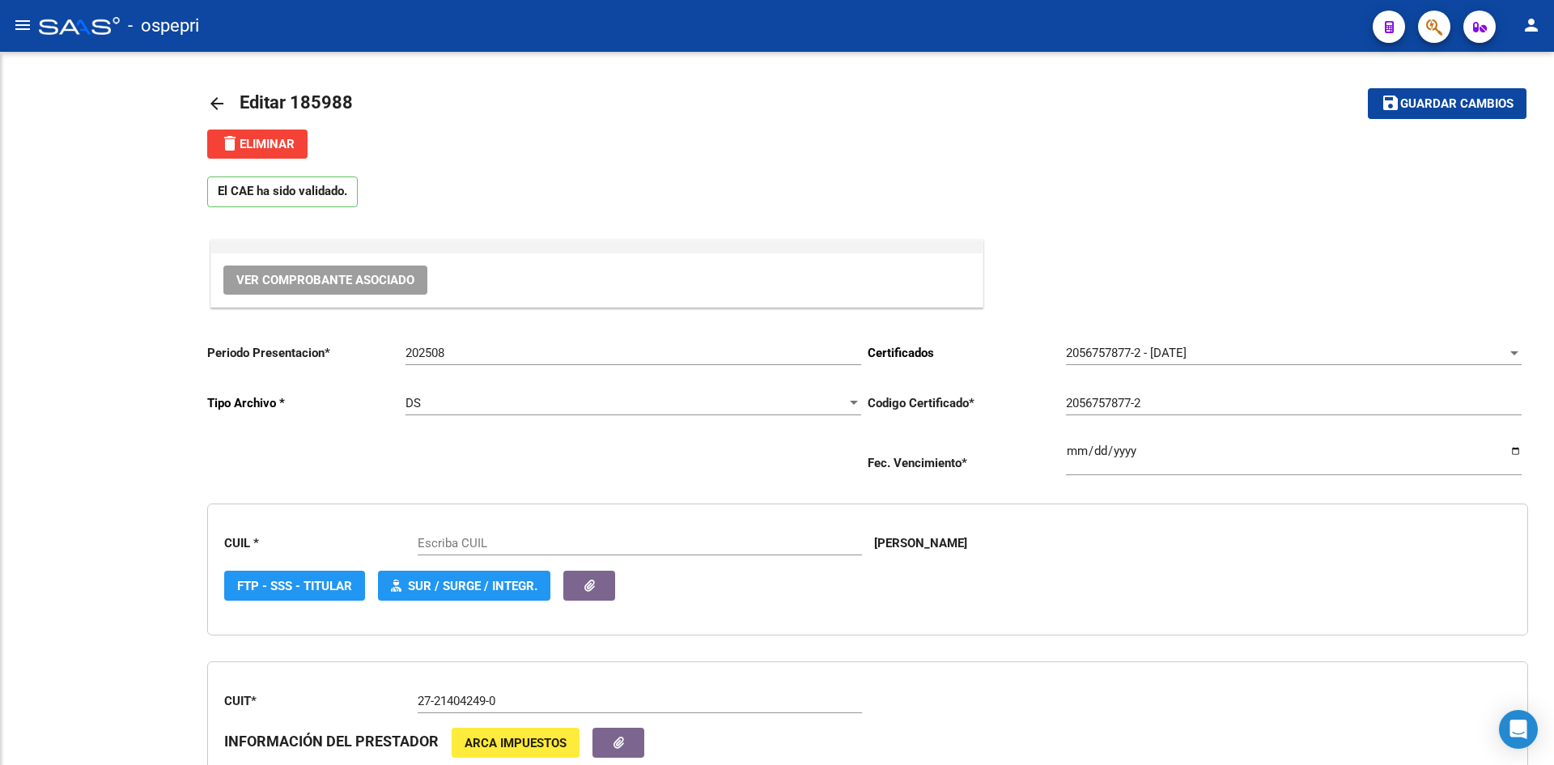
type input "20567578772"
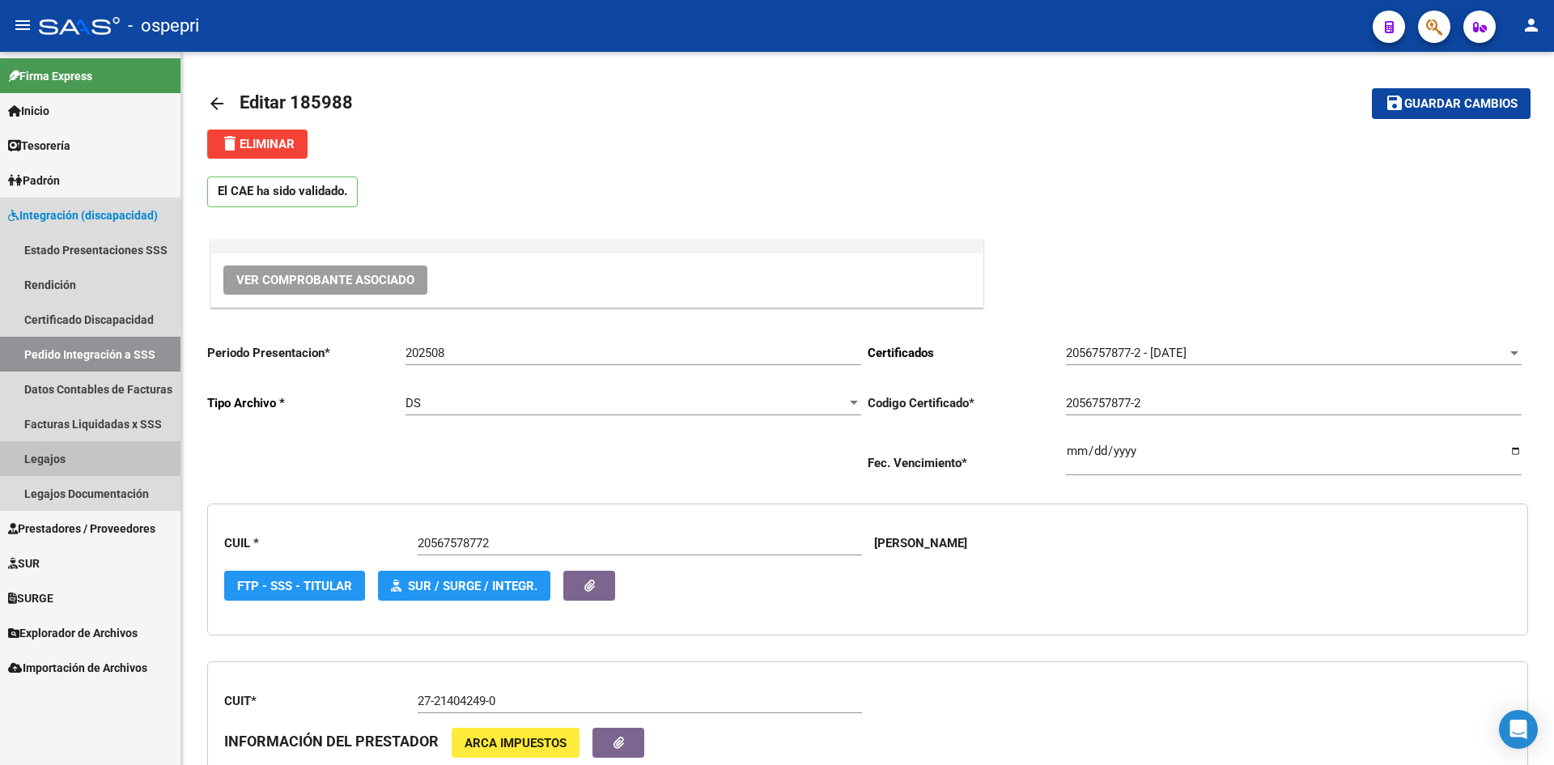
click at [52, 465] on link "Legajos" at bounding box center [90, 458] width 180 height 35
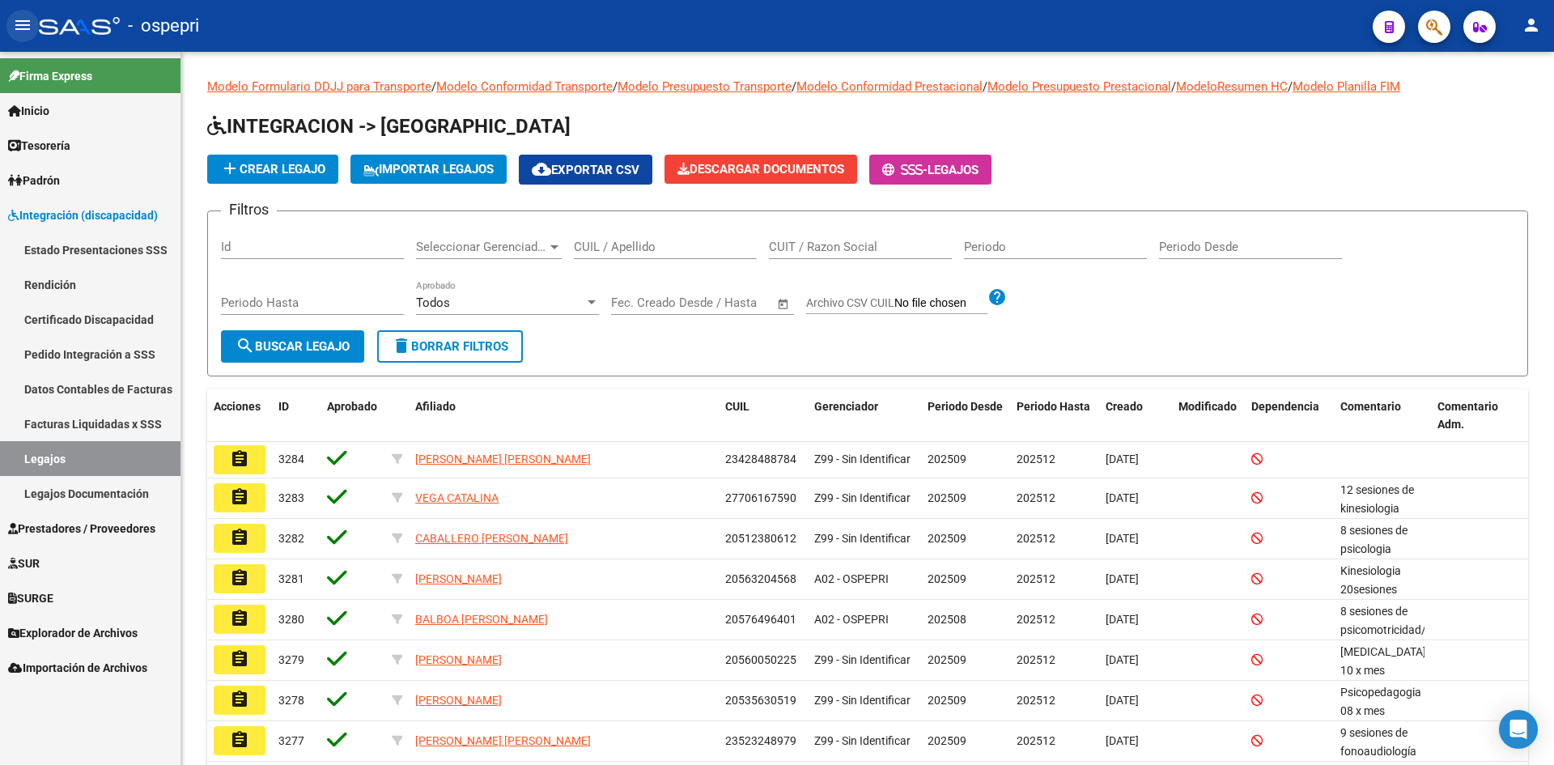
click at [19, 25] on mat-icon "menu" at bounding box center [22, 24] width 19 height 19
